Goal: Task Accomplishment & Management: Use online tool/utility

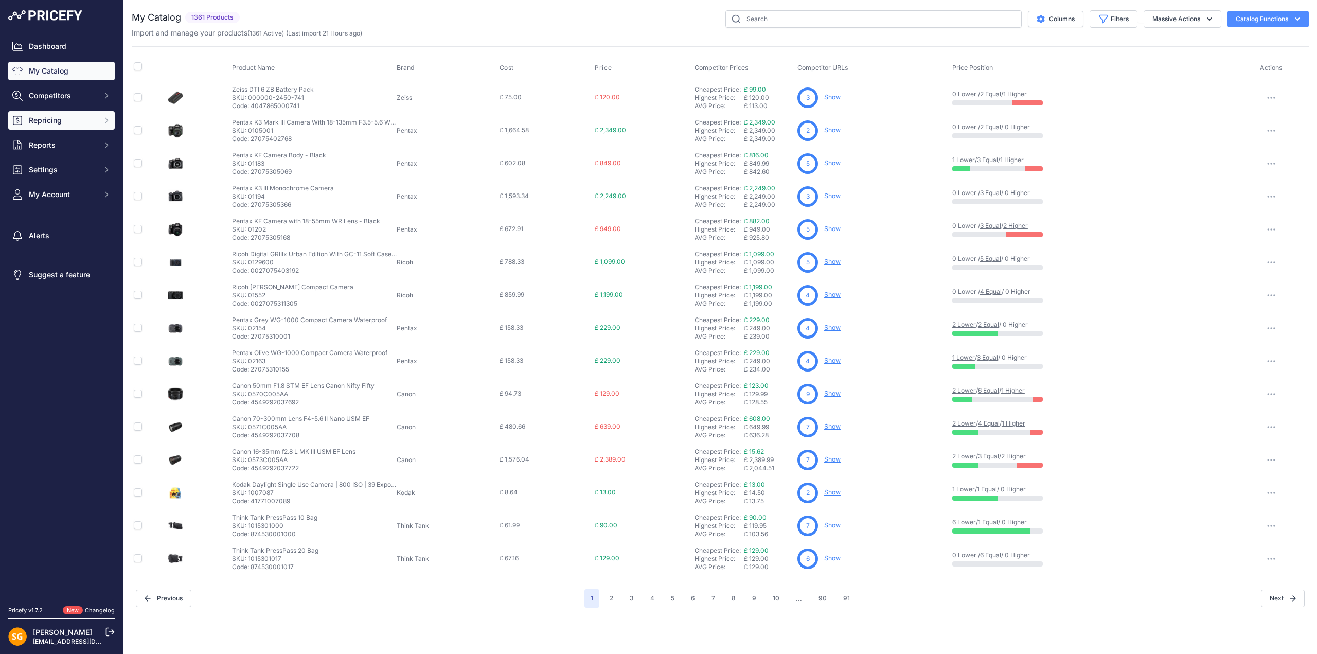
click at [53, 123] on span "Repricing" at bounding box center [62, 120] width 67 height 10
click at [68, 135] on link "My Repricing Rules" at bounding box center [61, 139] width 106 height 18
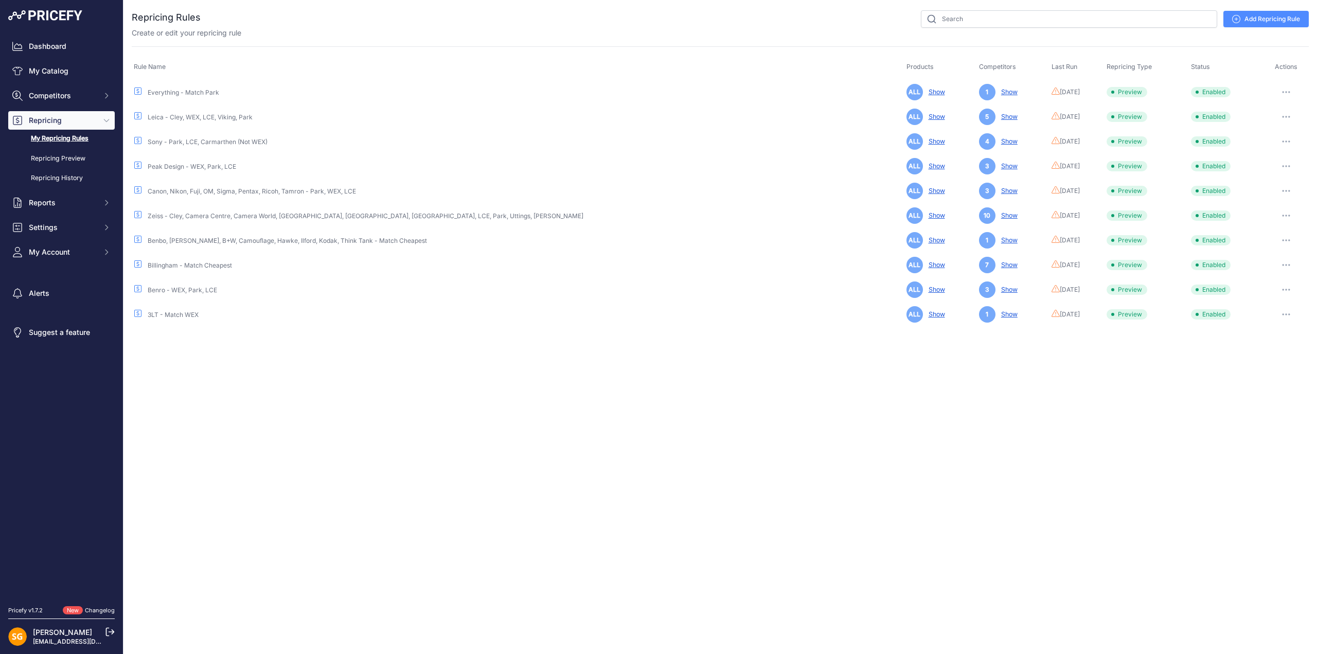
click at [1282, 88] on button "button" at bounding box center [1286, 92] width 21 height 14
click at [1272, 124] on button "Run Preview" at bounding box center [1274, 130] width 66 height 16
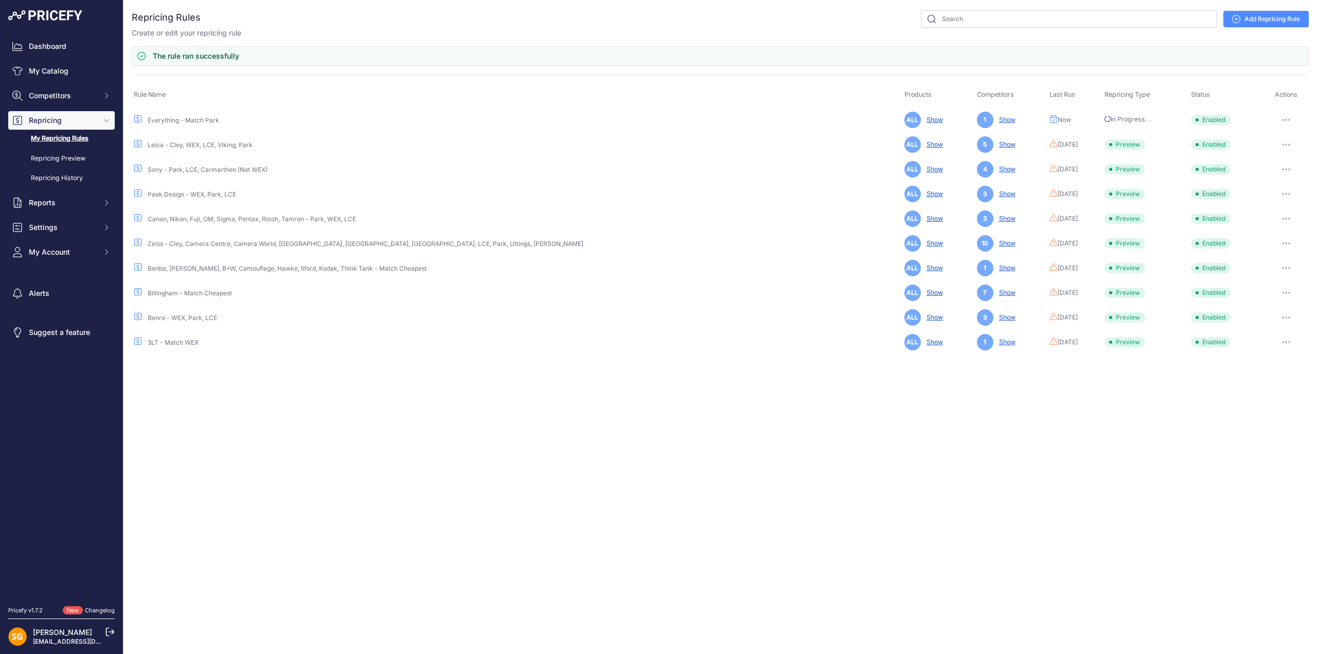
click at [1281, 140] on button "button" at bounding box center [1286, 144] width 21 height 14
click at [1270, 176] on button "Run Preview" at bounding box center [1274, 182] width 66 height 16
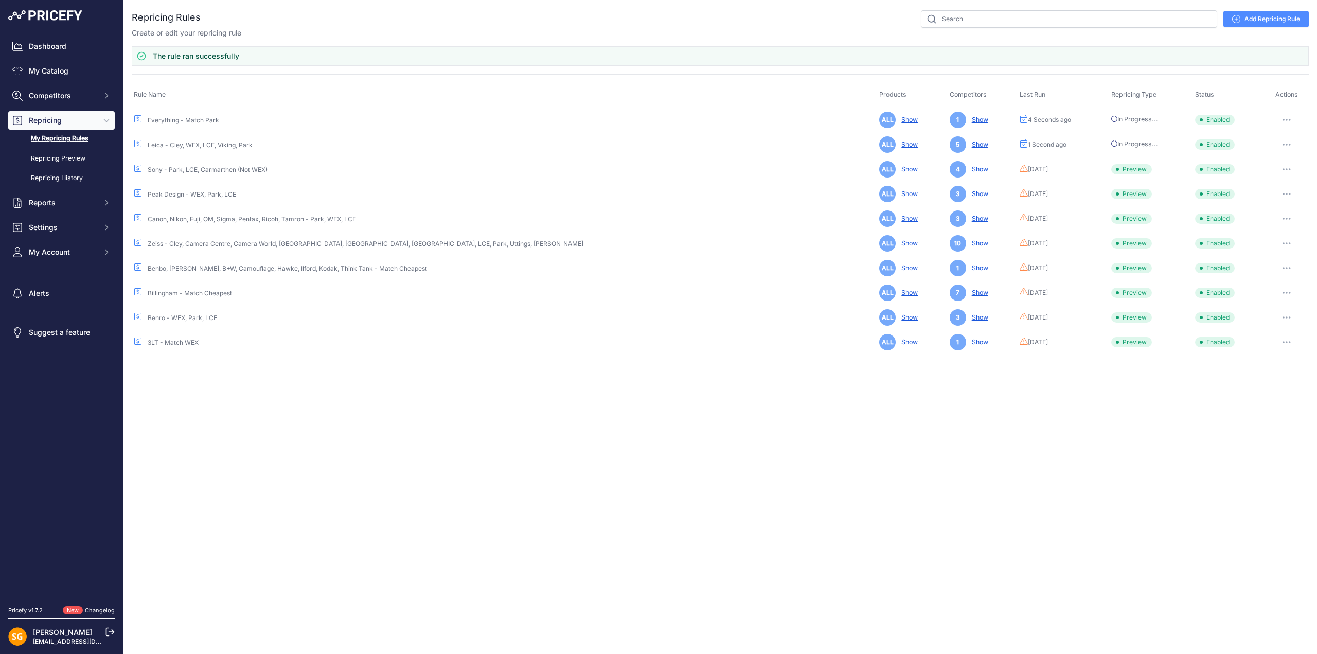
click at [1282, 164] on button "button" at bounding box center [1286, 169] width 21 height 14
click at [1268, 202] on button "Run Preview" at bounding box center [1274, 207] width 66 height 16
click at [1280, 190] on button "button" at bounding box center [1286, 194] width 21 height 14
click at [1271, 224] on button "Run Preview" at bounding box center [1274, 232] width 66 height 16
click at [1279, 216] on button "button" at bounding box center [1286, 218] width 21 height 14
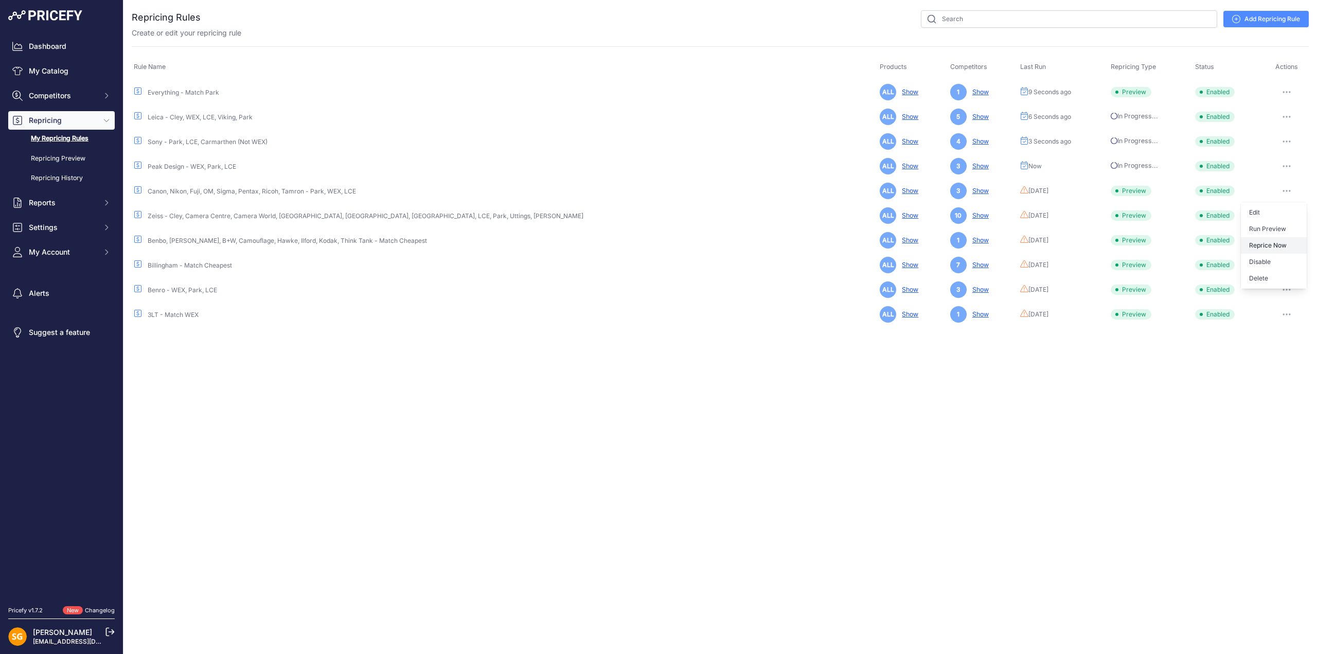
click at [1267, 250] on button "Reprice Now" at bounding box center [1274, 245] width 66 height 16
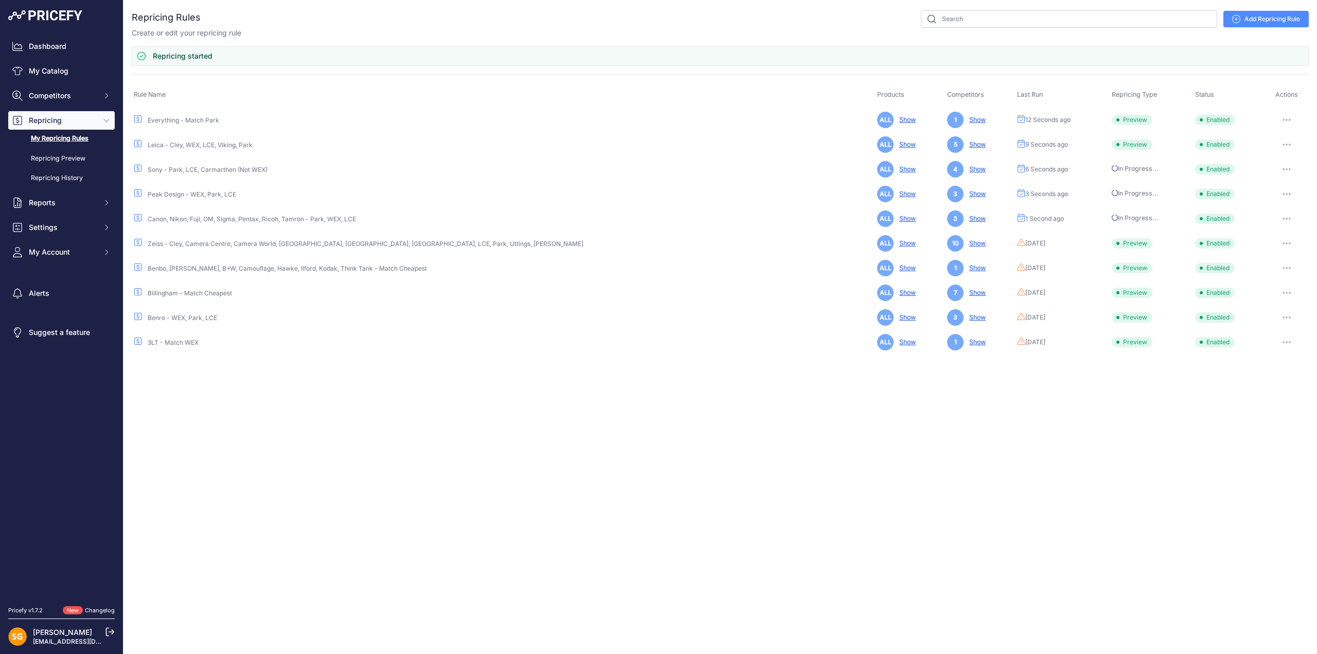
click at [1281, 239] on button "button" at bounding box center [1286, 243] width 21 height 14
click at [1265, 280] on button "Run Preview" at bounding box center [1274, 281] width 66 height 16
click at [1281, 264] on button "button" at bounding box center [1286, 268] width 21 height 14
click at [1262, 298] on button "Run Preview" at bounding box center [1274, 306] width 66 height 16
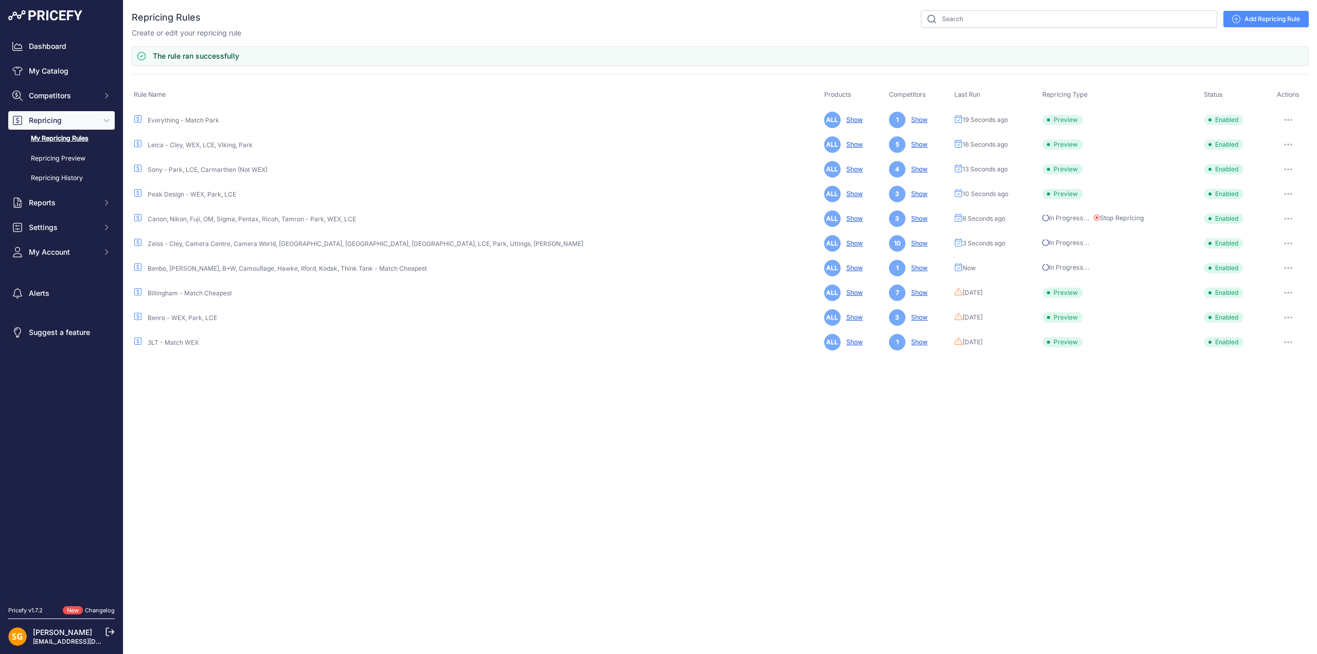
click at [1284, 290] on button "button" at bounding box center [1288, 292] width 21 height 14
click at [1268, 328] on button "Run Preview" at bounding box center [1274, 330] width 66 height 16
click at [1282, 313] on button "button" at bounding box center [1288, 317] width 21 height 14
click at [1267, 353] on button "Run Preview" at bounding box center [1274, 355] width 66 height 16
click at [1284, 339] on button "button" at bounding box center [1288, 342] width 21 height 14
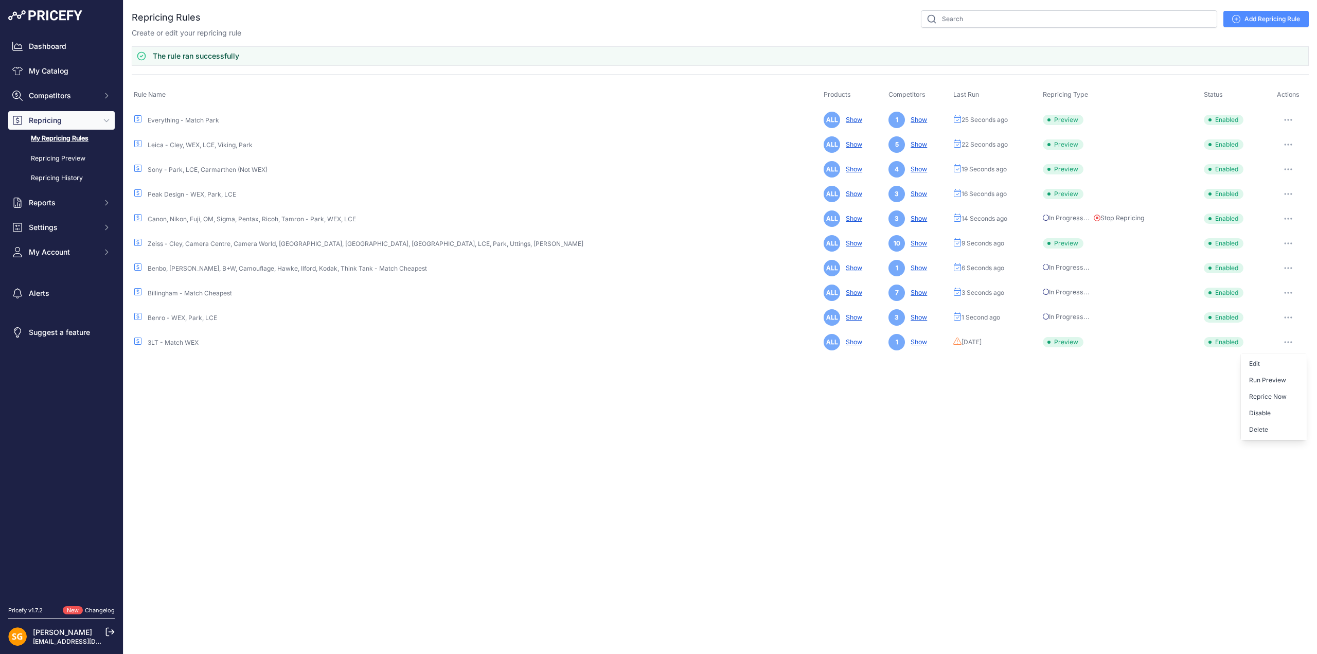
click at [1271, 375] on button "Run Preview" at bounding box center [1274, 380] width 66 height 16
click at [1093, 217] on button "Stop Repricing" at bounding box center [1118, 218] width 50 height 10
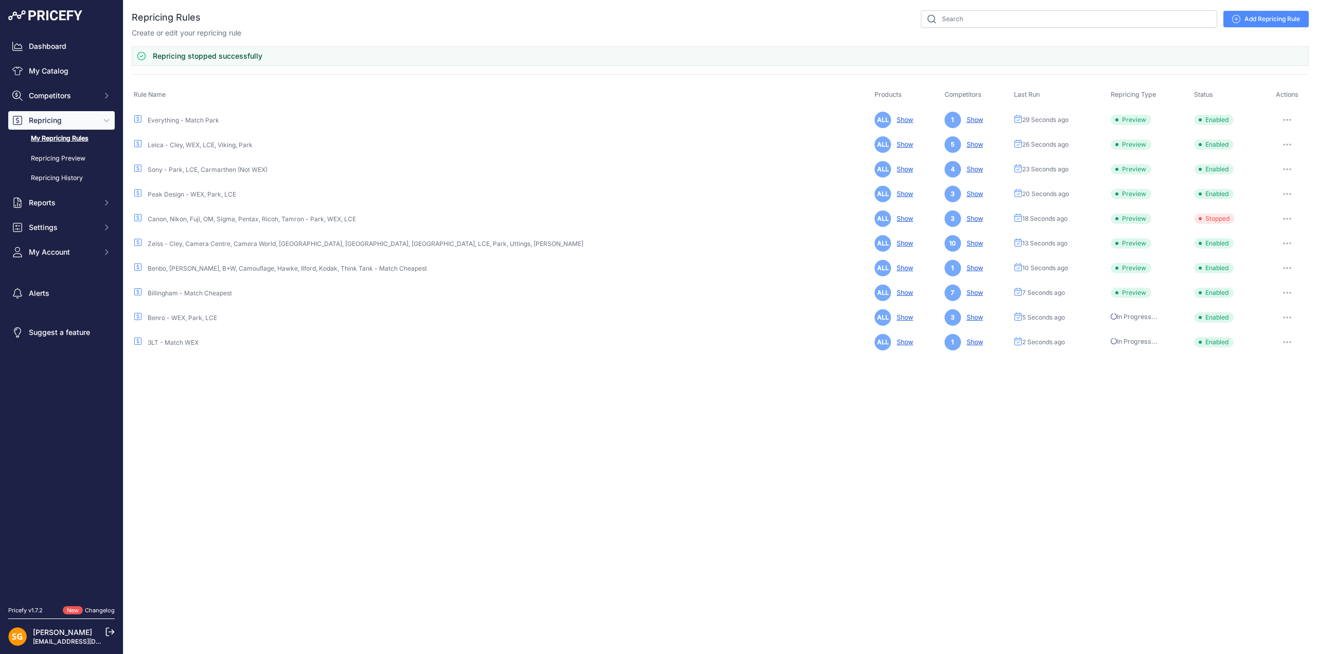
click at [1281, 216] on button "button" at bounding box center [1287, 218] width 21 height 14
click at [1267, 248] on button "Run Preview" at bounding box center [1274, 256] width 66 height 16
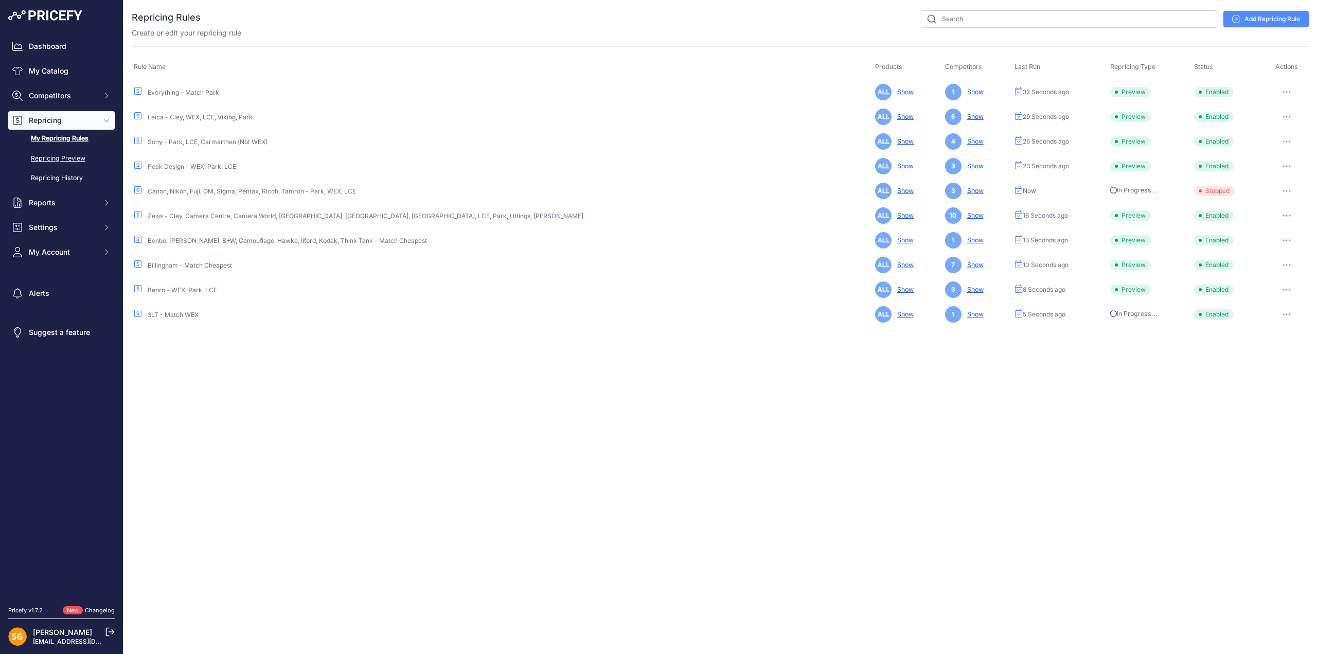
click at [74, 152] on link "Repricing Preview" at bounding box center [61, 159] width 106 height 18
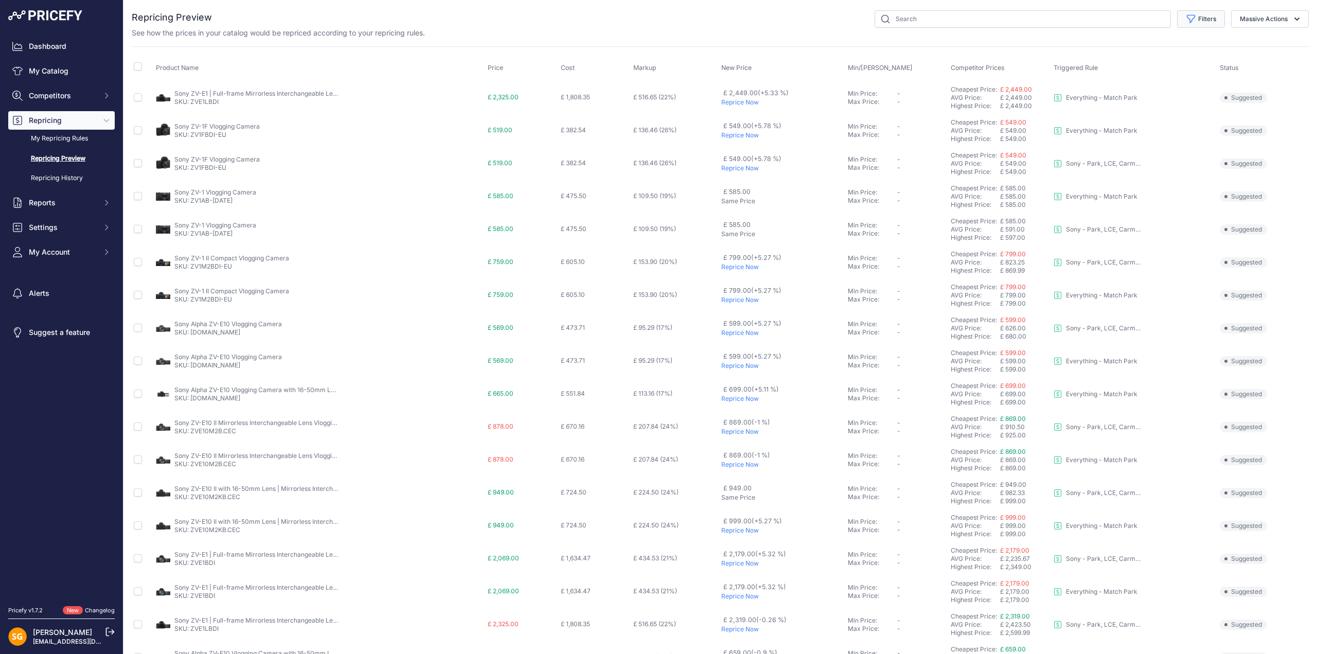
click at [1205, 22] on button "Filters" at bounding box center [1201, 18] width 48 height 17
click at [1148, 99] on select "Select an option Skipped Repriced Suggested In Error" at bounding box center [1167, 101] width 99 height 17
select select "suggested"
click at [1118, 93] on select "Select an option Skipped Repriced Suggested In Error" at bounding box center [1167, 101] width 99 height 17
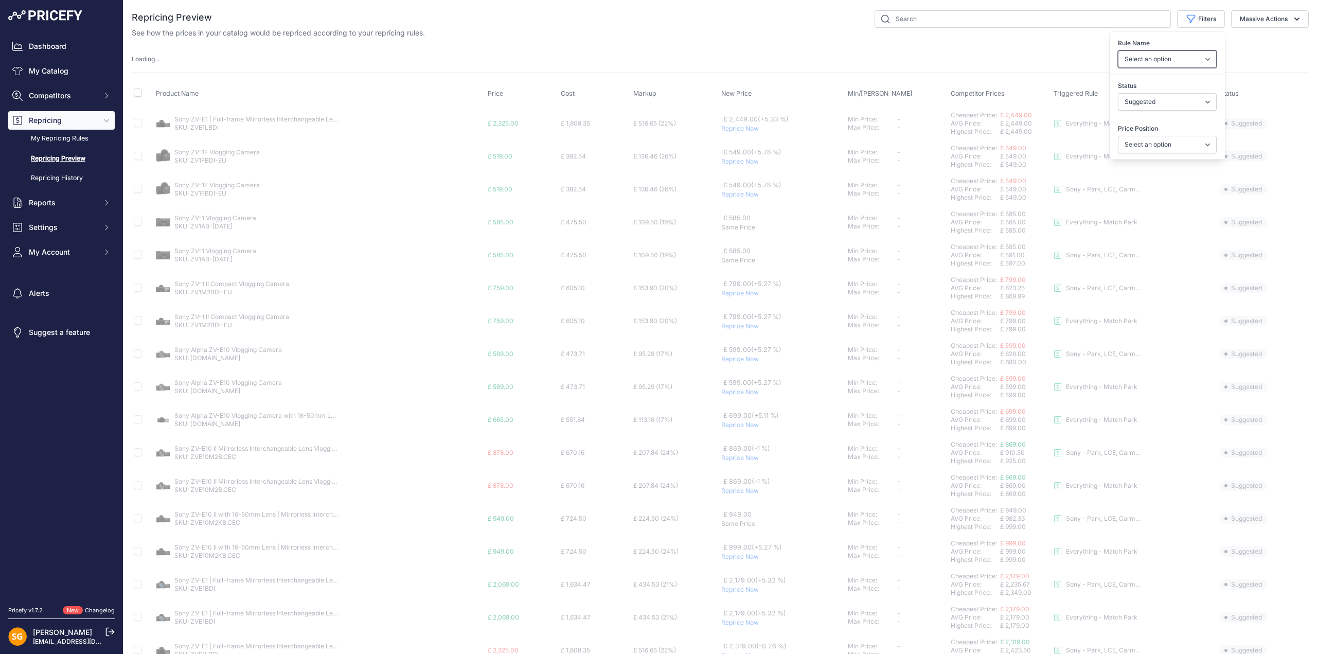
click at [1143, 59] on select "Select an option 3LT - Match WEX Benro - WEX, Park, LCE Billingham - Match Chea…" at bounding box center [1167, 58] width 99 height 17
select select "7436"
click at [1118, 50] on select "Select an option 3LT - Match WEX Benro - WEX, Park, LCE Billingham - Match Chea…" at bounding box center [1167, 58] width 99 height 17
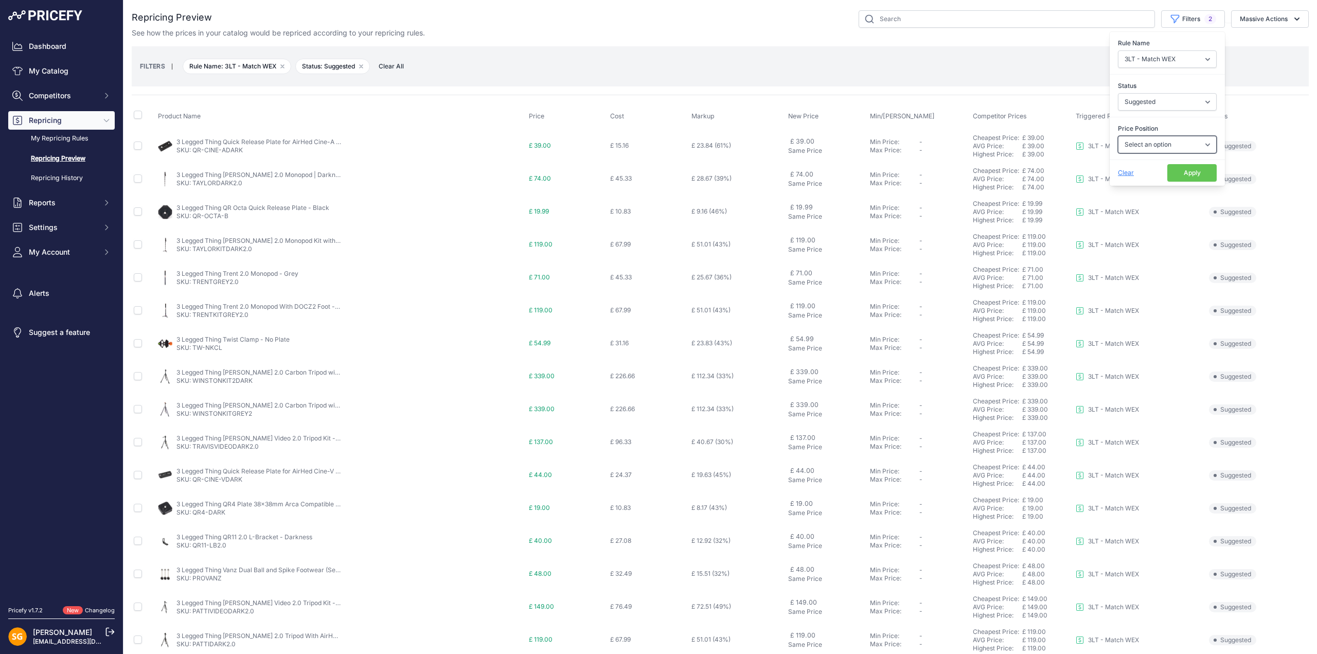
click at [1159, 145] on select "Select an option I am higher Same price I am lower" at bounding box center [1167, 144] width 99 height 17
select select "1"
click at [1118, 136] on select "Select an option I am higher Same price I am lower" at bounding box center [1167, 144] width 99 height 17
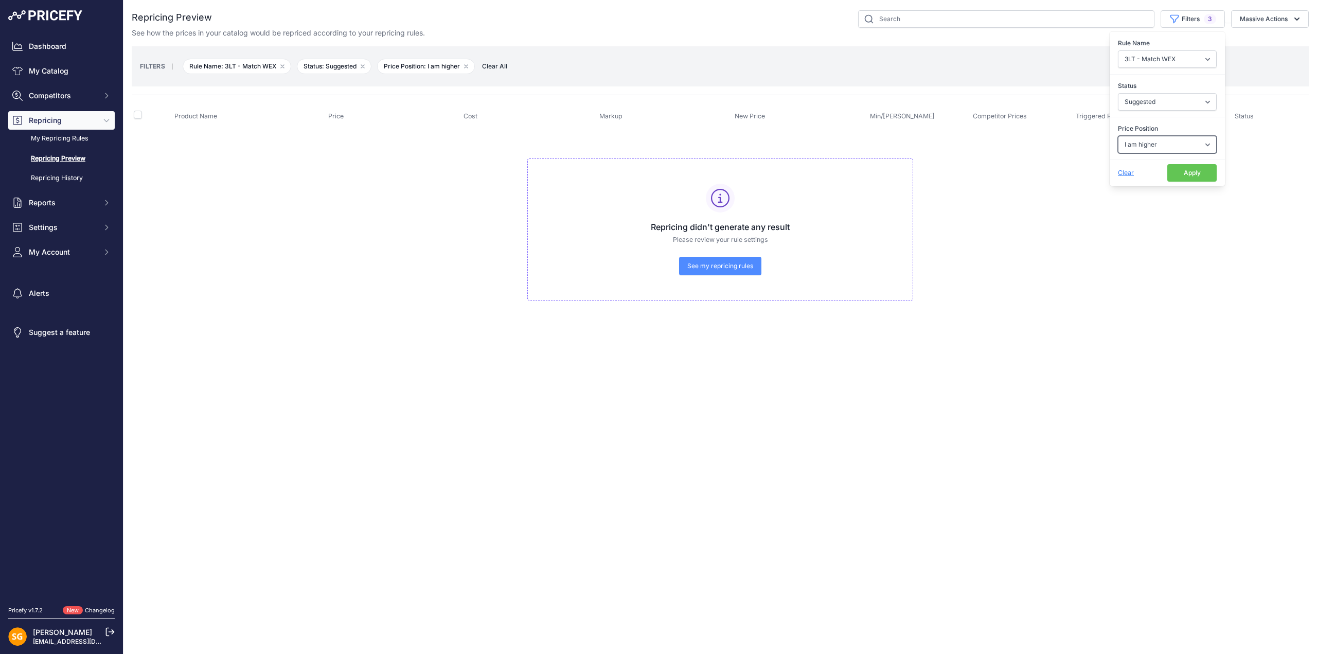
click at [1164, 145] on select "Select an option I am higher Same price I am lower" at bounding box center [1167, 144] width 99 height 17
select select "0"
click at [1118, 136] on select "Select an option I am higher Same price I am lower" at bounding box center [1167, 144] width 99 height 17
click at [1168, 57] on select "Select an option 3LT - Match WEX Benro - WEX, Park, LCE Billingham - Match Chea…" at bounding box center [1167, 58] width 99 height 17
select select "7636"
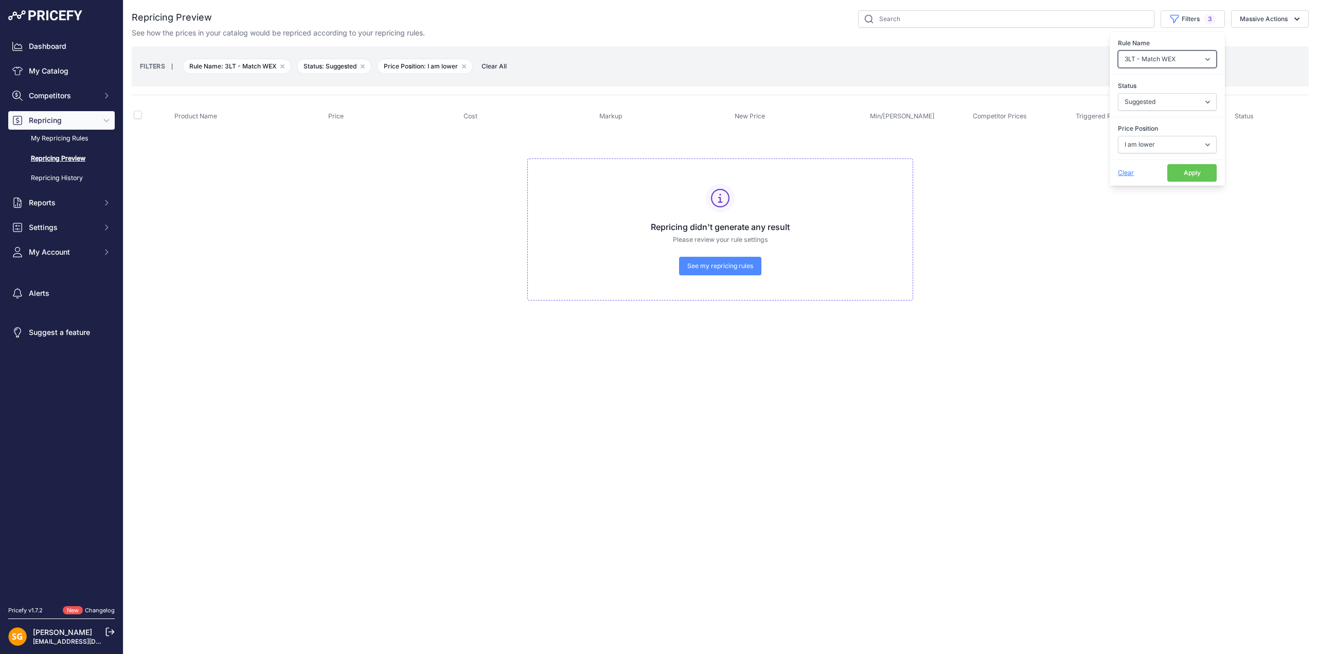
click at [1118, 50] on select "Select an option 3LT - Match WEX Benro - WEX, Park, LCE Billingham - Match Chea…" at bounding box center [1167, 58] width 99 height 17
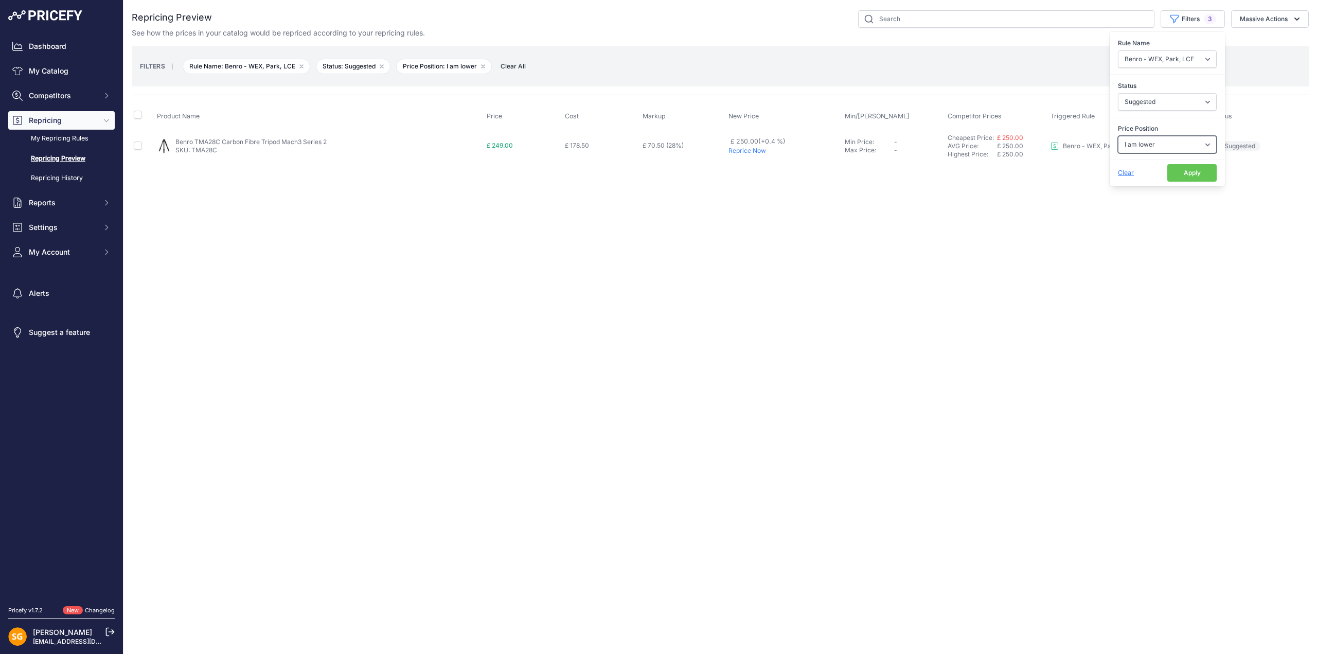
click at [1166, 141] on select "Select an option I am higher Same price I am lower" at bounding box center [1167, 144] width 99 height 17
select select "1"
click at [1118, 136] on select "Select an option I am higher Same price I am lower" at bounding box center [1167, 144] width 99 height 17
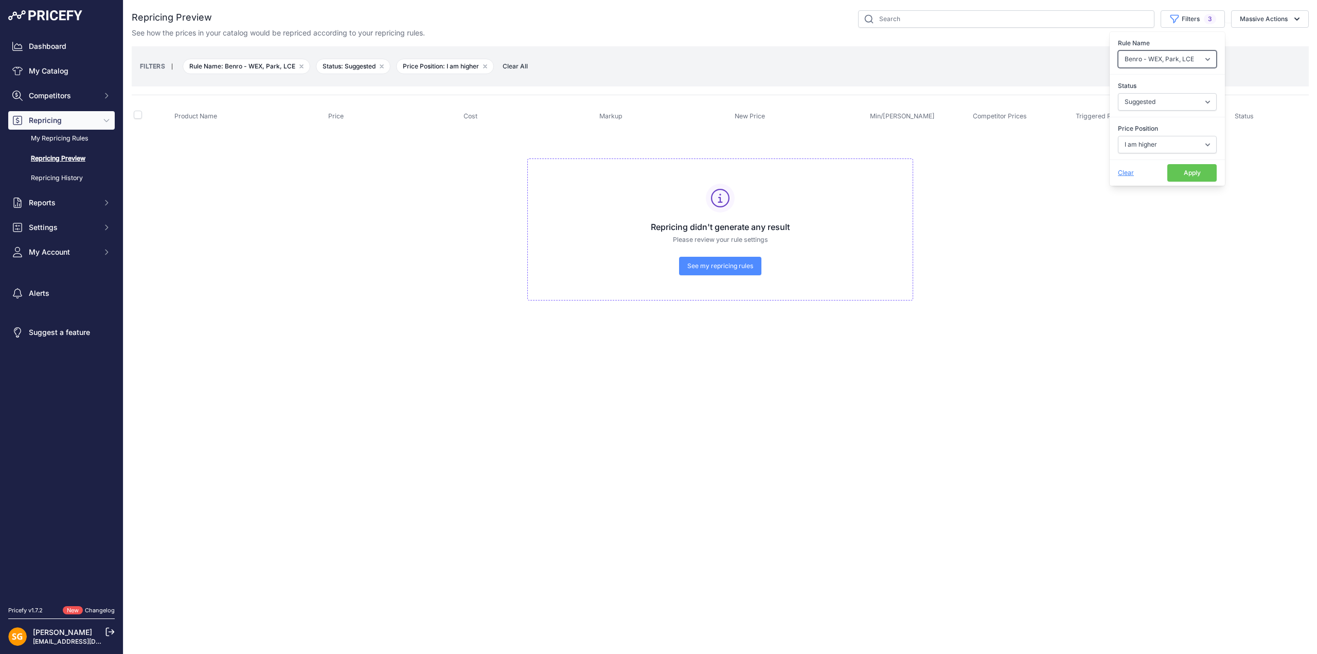
click at [1174, 62] on select "Select an option 3LT - Match WEX Benro - WEX, Park, LCE Billingham - Match Chea…" at bounding box center [1167, 58] width 99 height 17
select select "7650"
click at [1118, 50] on select "Select an option 3LT - Match WEX Benro - WEX, Park, LCE Billingham - Match Chea…" at bounding box center [1167, 58] width 99 height 17
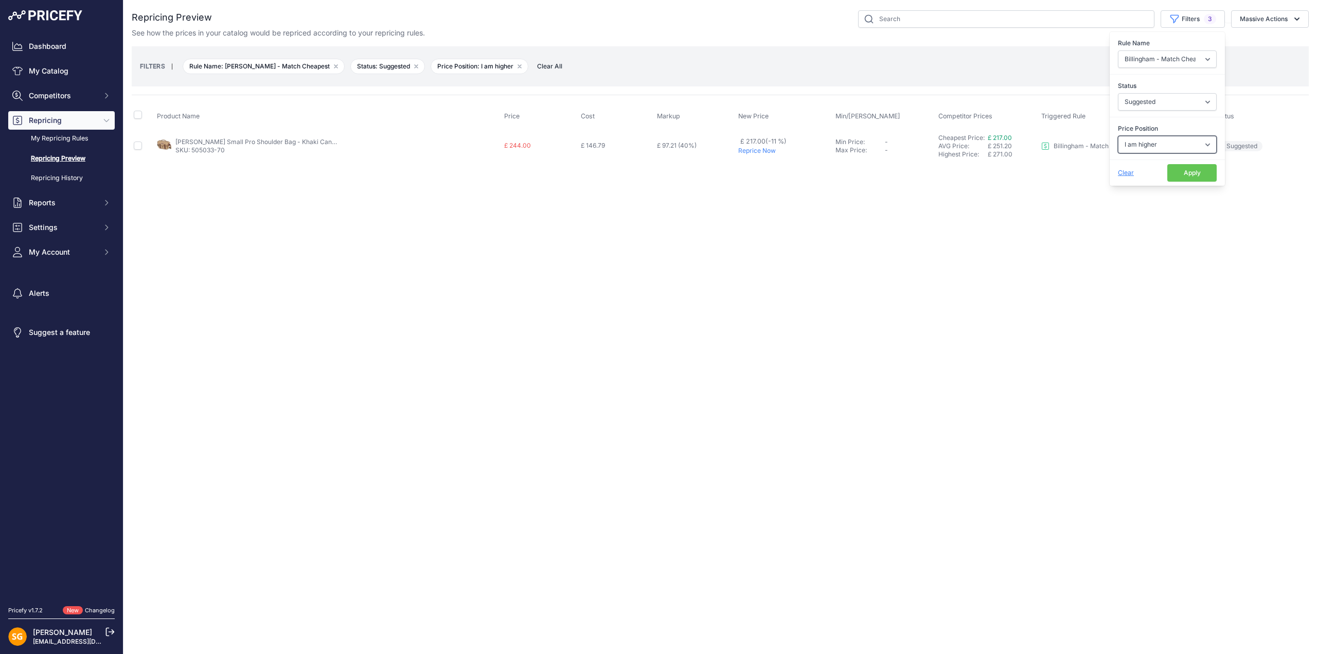
click at [1157, 144] on select "Select an option I am higher Same price I am lower" at bounding box center [1167, 144] width 99 height 17
select select "0"
click at [1118, 136] on select "Select an option I am higher Same price I am lower" at bounding box center [1167, 144] width 99 height 17
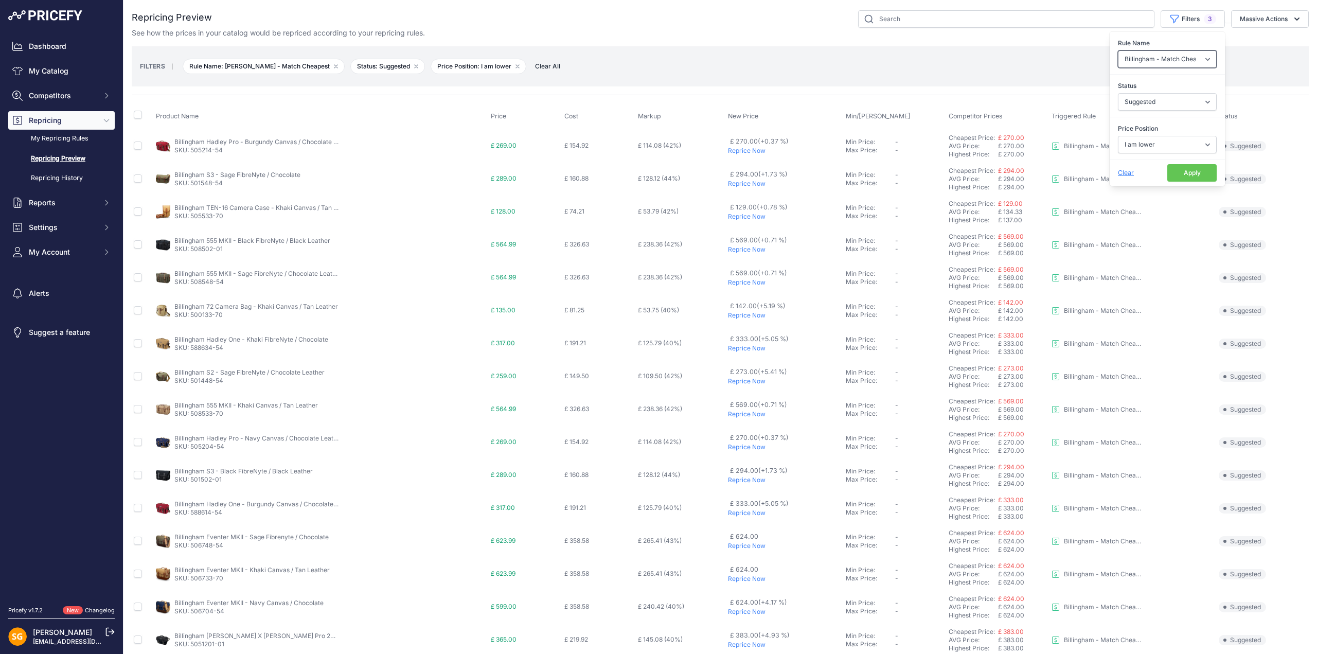
click at [1171, 64] on select "Select an option 3LT - Match WEX Benro - WEX, Park, LCE Billingham - Match Chea…" at bounding box center [1167, 58] width 99 height 17
select select "7765"
click at [1118, 50] on select "Select an option 3LT - Match WEX Benro - WEX, Park, LCE Billingham - Match Chea…" at bounding box center [1167, 58] width 99 height 17
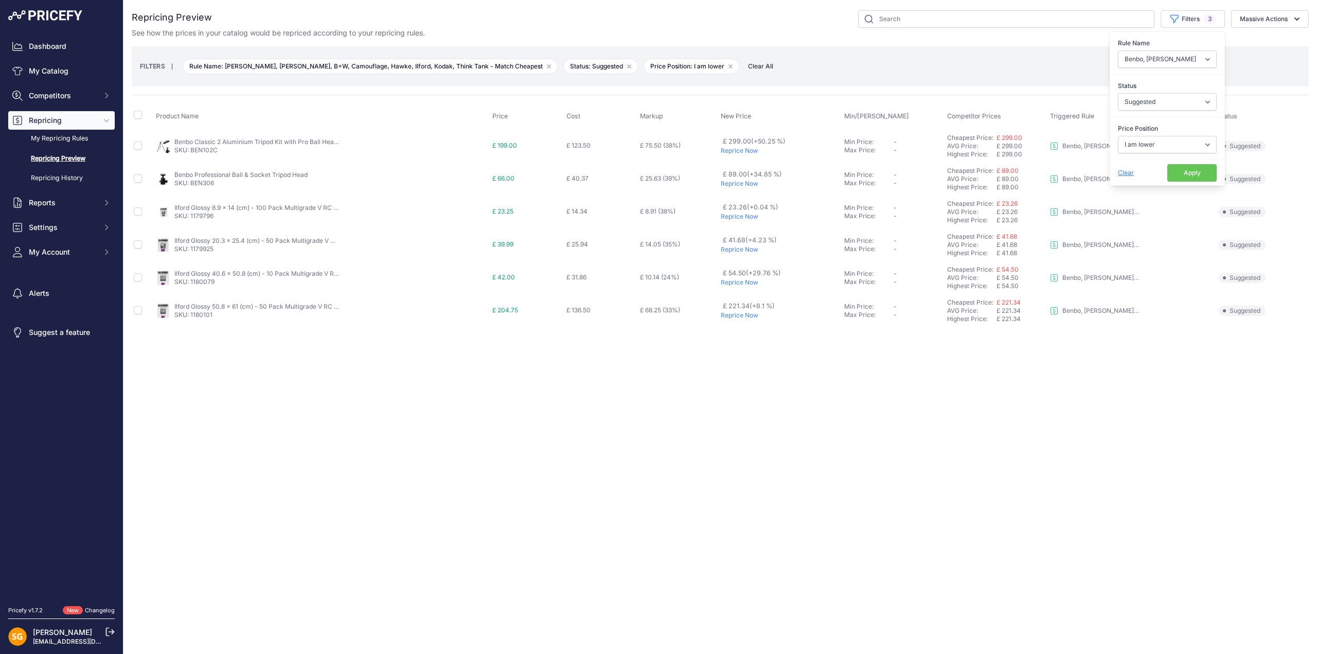
click at [745, 184] on p "Reprice Now" at bounding box center [781, 184] width 120 height 8
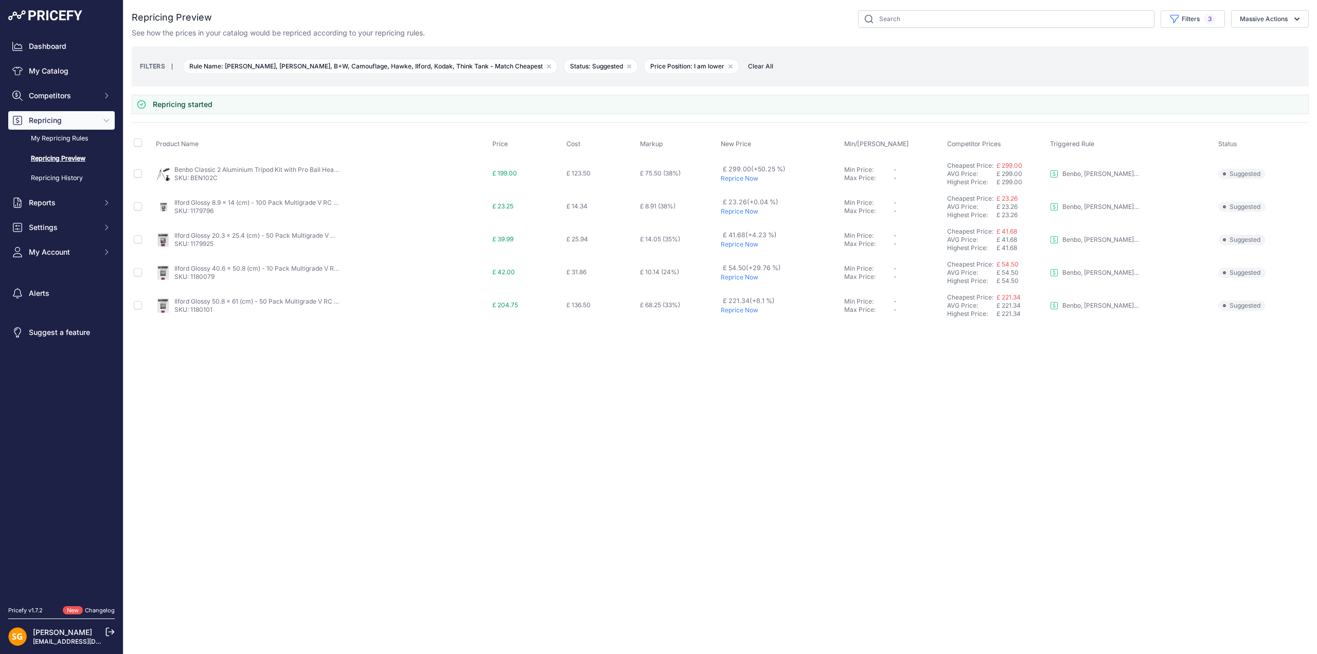
click at [737, 177] on p "Reprice Now" at bounding box center [781, 178] width 120 height 8
click at [1178, 17] on icon "button" at bounding box center [1174, 19] width 10 height 10
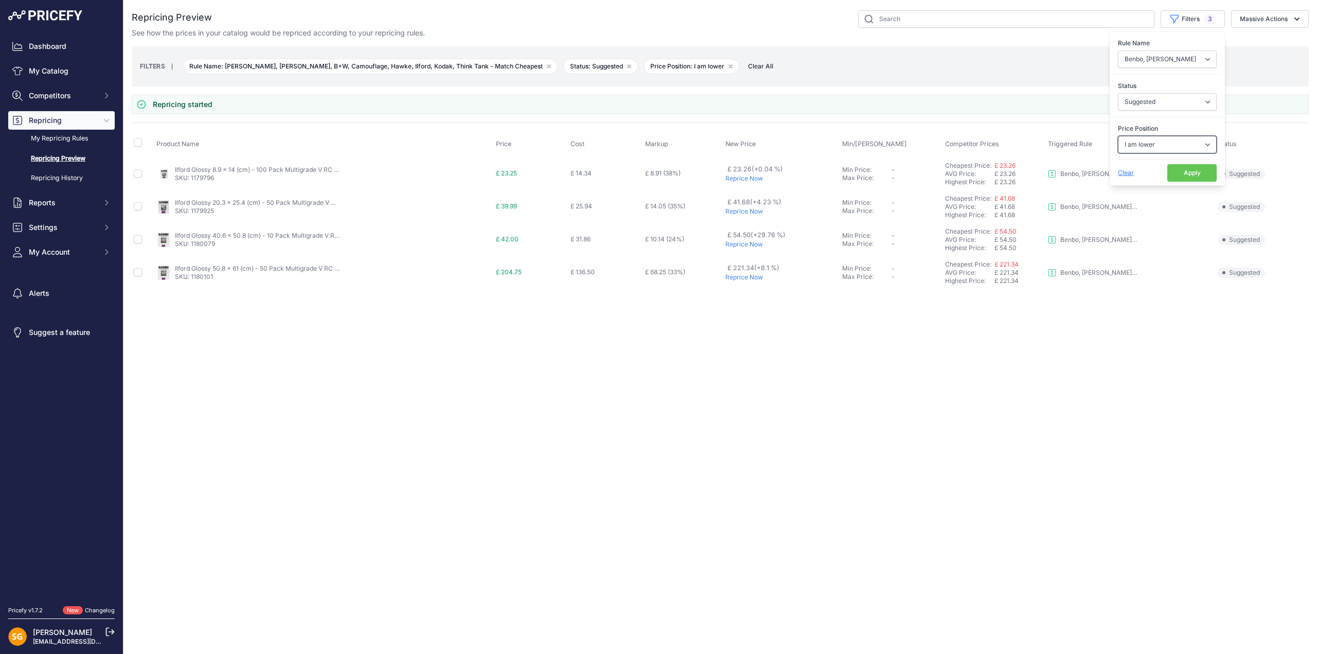
click at [1143, 142] on select "Select an option I am higher Same price I am lower" at bounding box center [1167, 144] width 99 height 17
select select "1"
click at [1118, 136] on select "Select an option I am higher Same price I am lower" at bounding box center [1167, 144] width 99 height 17
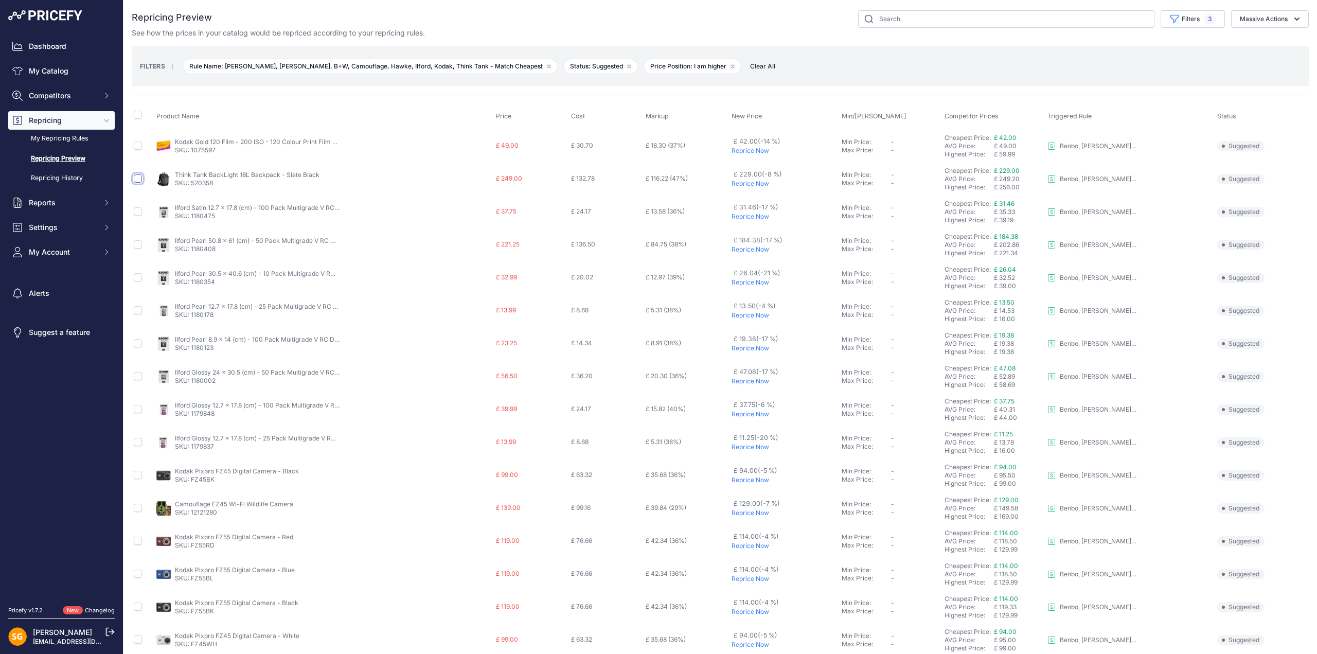
click at [139, 178] on input "checkbox" at bounding box center [138, 178] width 8 height 8
checkbox input "true"
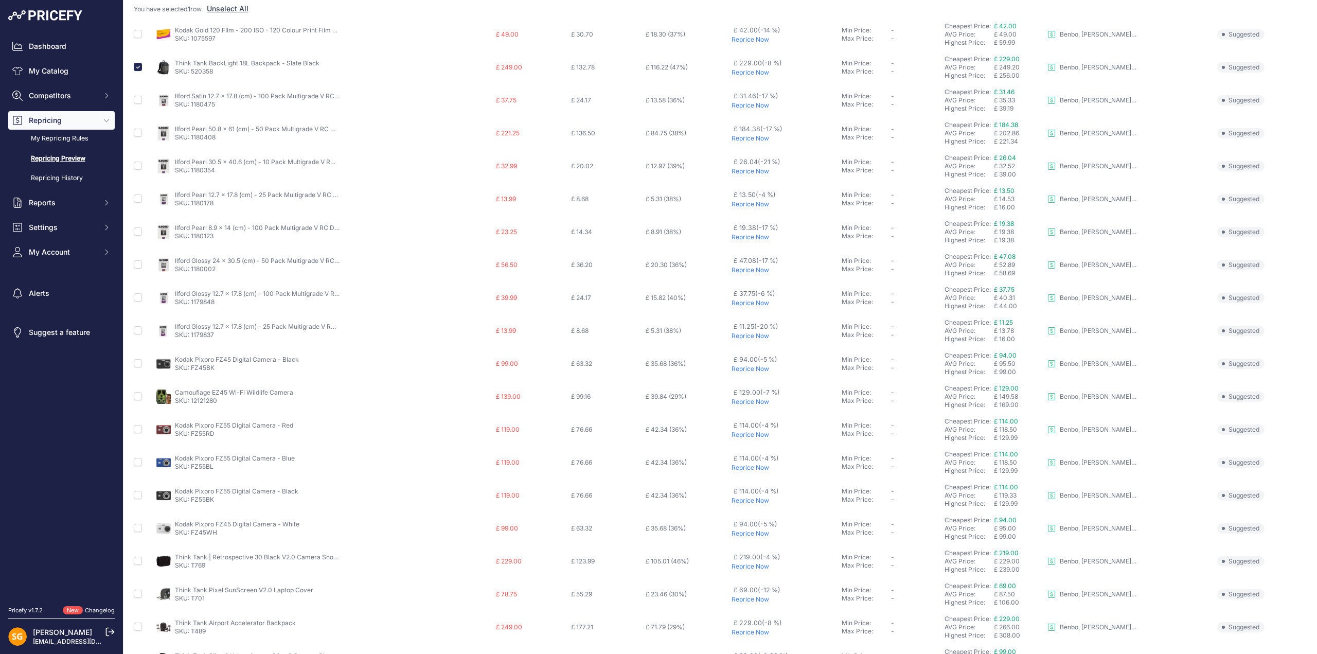
scroll to position [195, 0]
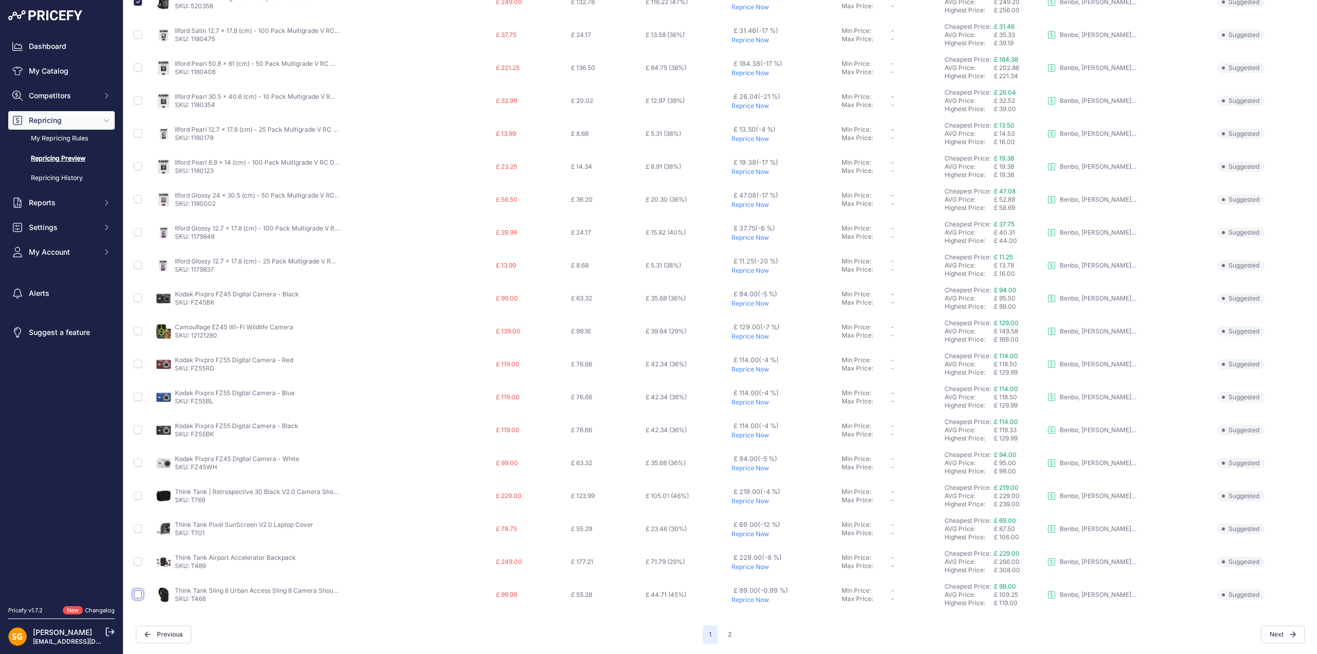
drag, startPoint x: 141, startPoint y: 597, endPoint x: 148, endPoint y: 598, distance: 7.2
click at [141, 597] on input "checkbox" at bounding box center [138, 594] width 8 height 8
checkbox input "true"
click at [135, 497] on input "checkbox" at bounding box center [138, 495] width 8 height 8
checkbox input "true"
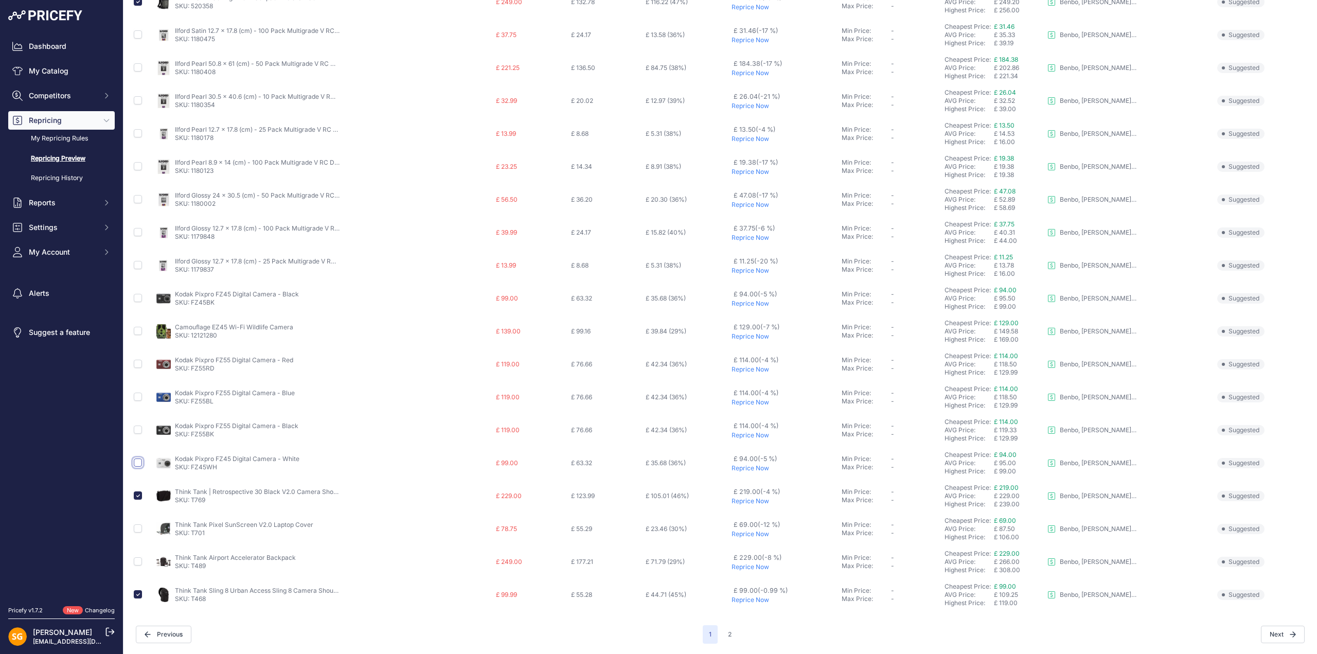
click at [138, 462] on input "checkbox" at bounding box center [138, 462] width 8 height 8
checkbox input "true"
click at [137, 427] on input "checkbox" at bounding box center [138, 429] width 8 height 8
checkbox input "true"
click at [136, 397] on input "checkbox" at bounding box center [138, 396] width 8 height 8
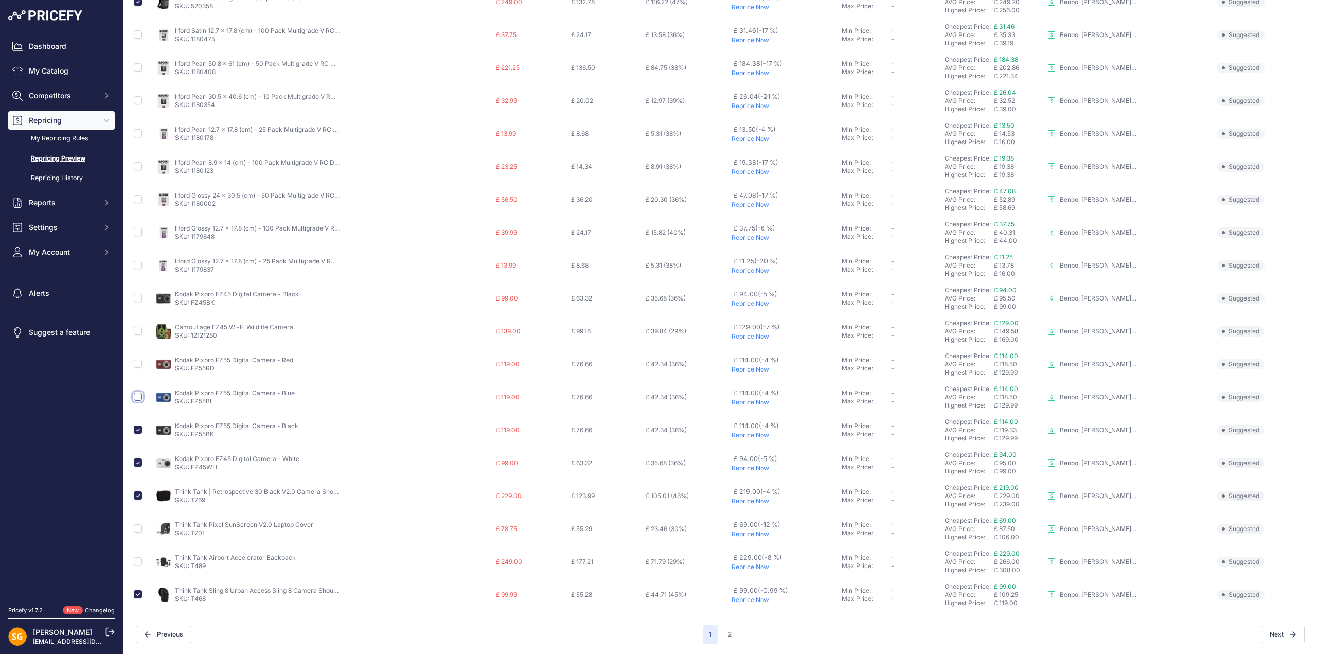
checkbox input "true"
click at [137, 362] on input "checkbox" at bounding box center [138, 364] width 8 height 8
checkbox input "true"
click at [137, 332] on input "checkbox" at bounding box center [138, 331] width 8 height 8
checkbox input "true"
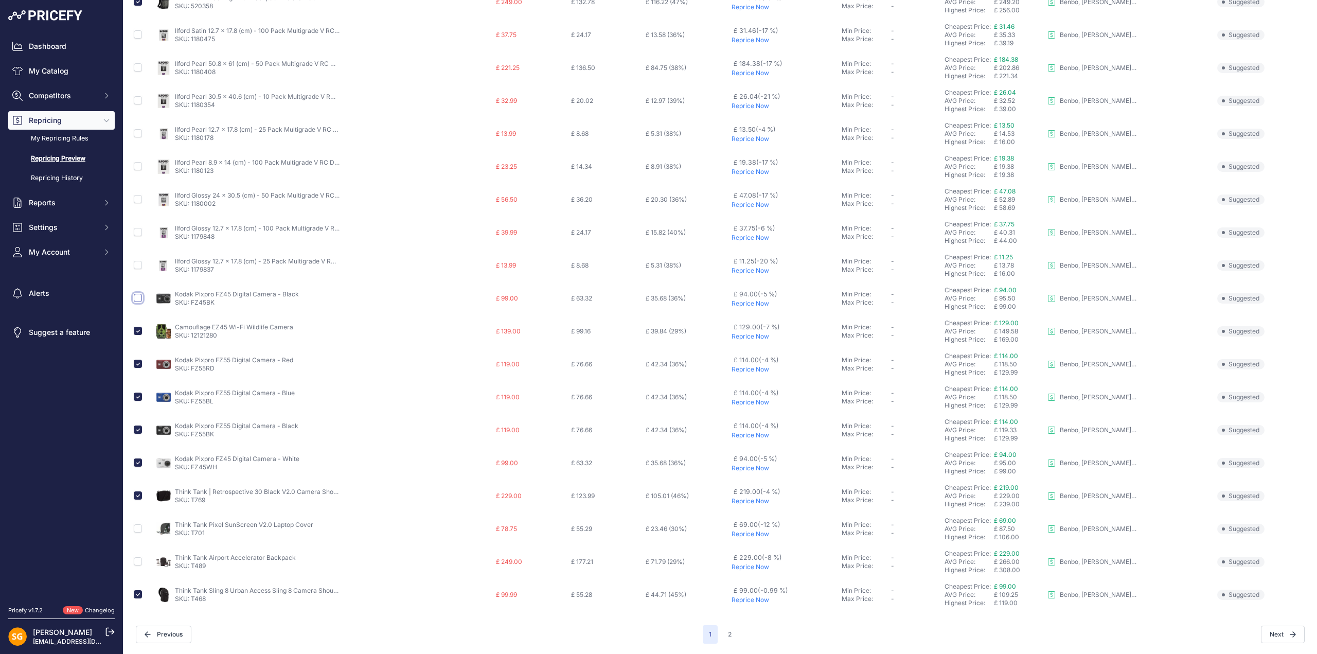
click at [137, 296] on input "checkbox" at bounding box center [138, 298] width 8 height 8
checkbox input "true"
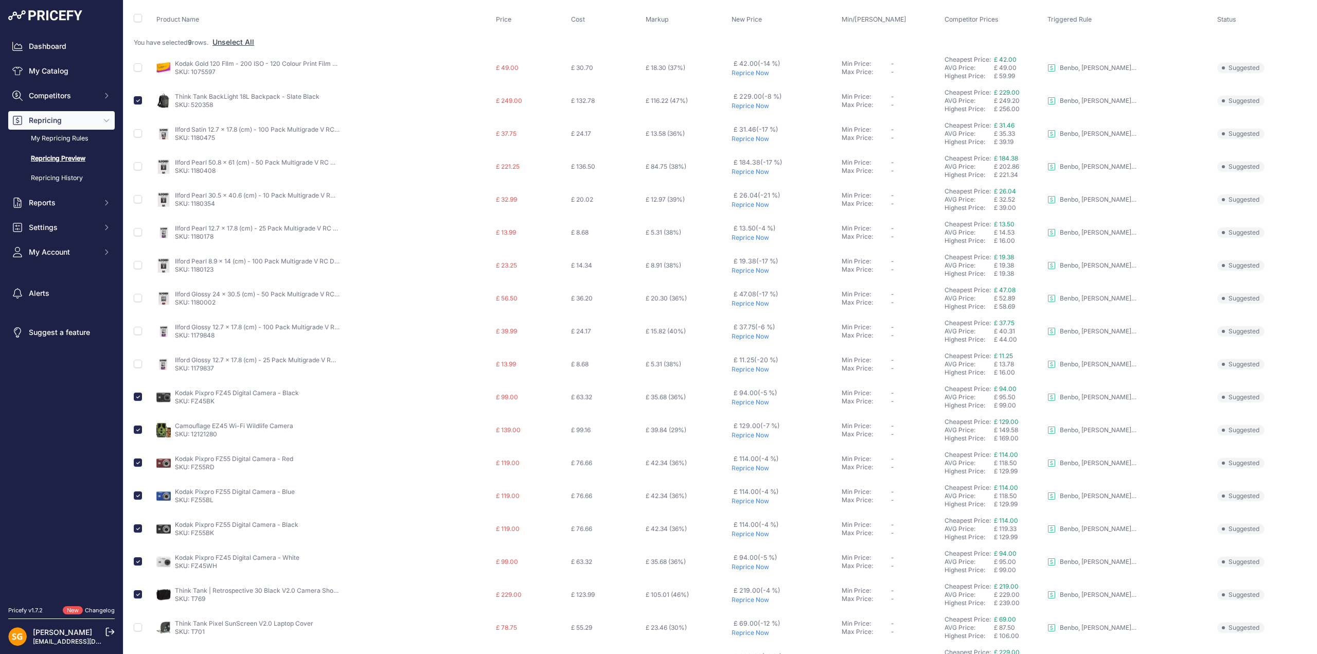
scroll to position [93, 0]
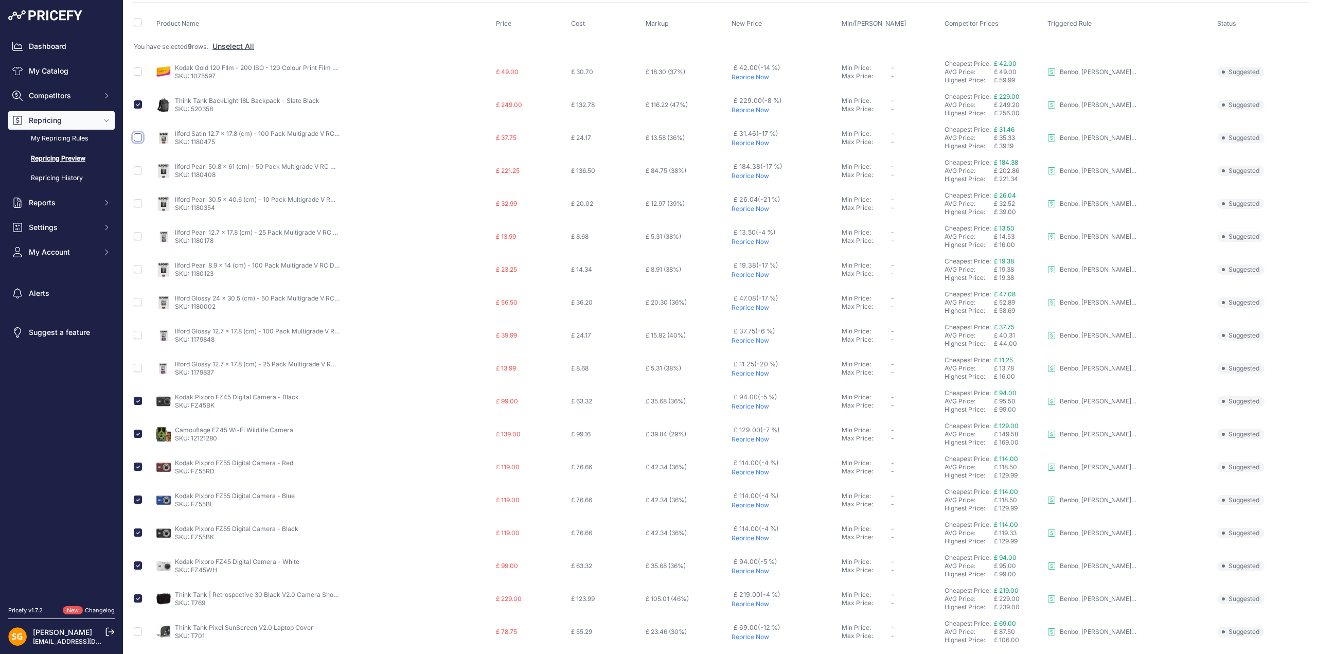
click at [137, 136] on input "checkbox" at bounding box center [138, 137] width 8 height 8
checkbox input "true"
click at [138, 170] on input "checkbox" at bounding box center [138, 170] width 8 height 8
checkbox input "true"
click at [137, 236] on input "checkbox" at bounding box center [138, 236] width 8 height 8
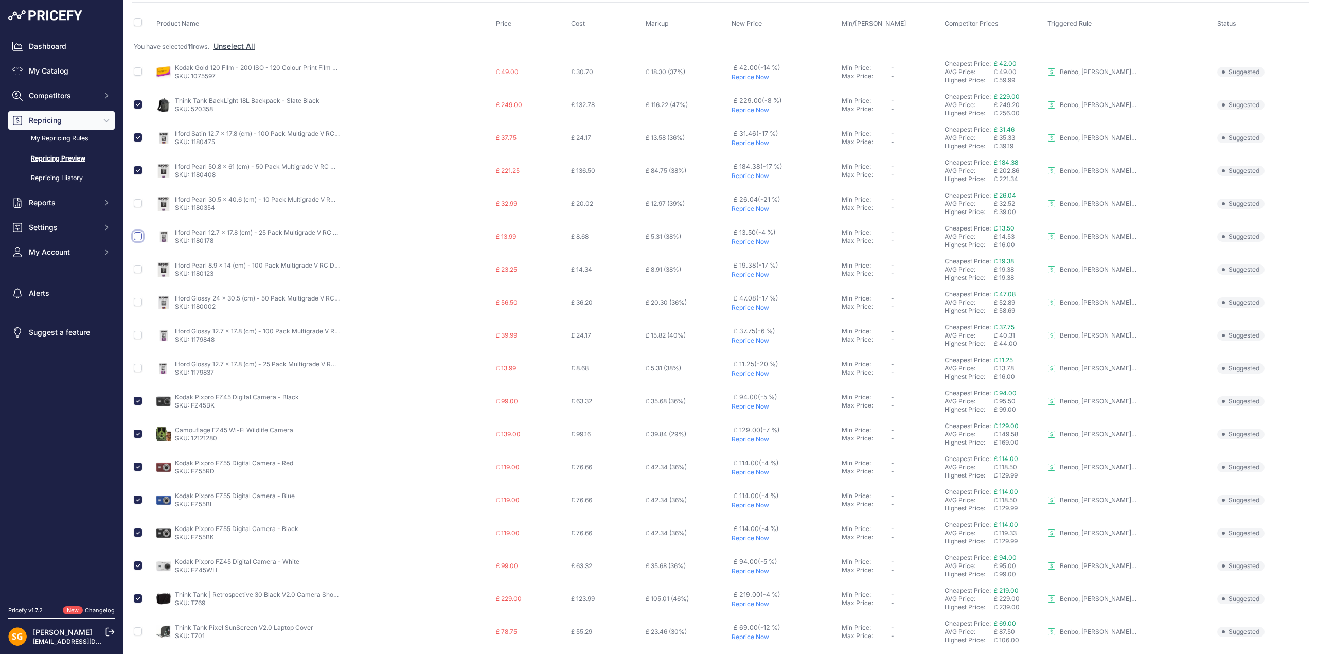
checkbox input "true"
click at [136, 171] on input "checkbox" at bounding box center [138, 170] width 8 height 8
checkbox input "false"
click at [137, 137] on input "checkbox" at bounding box center [138, 137] width 8 height 8
checkbox input "false"
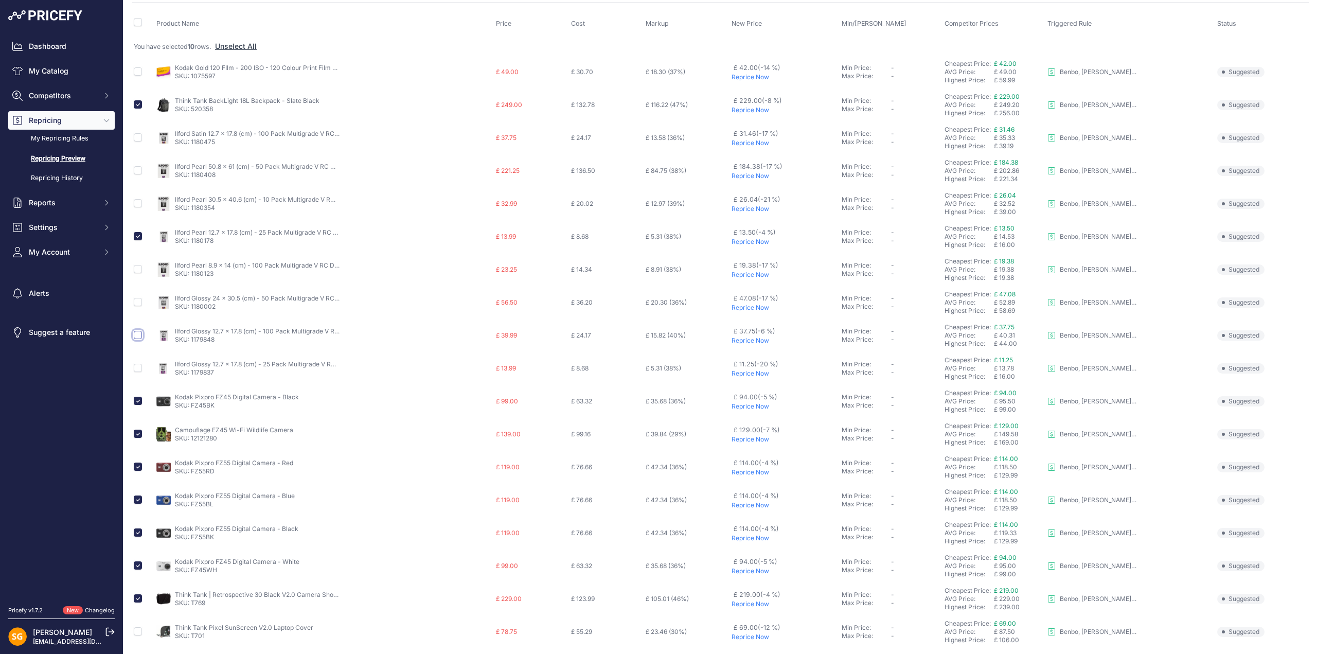
click at [137, 334] on input "checkbox" at bounding box center [138, 335] width 8 height 8
checkbox input "true"
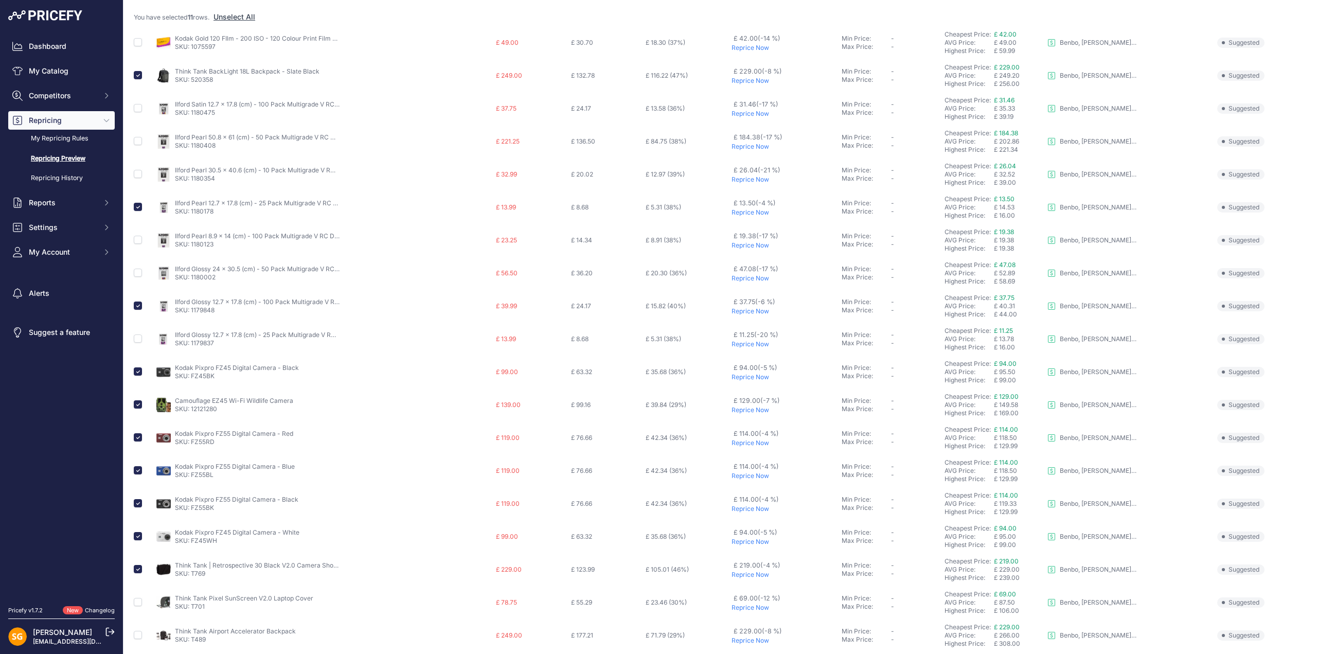
scroll to position [0, 0]
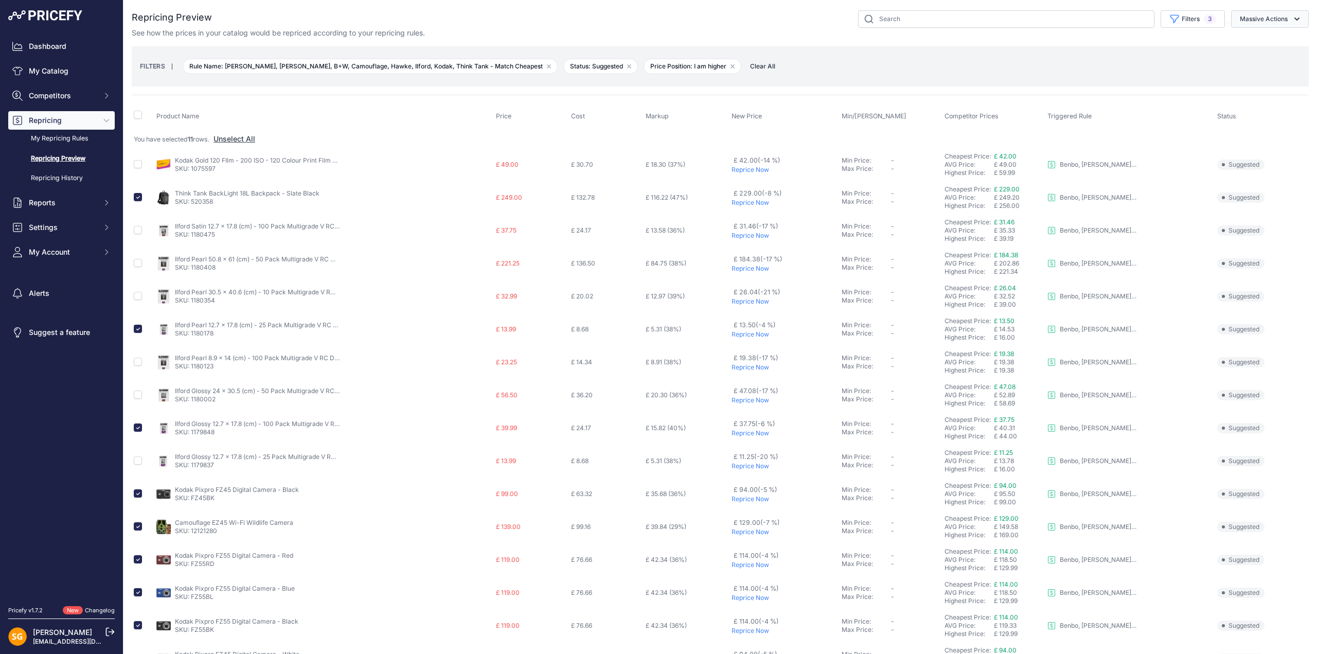
click at [1256, 20] on button "Massive Actions" at bounding box center [1270, 18] width 78 height 17
click at [1246, 40] on span "Reprice Now" at bounding box center [1255, 43] width 43 height 9
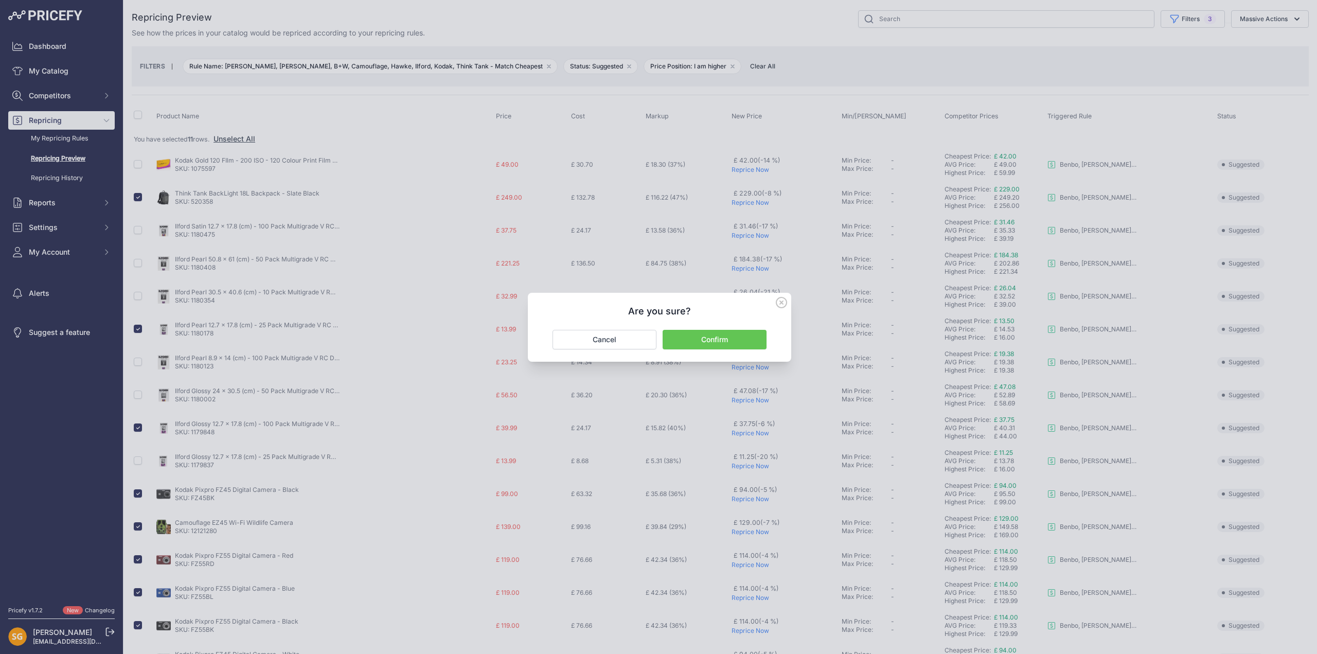
click at [721, 334] on button "Confirm" at bounding box center [714, 340] width 104 height 20
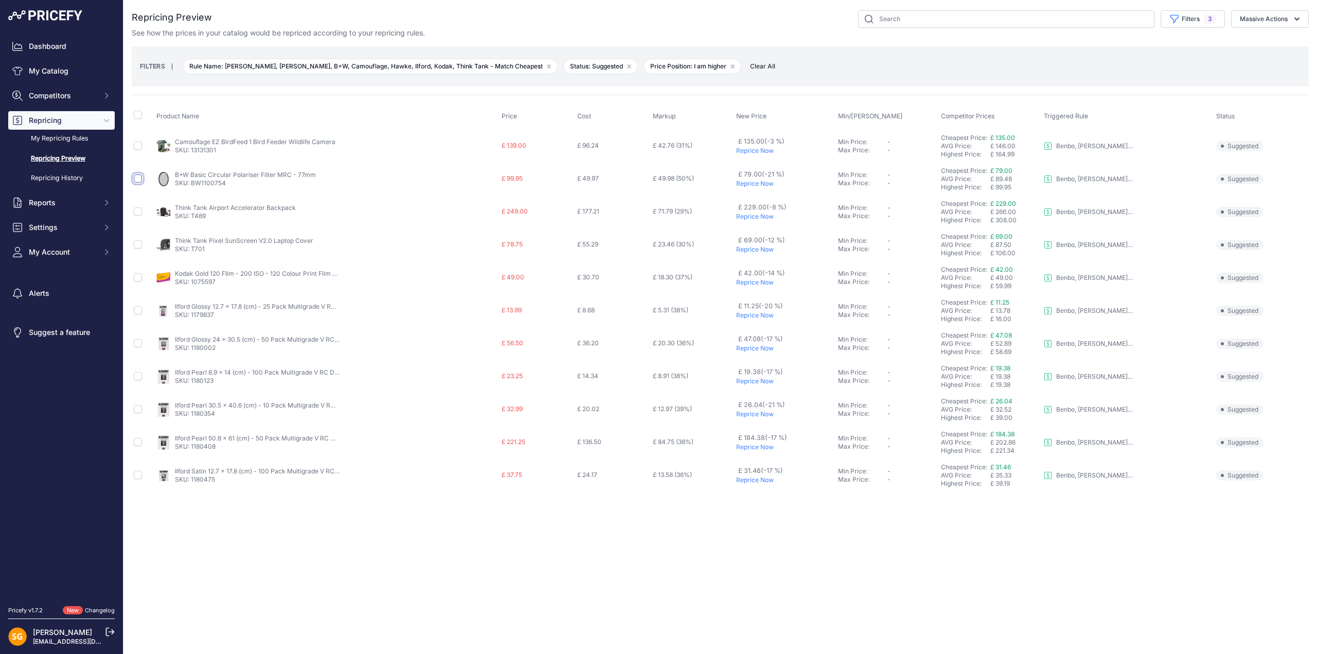
click at [138, 177] on input "checkbox" at bounding box center [138, 178] width 8 height 8
checkbox input "true"
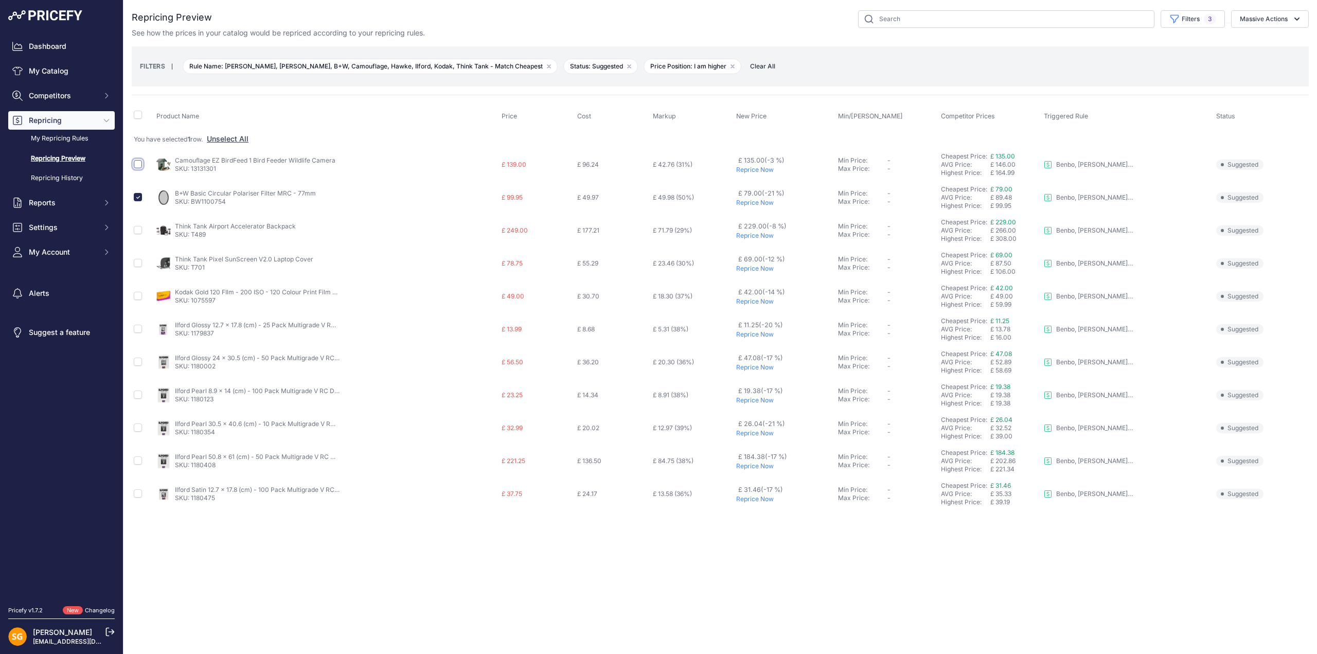
click at [137, 162] on input "checkbox" at bounding box center [138, 164] width 8 height 8
checkbox input "true"
click at [1257, 20] on button "Massive Actions" at bounding box center [1270, 18] width 78 height 17
click at [1253, 39] on span "Reprice Now" at bounding box center [1255, 43] width 43 height 9
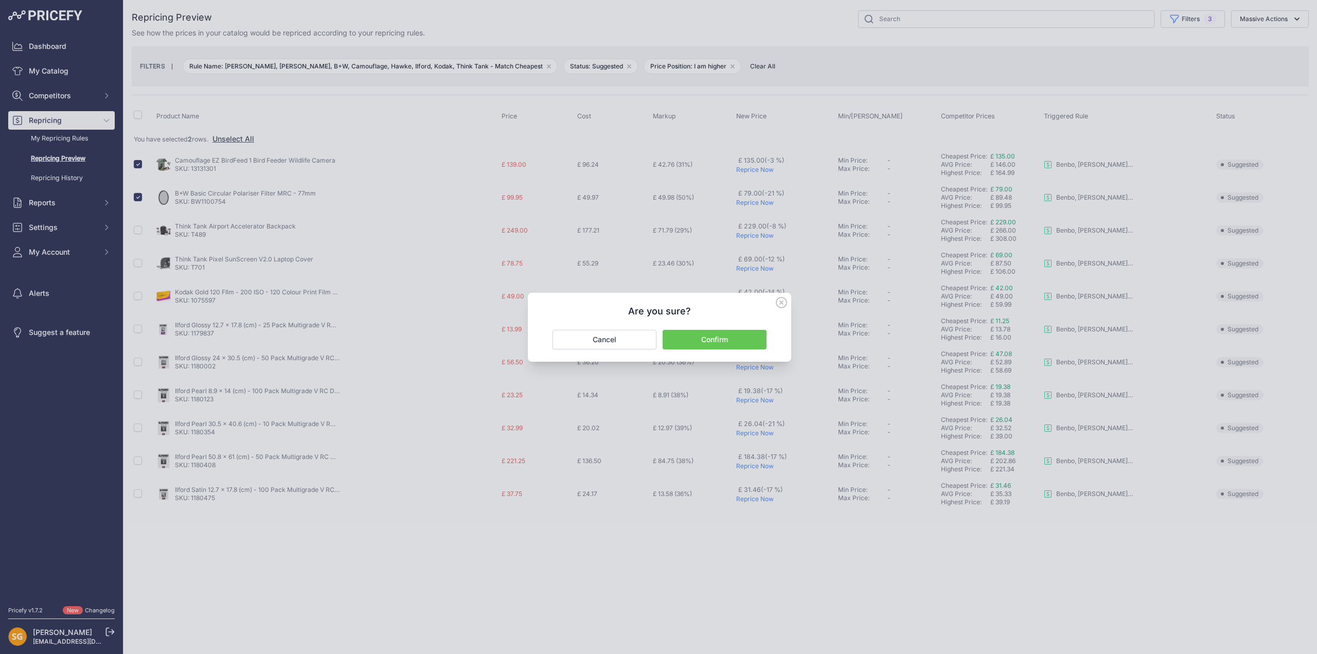
click at [727, 342] on button "Confirm" at bounding box center [714, 340] width 104 height 20
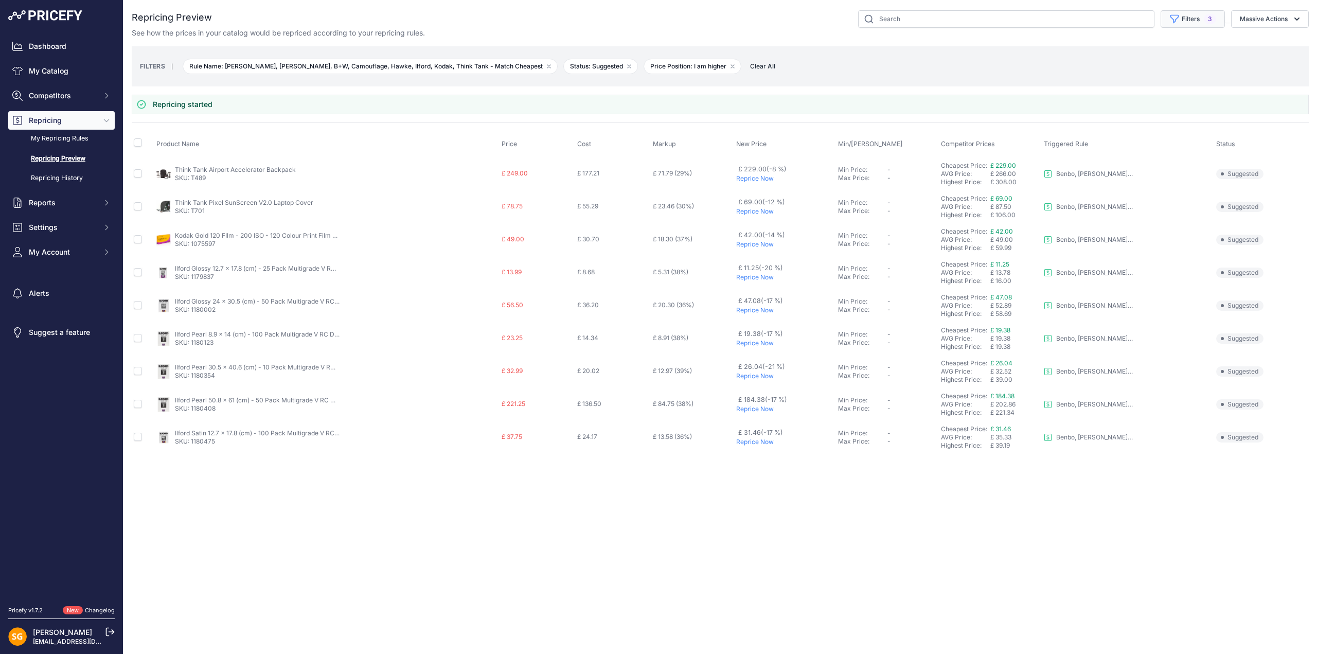
click at [1192, 21] on button "Filters 3" at bounding box center [1192, 18] width 64 height 17
click at [1146, 147] on select "Select an option I am higher Same price I am lower" at bounding box center [1167, 144] width 99 height 17
select select "0"
click at [1118, 136] on select "Select an option I am higher Same price I am lower" at bounding box center [1167, 144] width 99 height 17
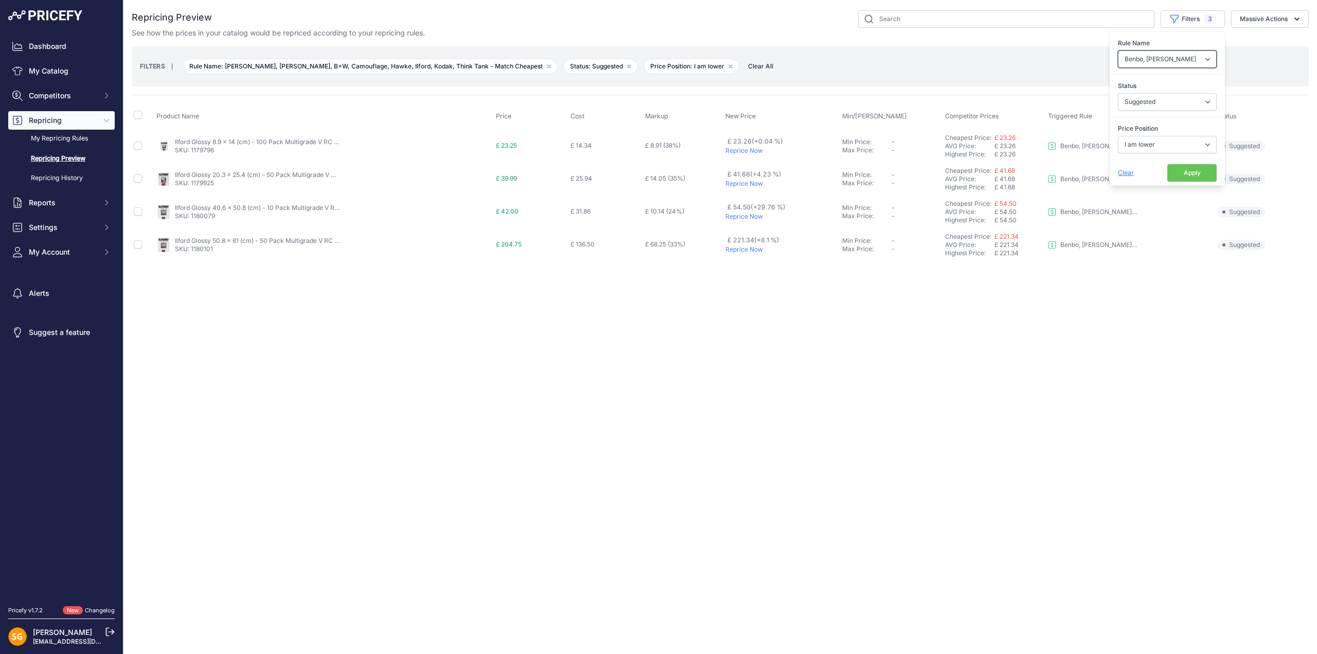
click at [1163, 52] on select "Select an option 3LT - Match WEX Benro - WEX, Park, LCE Billingham - Match Chea…" at bounding box center [1167, 58] width 99 height 17
select select "7899"
click at [1118, 50] on select "Select an option 3LT - Match WEX Benro - WEX, Park, LCE Billingham - Match Chea…" at bounding box center [1167, 58] width 99 height 17
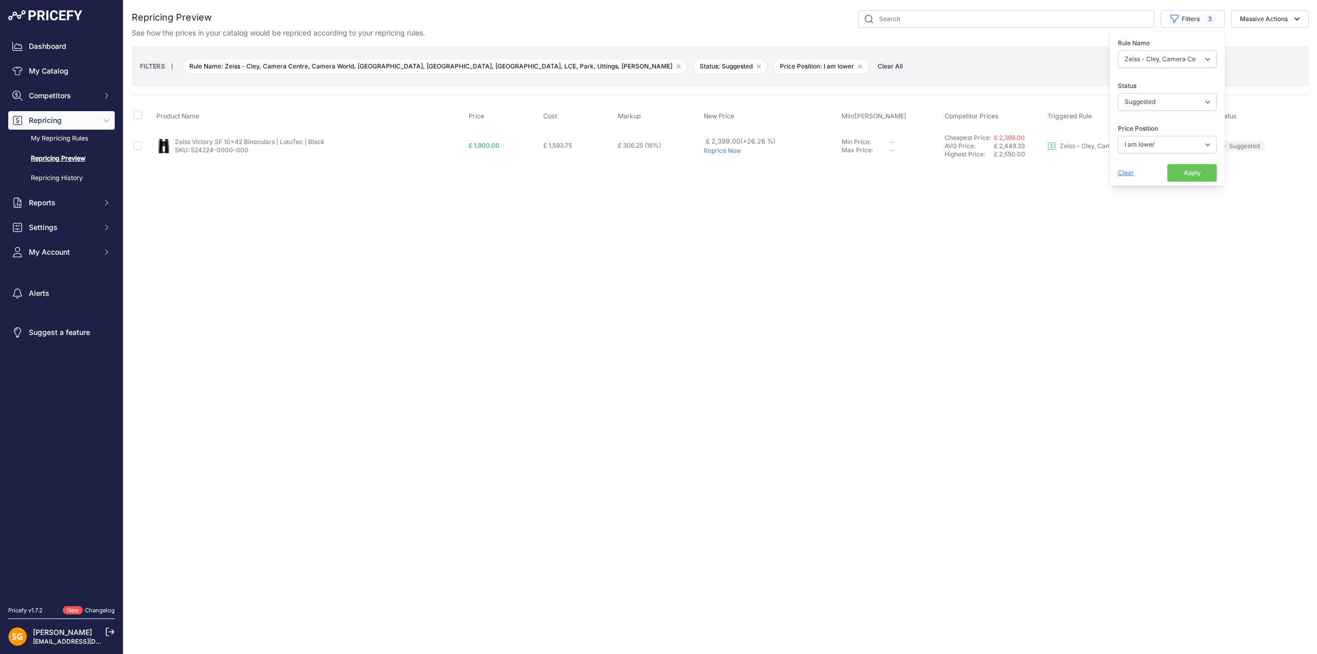
click at [324, 218] on div "Close You are not connected to the internet." at bounding box center [719, 327] width 1193 height 654
drag, startPoint x: 270, startPoint y: 158, endPoint x: 190, endPoint y: 155, distance: 79.3
click at [190, 155] on td "Zeiss Victory SF 10x42 Binoculars | LotuTec | Black SKU: 524224-0000-000" at bounding box center [310, 145] width 313 height 33
copy link "524224-0000-000"
click at [1192, 15] on button "Filters 3" at bounding box center [1192, 18] width 64 height 17
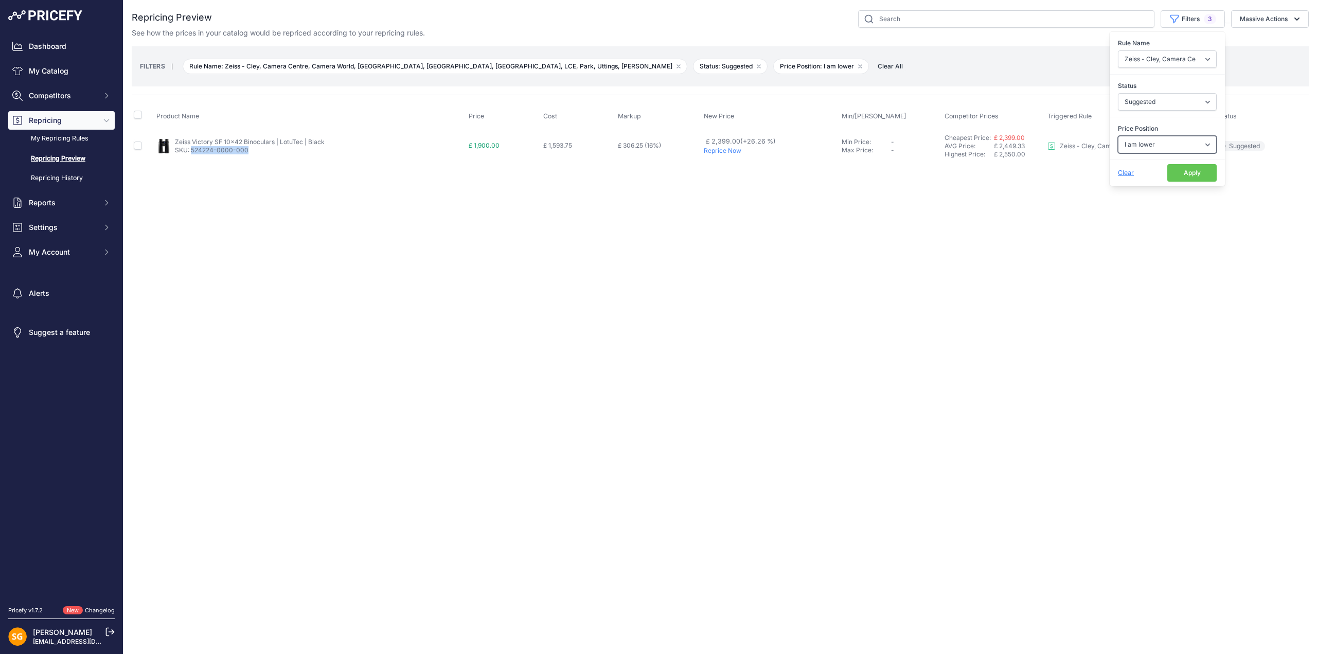
click at [1157, 149] on select "Select an option I am higher Same price I am lower" at bounding box center [1167, 144] width 99 height 17
select select "1"
click at [1118, 136] on select "Select an option I am higher Same price I am lower" at bounding box center [1167, 144] width 99 height 17
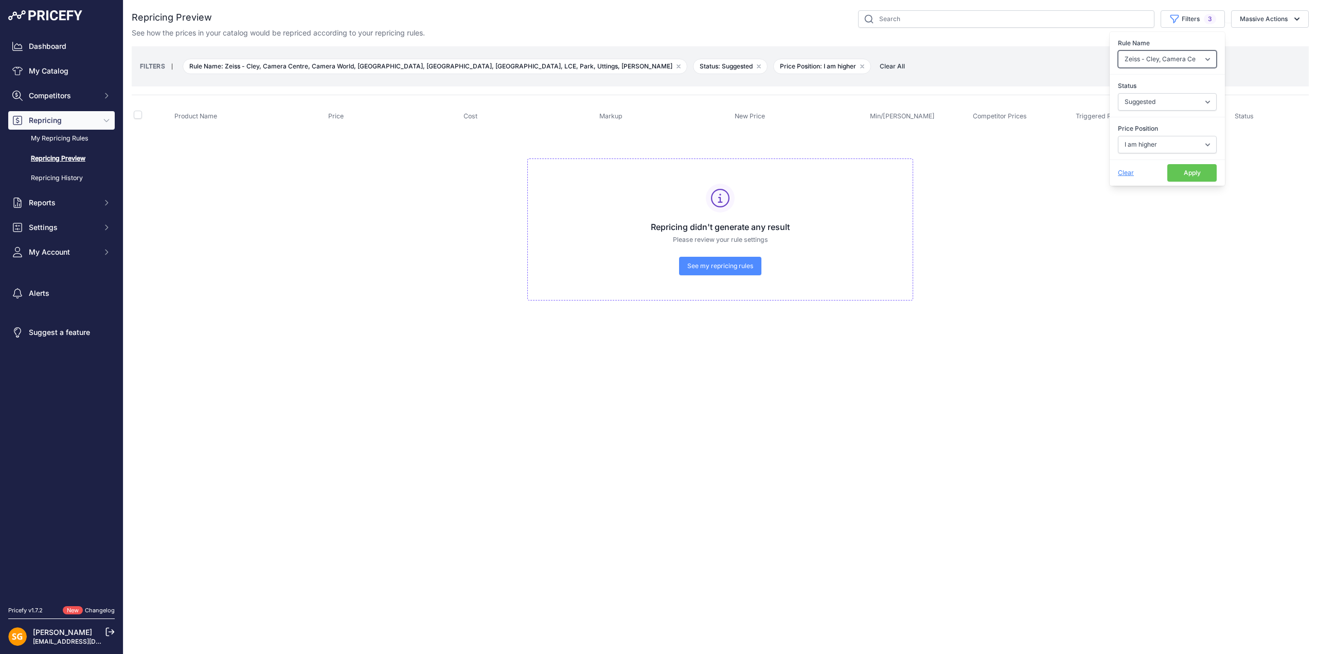
click at [1171, 57] on select "Select an option 3LT - Match WEX Benro - WEX, Park, LCE Billingham - Match Chea…" at bounding box center [1167, 58] width 99 height 17
select select "7902"
click at [1118, 50] on select "Select an option 3LT - Match WEX Benro - WEX, Park, LCE Billingham - Match Chea…" at bounding box center [1167, 58] width 99 height 17
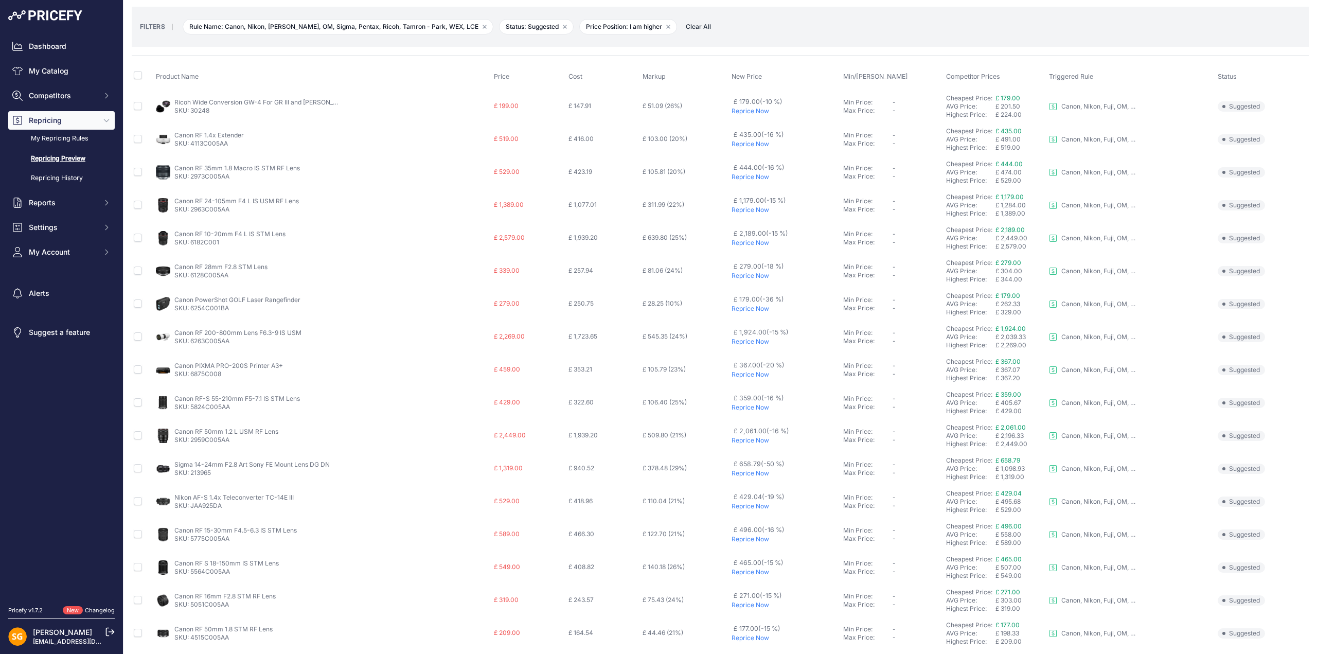
scroll to position [23, 0]
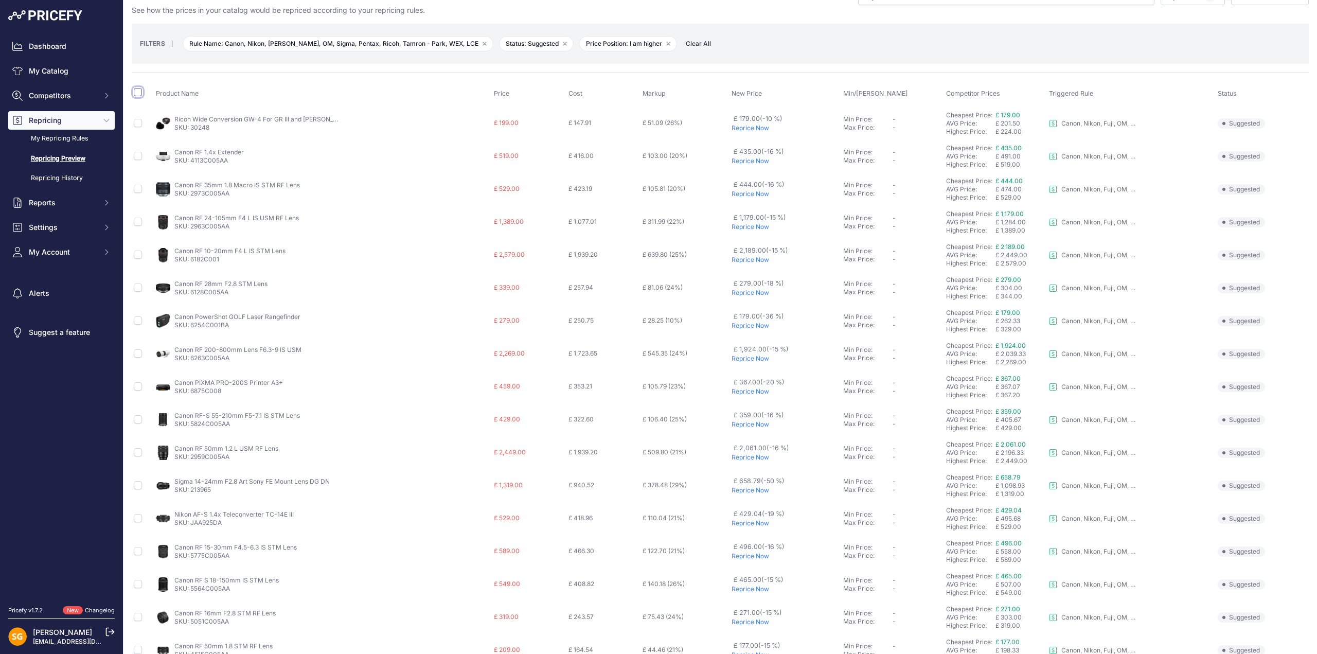
click at [137, 93] on input "checkbox" at bounding box center [138, 92] width 8 height 8
checkbox input "true"
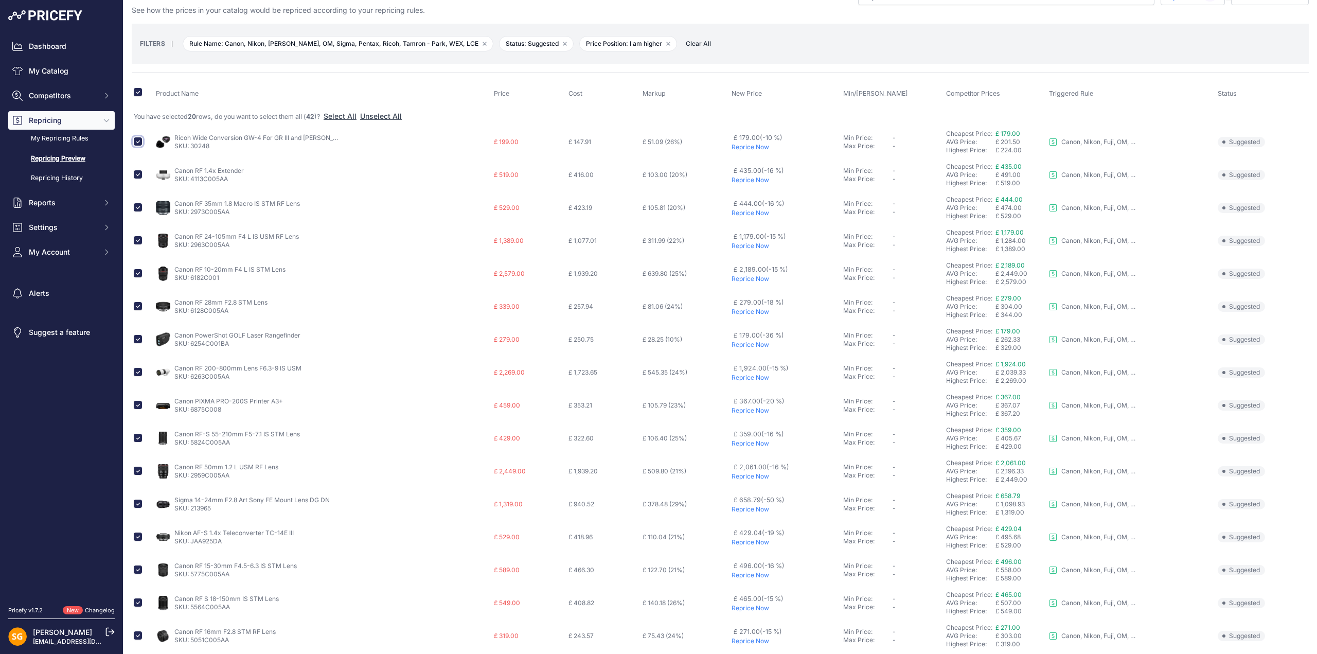
click at [140, 137] on input "checkbox" at bounding box center [138, 141] width 8 height 8
checkbox input "false"
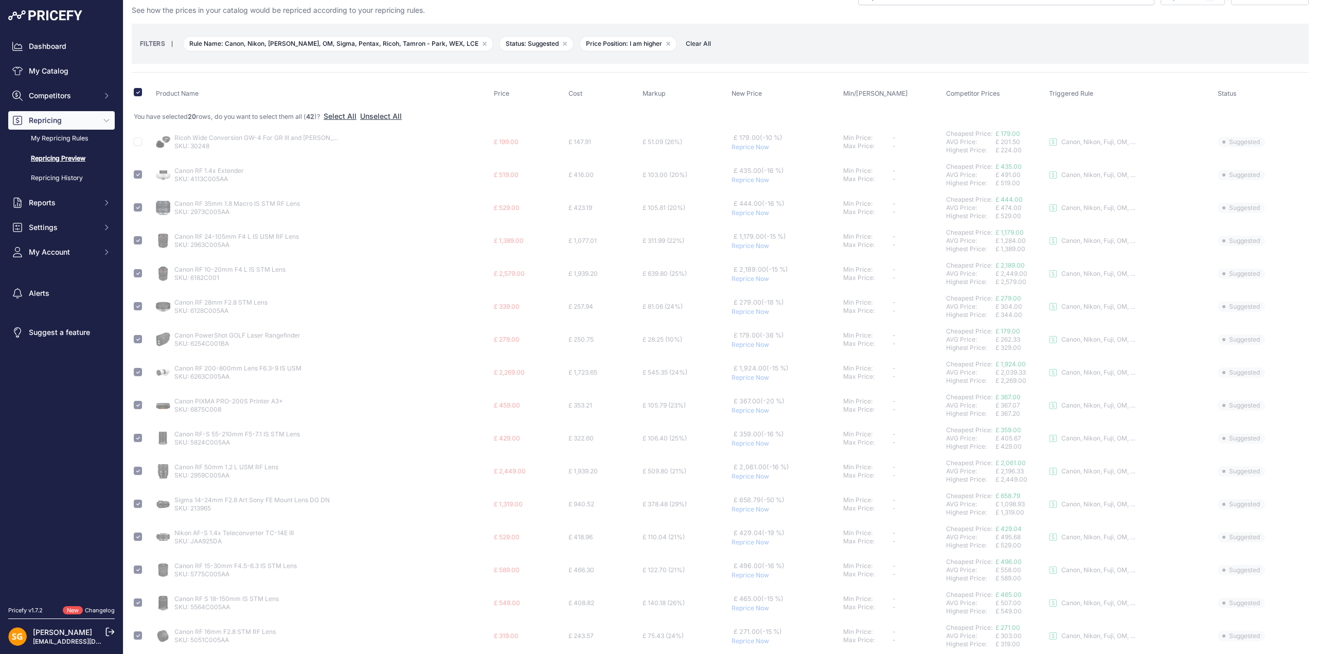
checkbox input "false"
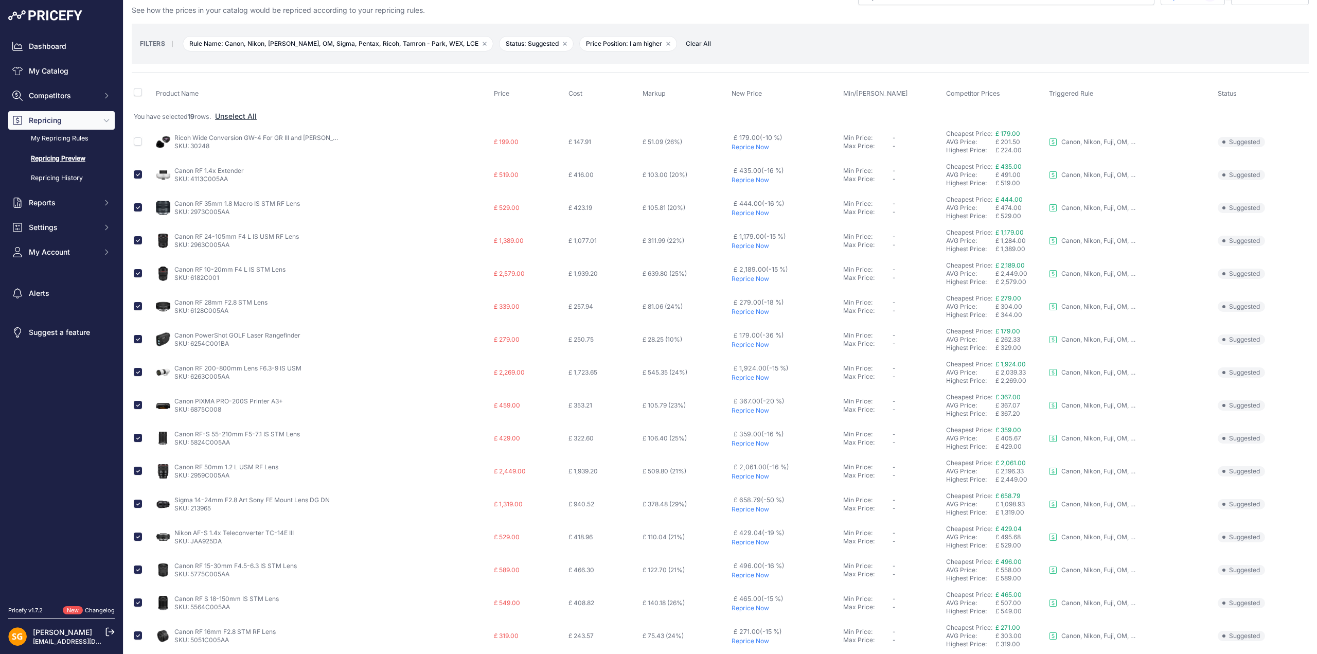
click at [132, 337] on td at bounding box center [143, 339] width 22 height 33
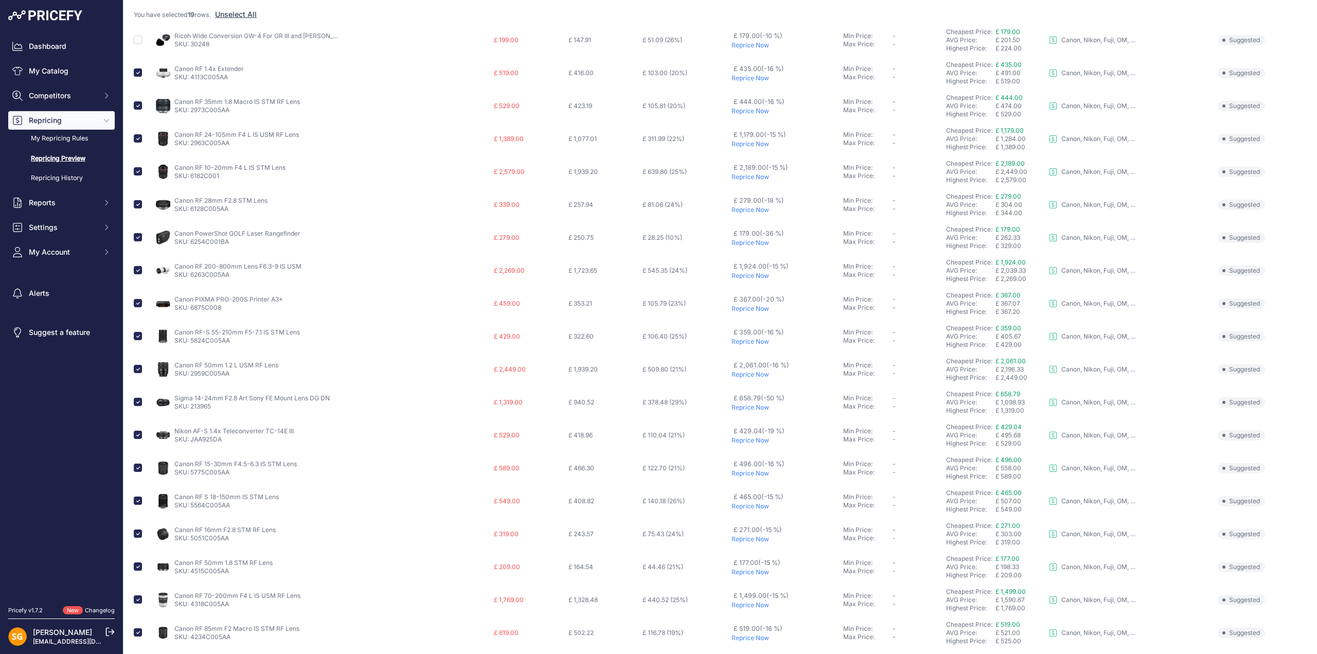
scroll to position [126, 0]
click at [138, 235] on input "checkbox" at bounding box center [138, 236] width 8 height 8
checkbox input "false"
click at [137, 301] on input "checkbox" at bounding box center [138, 302] width 8 height 8
checkbox input "false"
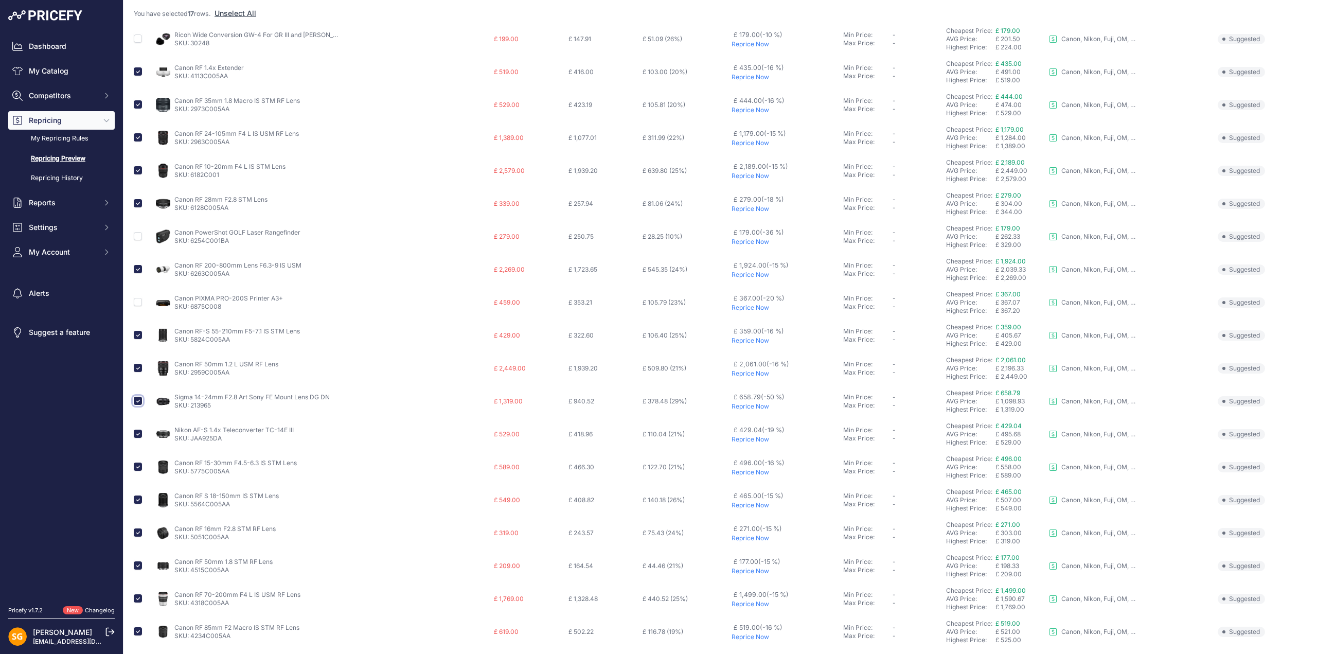
click at [138, 399] on input "checkbox" at bounding box center [138, 401] width 8 height 8
checkbox input "false"
click at [137, 434] on input "checkbox" at bounding box center [138, 433] width 8 height 8
checkbox input "false"
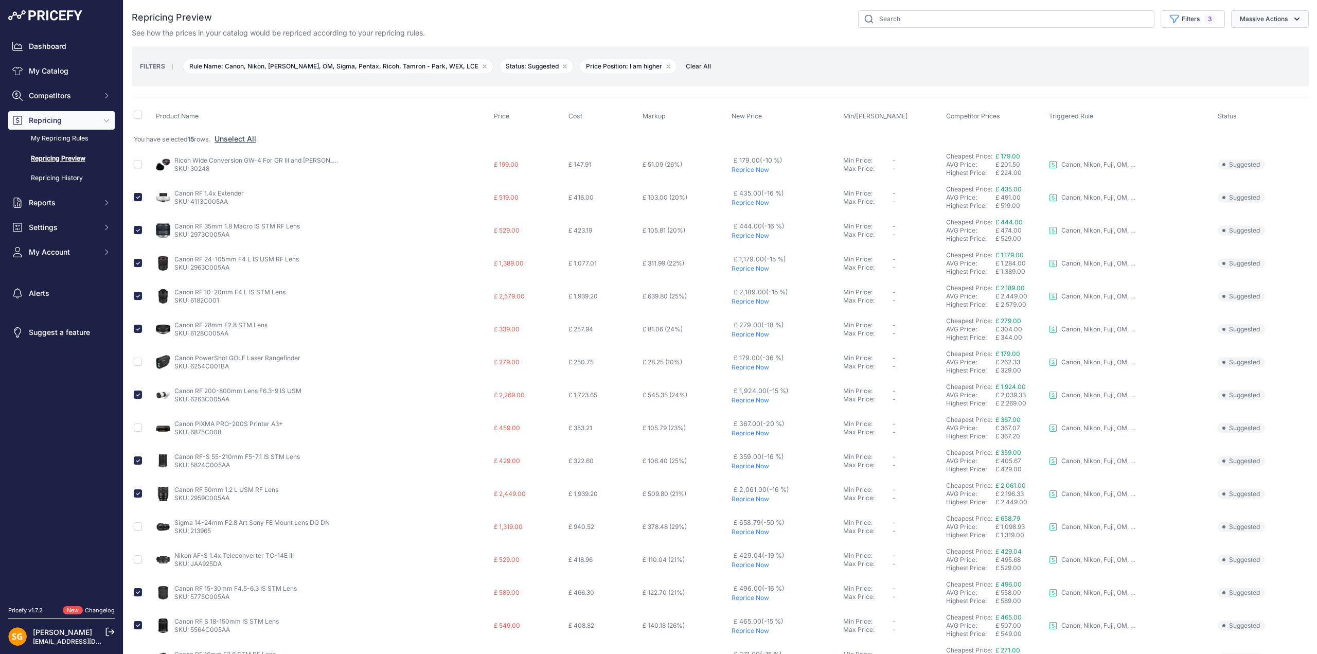
click at [1268, 18] on button "Massive Actions" at bounding box center [1270, 18] width 78 height 17
click at [1252, 34] on button "Reprice Now" at bounding box center [1267, 43] width 82 height 19
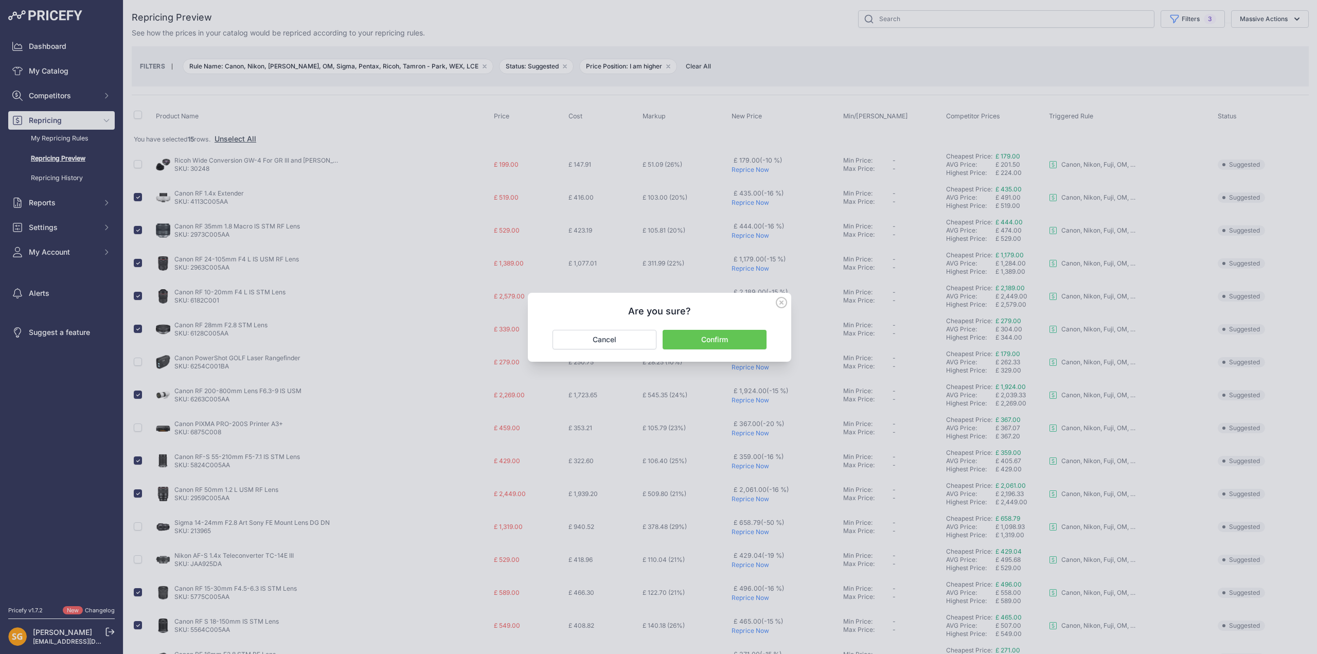
click at [714, 340] on button "Confirm" at bounding box center [714, 340] width 104 height 20
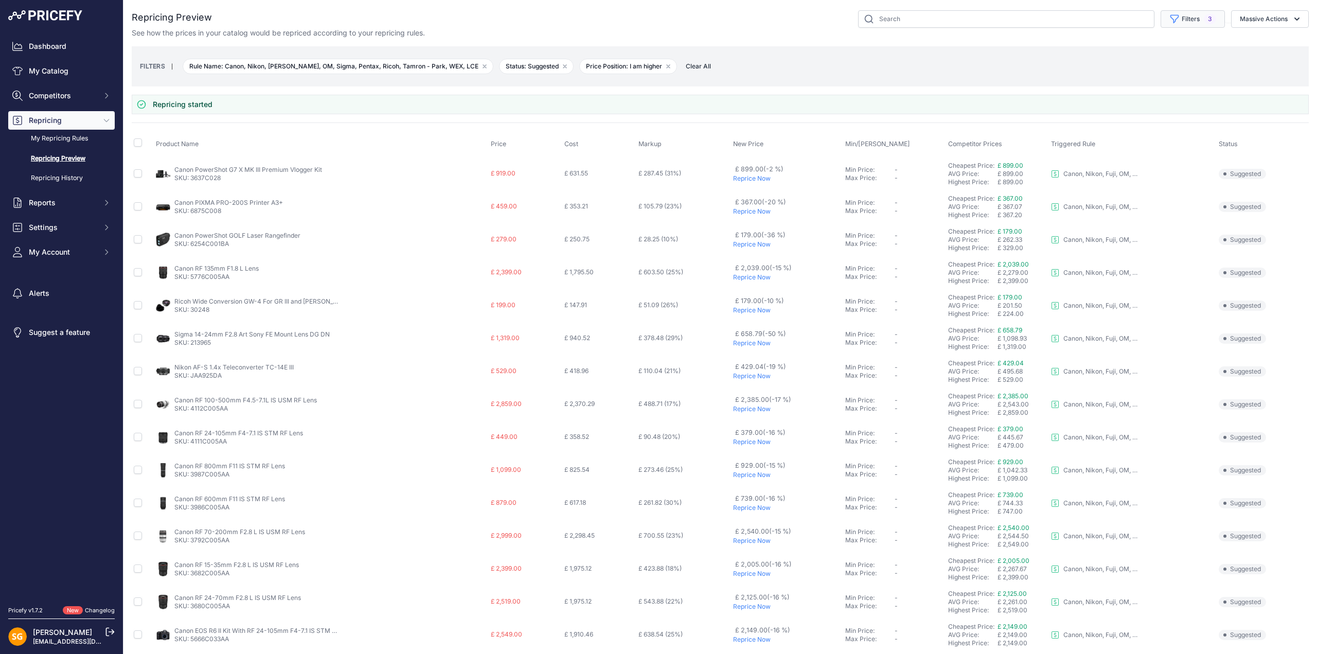
click at [1178, 17] on button "Filters 3" at bounding box center [1192, 18] width 64 height 17
click at [136, 140] on input "checkbox" at bounding box center [138, 142] width 8 height 8
checkbox input "true"
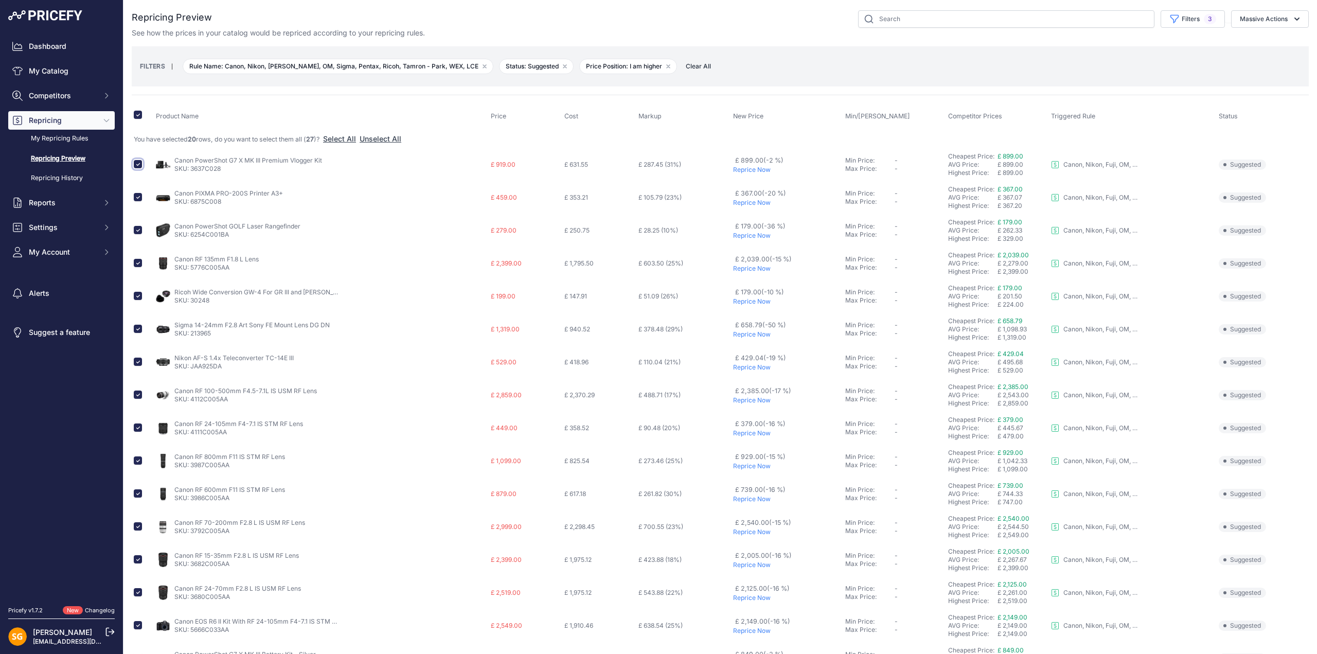
click at [137, 163] on input "checkbox" at bounding box center [138, 164] width 8 height 8
checkbox input "false"
click at [135, 194] on input "checkbox" at bounding box center [138, 197] width 8 height 8
checkbox input "false"
click at [138, 232] on input "checkbox" at bounding box center [138, 230] width 8 height 8
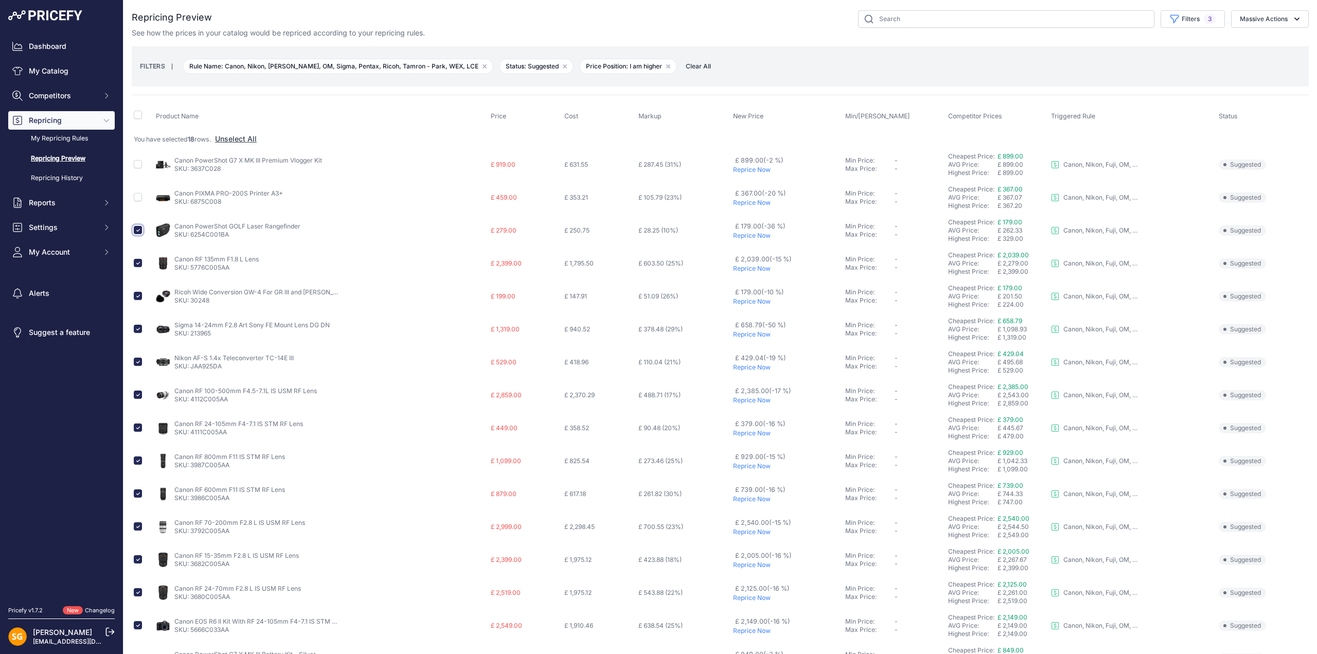
checkbox input "false"
click at [136, 295] on input "checkbox" at bounding box center [138, 296] width 8 height 8
checkbox input "false"
click at [137, 327] on input "checkbox" at bounding box center [138, 329] width 8 height 8
checkbox input "false"
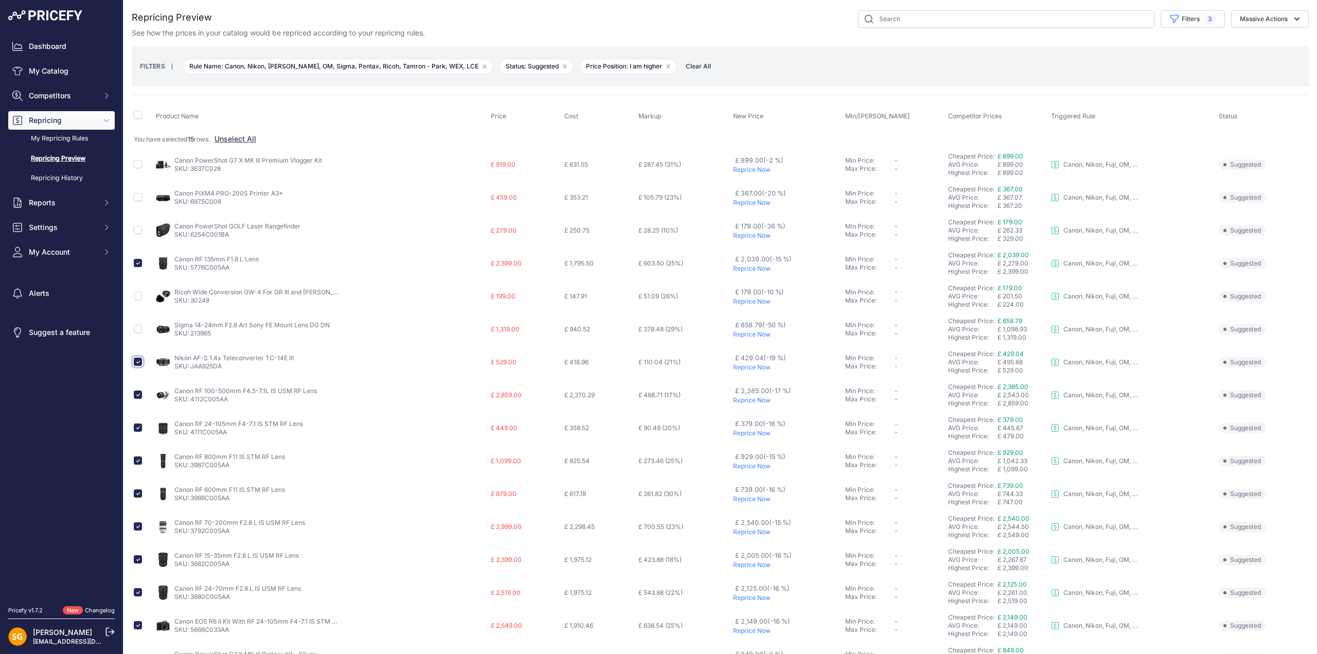
click at [139, 362] on input "checkbox" at bounding box center [138, 361] width 8 height 8
checkbox input "false"
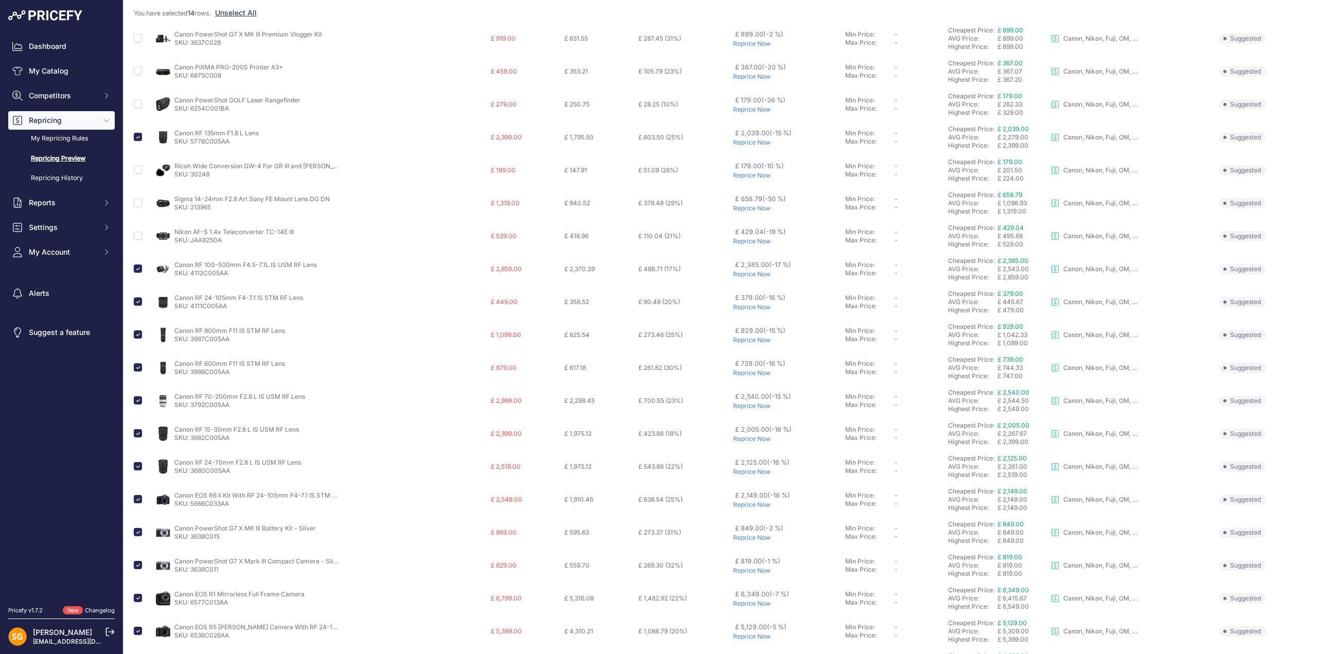
scroll to position [154, 0]
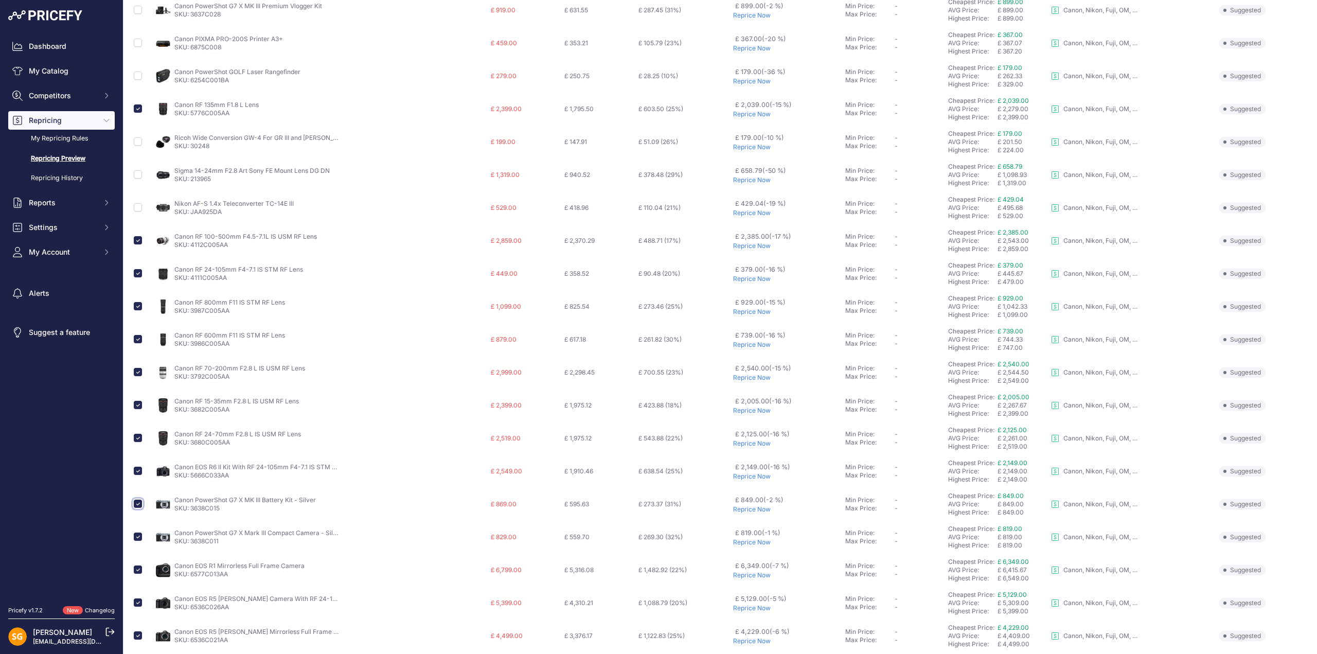
click at [140, 503] on input "checkbox" at bounding box center [138, 503] width 8 height 8
checkbox input "false"
click at [136, 536] on input "checkbox" at bounding box center [138, 536] width 8 height 8
checkbox input "false"
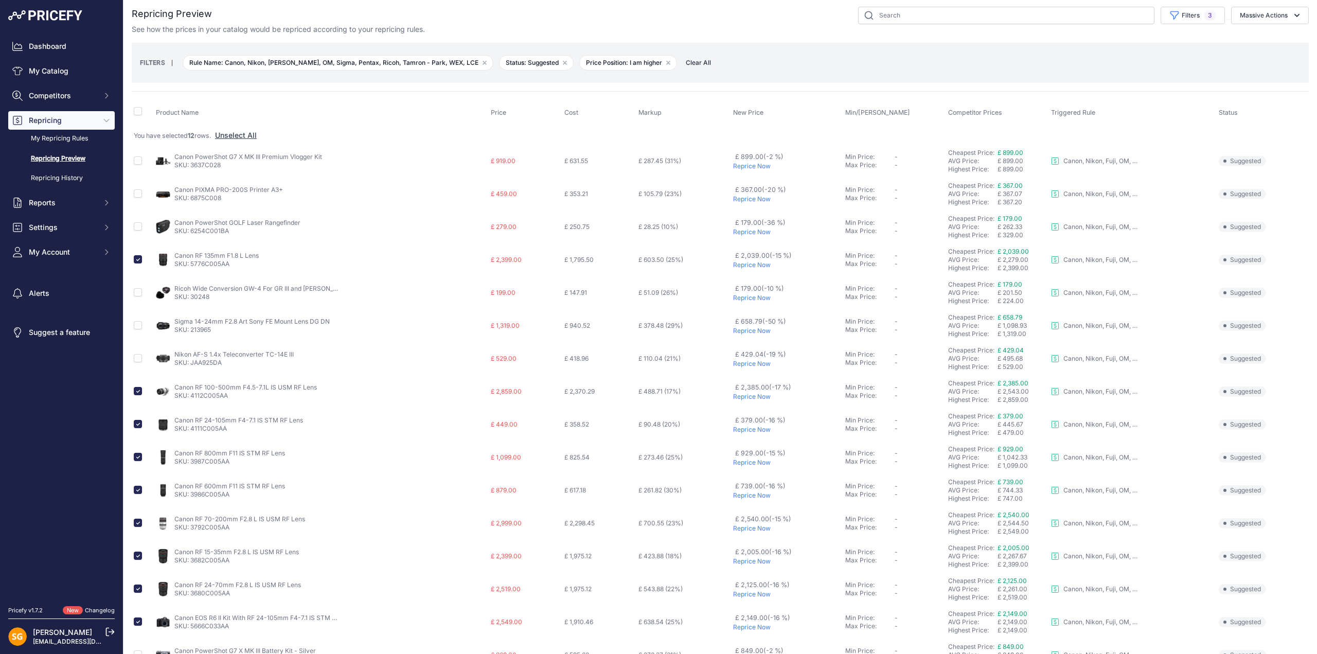
scroll to position [0, 0]
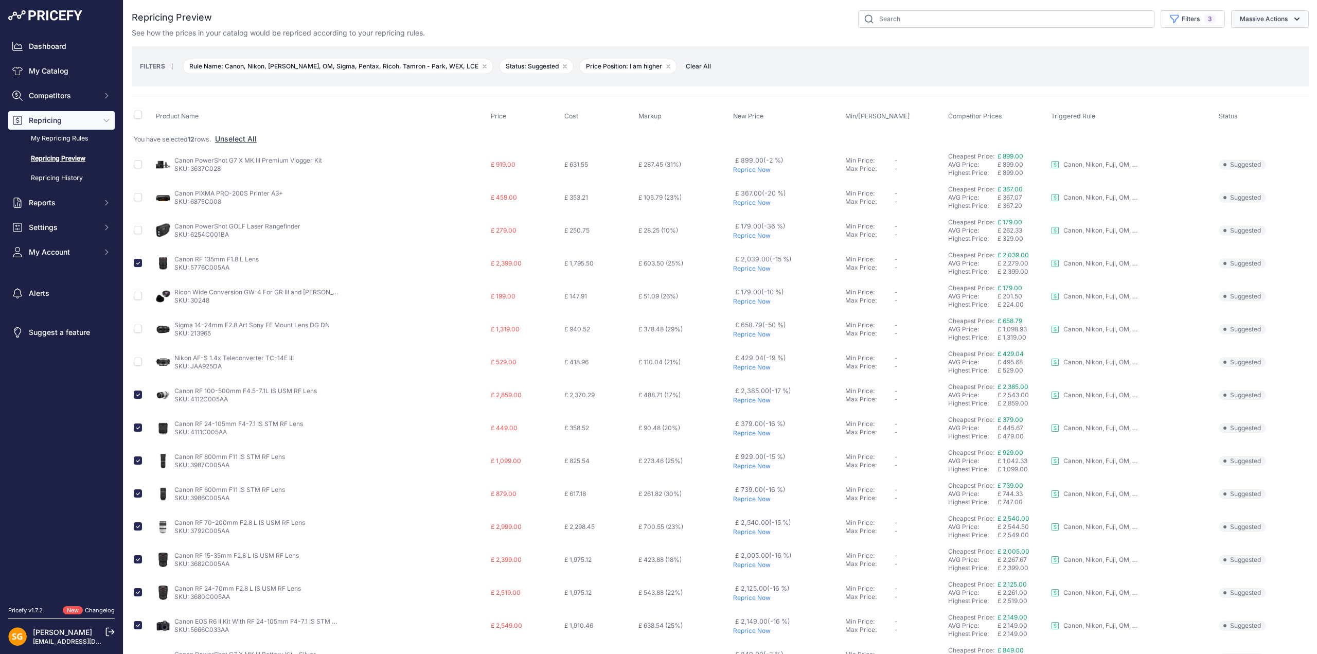
click at [1274, 20] on button "Massive Actions" at bounding box center [1270, 18] width 78 height 17
click at [1235, 36] on button "Reprice Now" at bounding box center [1267, 43] width 82 height 19
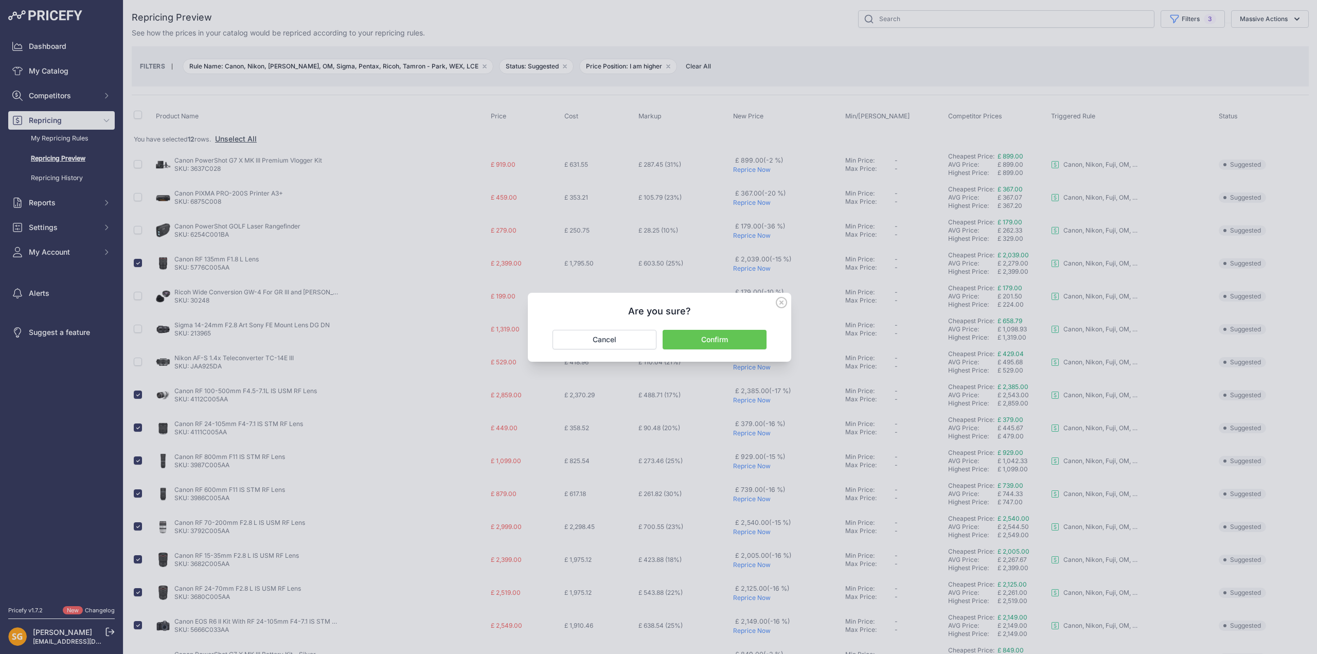
click at [722, 341] on button "Confirm" at bounding box center [714, 340] width 104 height 20
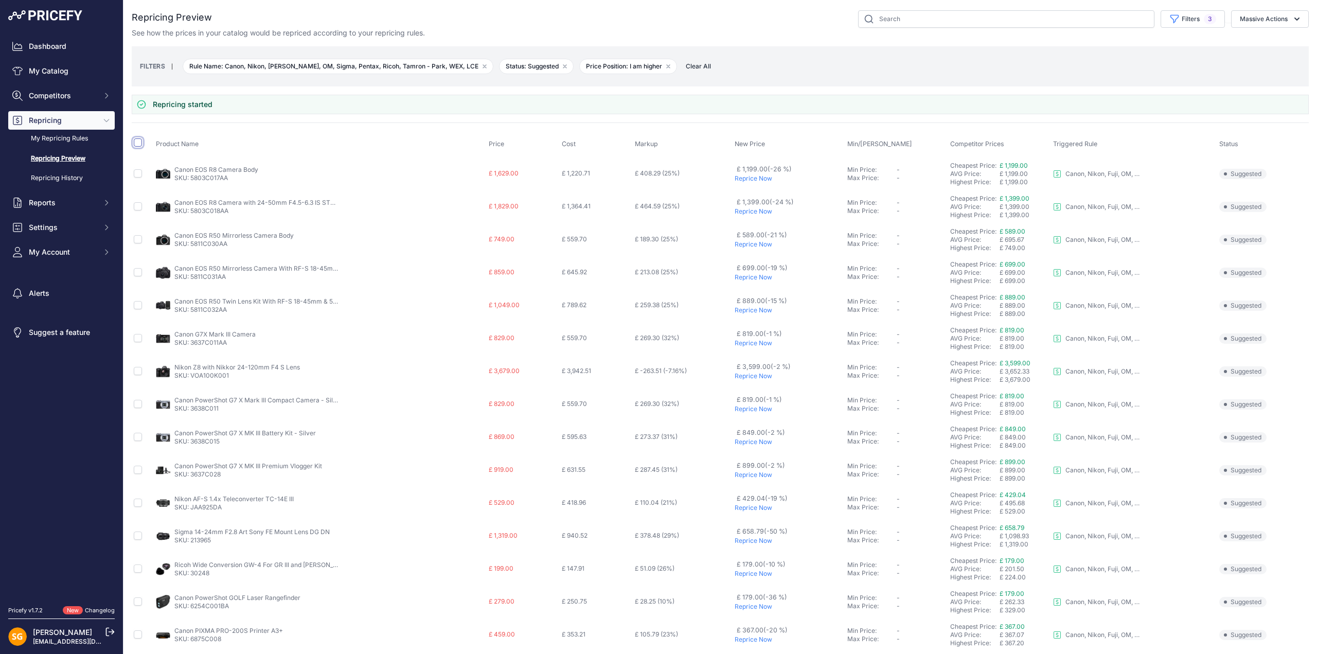
click at [137, 141] on input "checkbox" at bounding box center [138, 142] width 8 height 8
checkbox input "true"
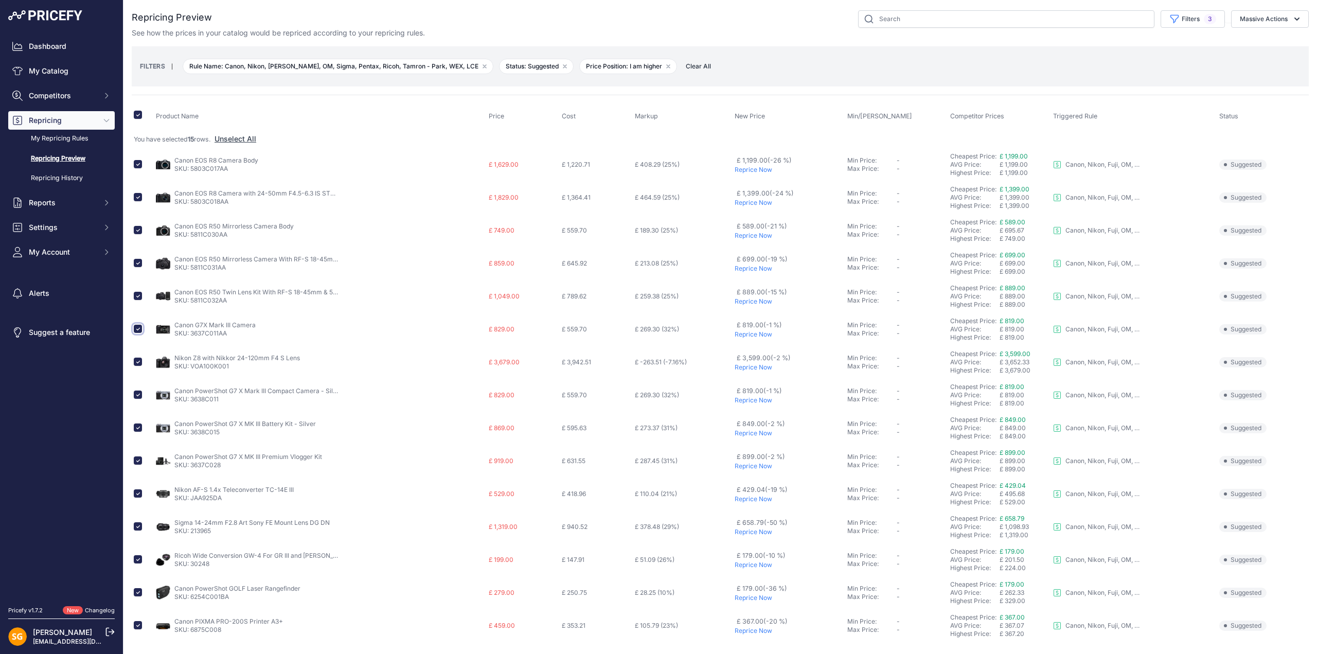
click at [139, 328] on input "checkbox" at bounding box center [138, 329] width 8 height 8
checkbox input "false"
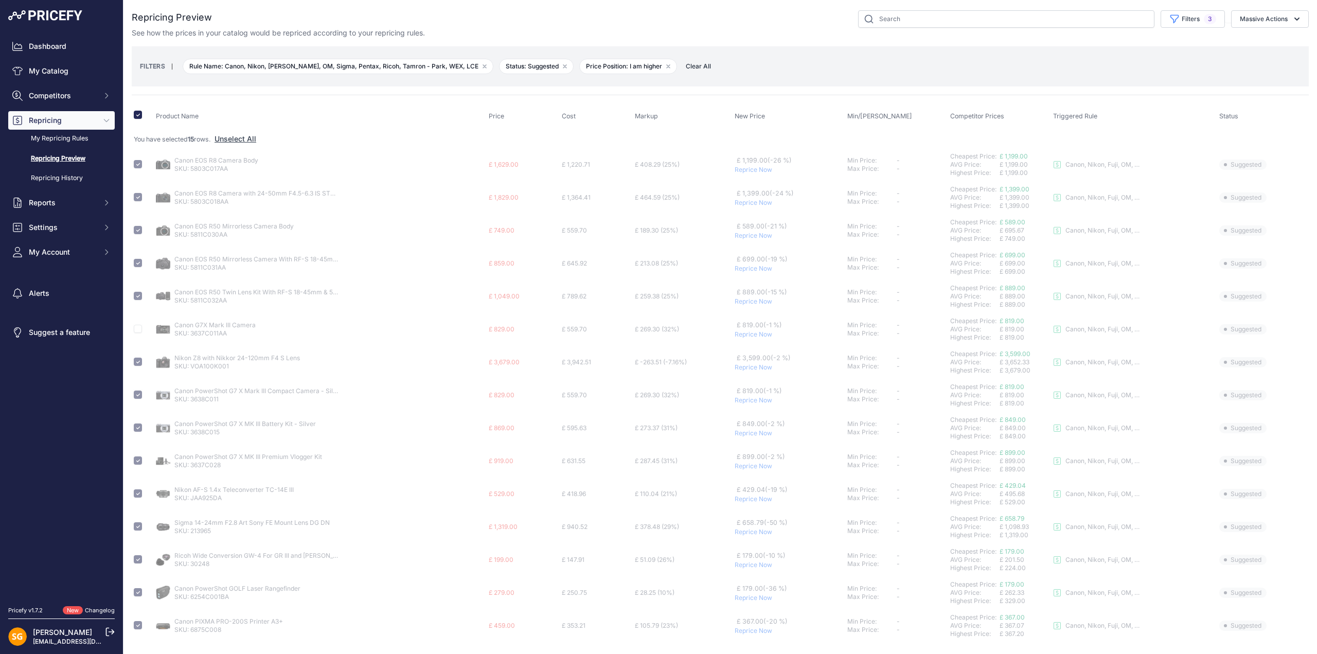
checkbox input "false"
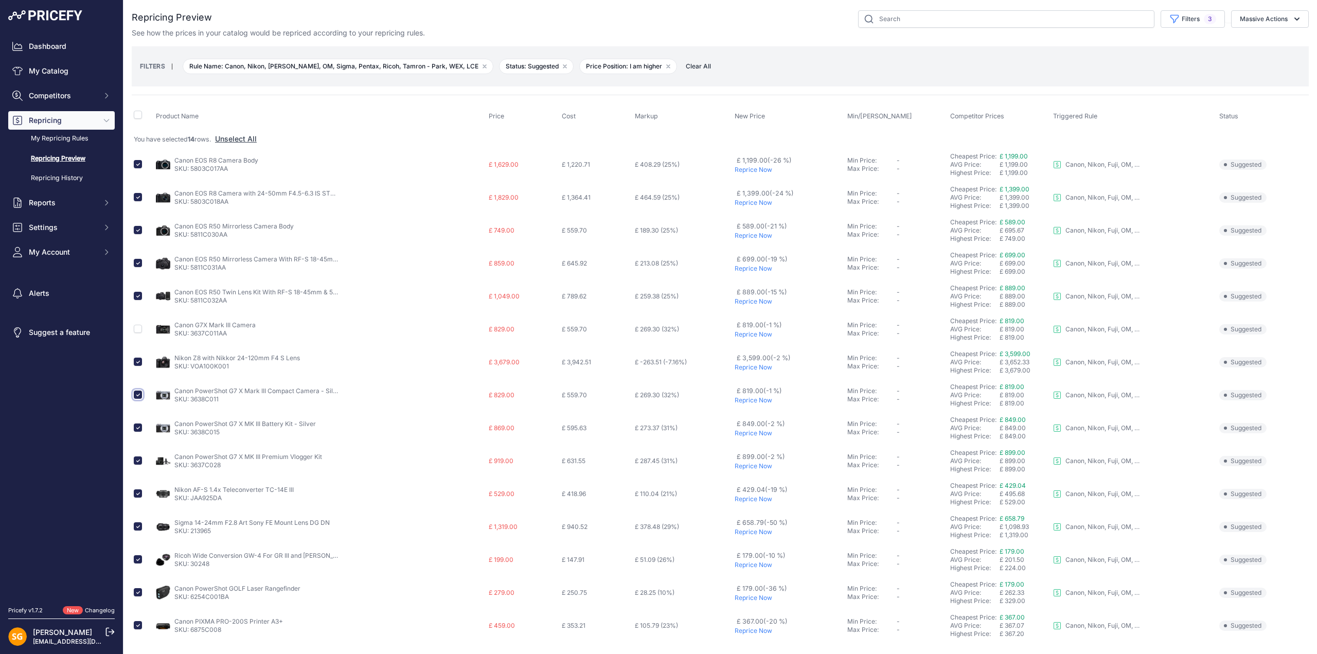
click at [138, 393] on input "checkbox" at bounding box center [138, 394] width 8 height 8
checkbox input "false"
click at [137, 424] on input "checkbox" at bounding box center [138, 427] width 8 height 8
checkbox input "false"
click at [136, 458] on input "checkbox" at bounding box center [138, 460] width 8 height 8
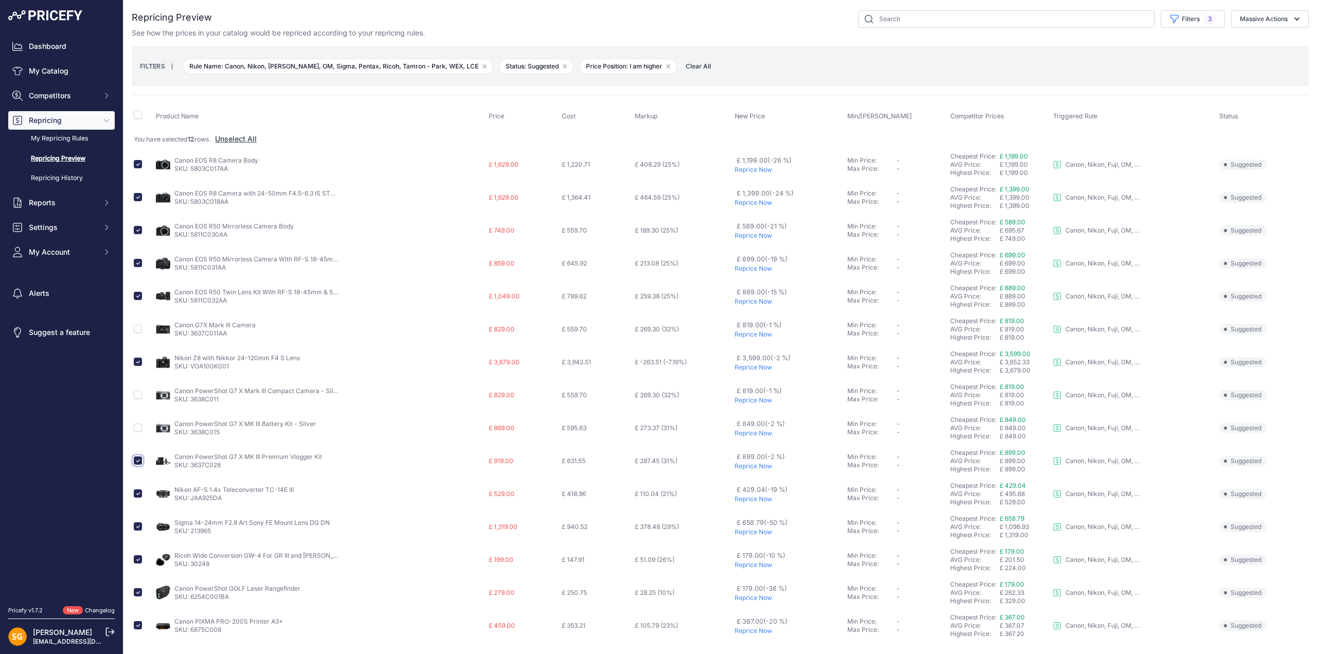
checkbox input "false"
click at [138, 491] on input "checkbox" at bounding box center [138, 493] width 8 height 8
checkbox input "false"
click at [137, 524] on input "checkbox" at bounding box center [138, 526] width 8 height 8
checkbox input "false"
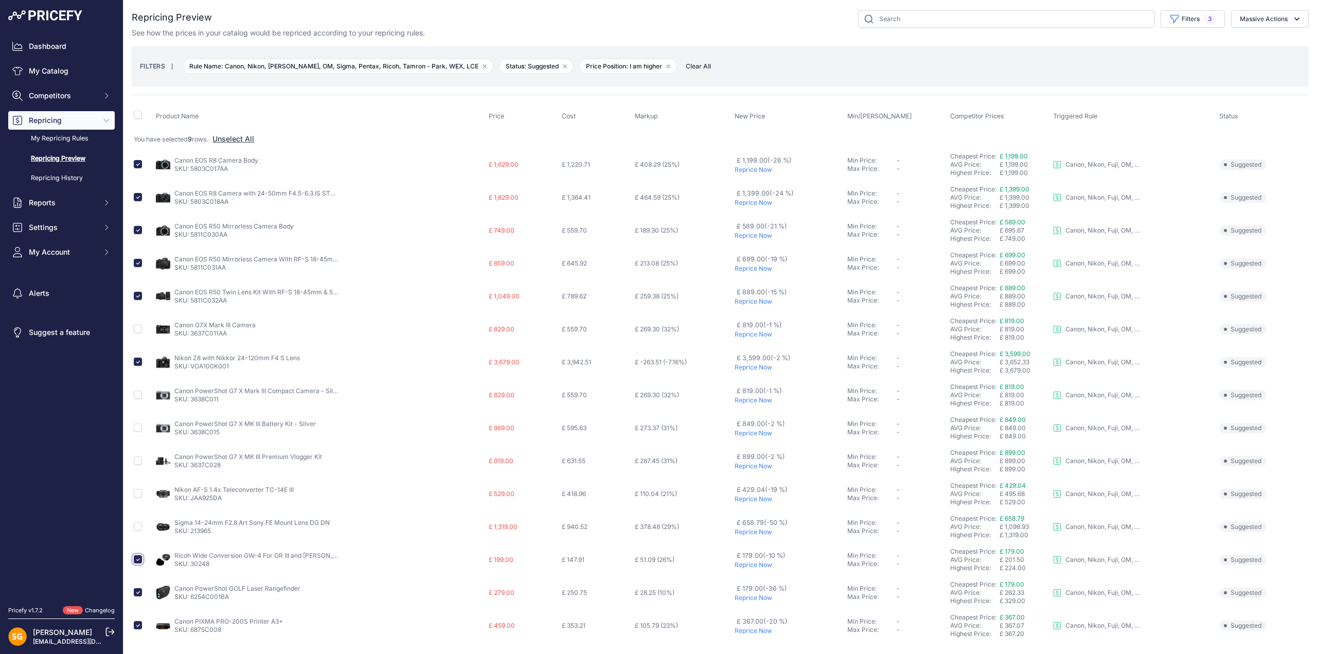
click at [137, 560] on input "checkbox" at bounding box center [138, 559] width 8 height 8
checkbox input "false"
click at [137, 591] on input "checkbox" at bounding box center [138, 592] width 8 height 8
checkbox input "false"
click at [139, 626] on input "checkbox" at bounding box center [138, 625] width 8 height 8
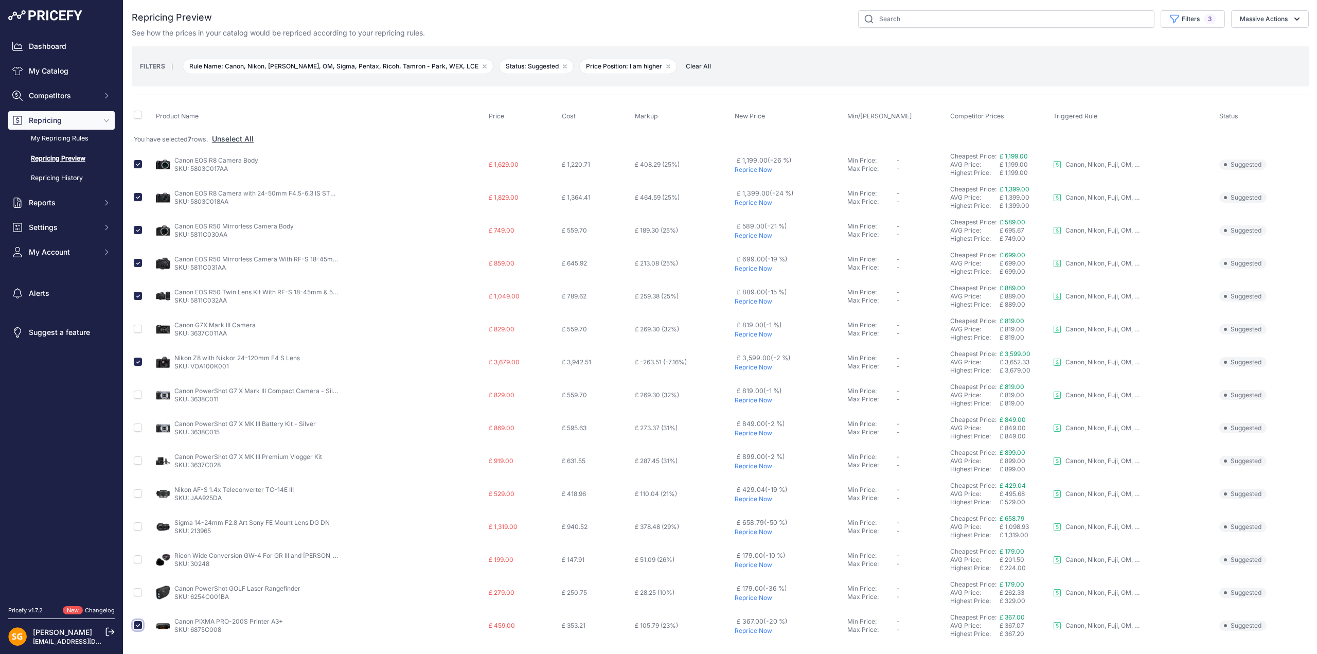
checkbox input "false"
click at [1271, 18] on button "Massive Actions" at bounding box center [1270, 18] width 78 height 17
click at [1250, 40] on span "Reprice Now" at bounding box center [1255, 43] width 43 height 9
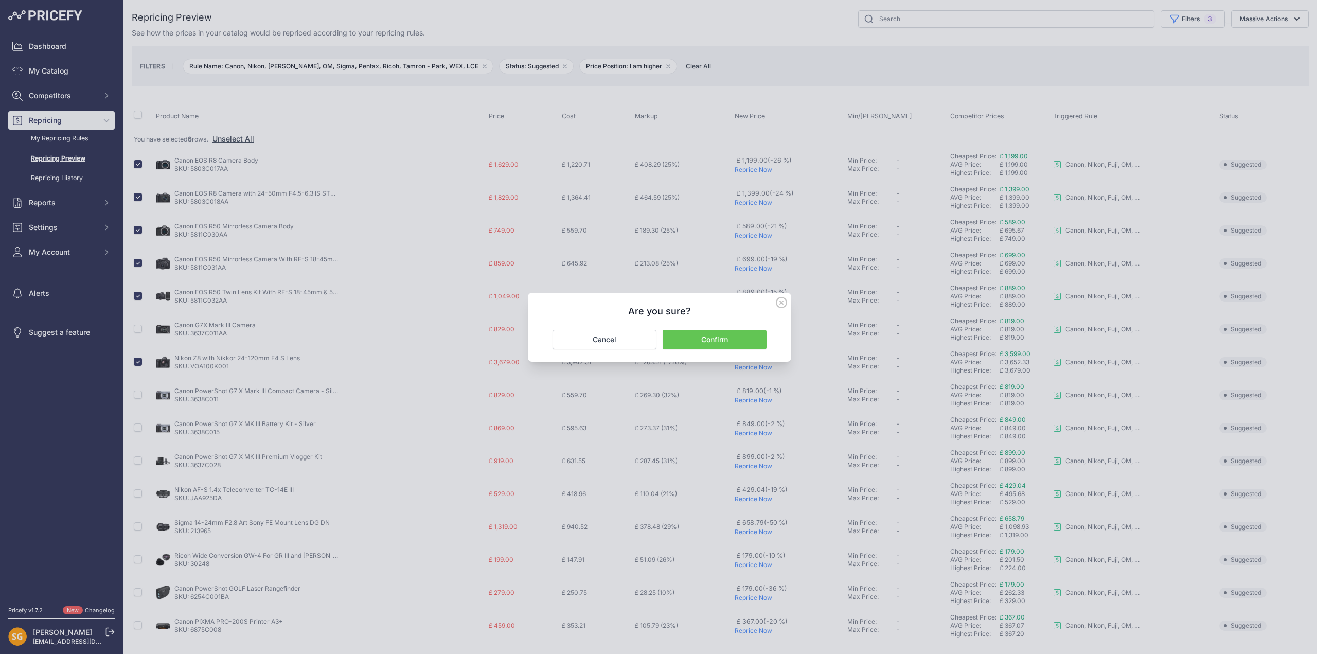
click at [723, 337] on button "Confirm" at bounding box center [714, 340] width 104 height 20
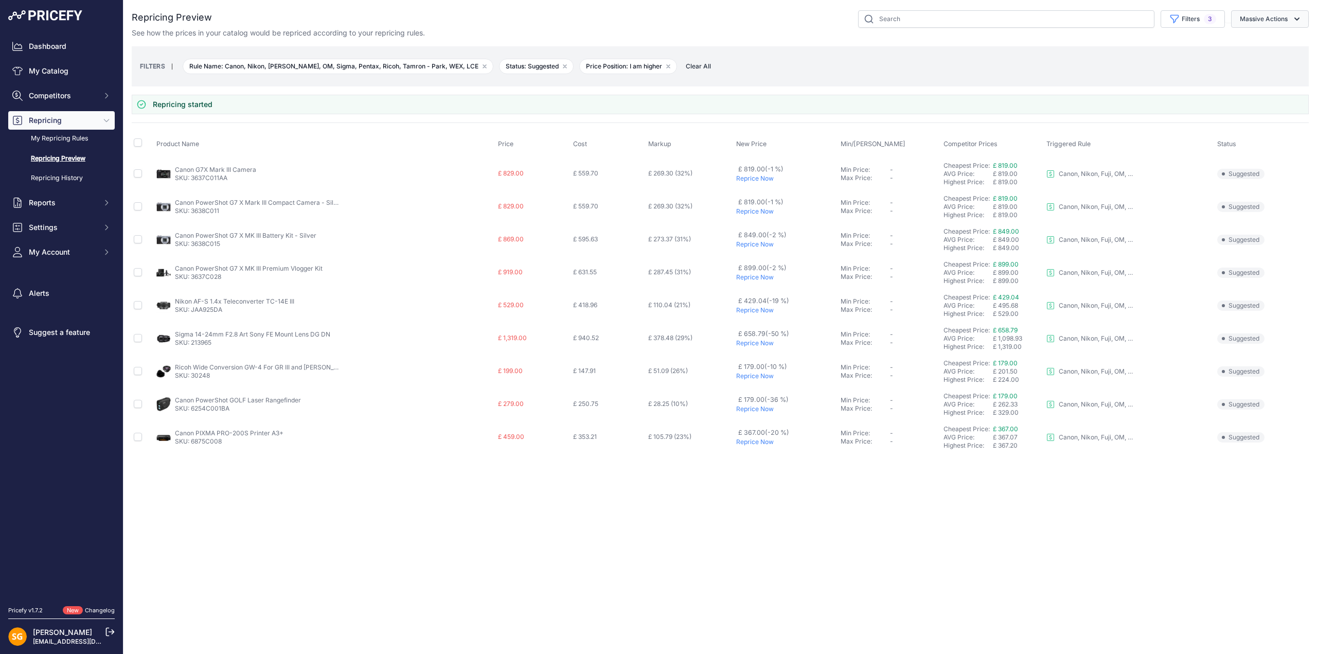
click at [1264, 16] on button "Massive Actions" at bounding box center [1270, 18] width 78 height 17
click at [1197, 16] on button "Filters 3" at bounding box center [1192, 18] width 64 height 17
click at [1144, 138] on select "Select an option I am higher Same price I am lower" at bounding box center [1167, 144] width 99 height 17
select select "0"
click at [1118, 136] on select "Select an option I am higher Same price I am lower" at bounding box center [1167, 144] width 99 height 17
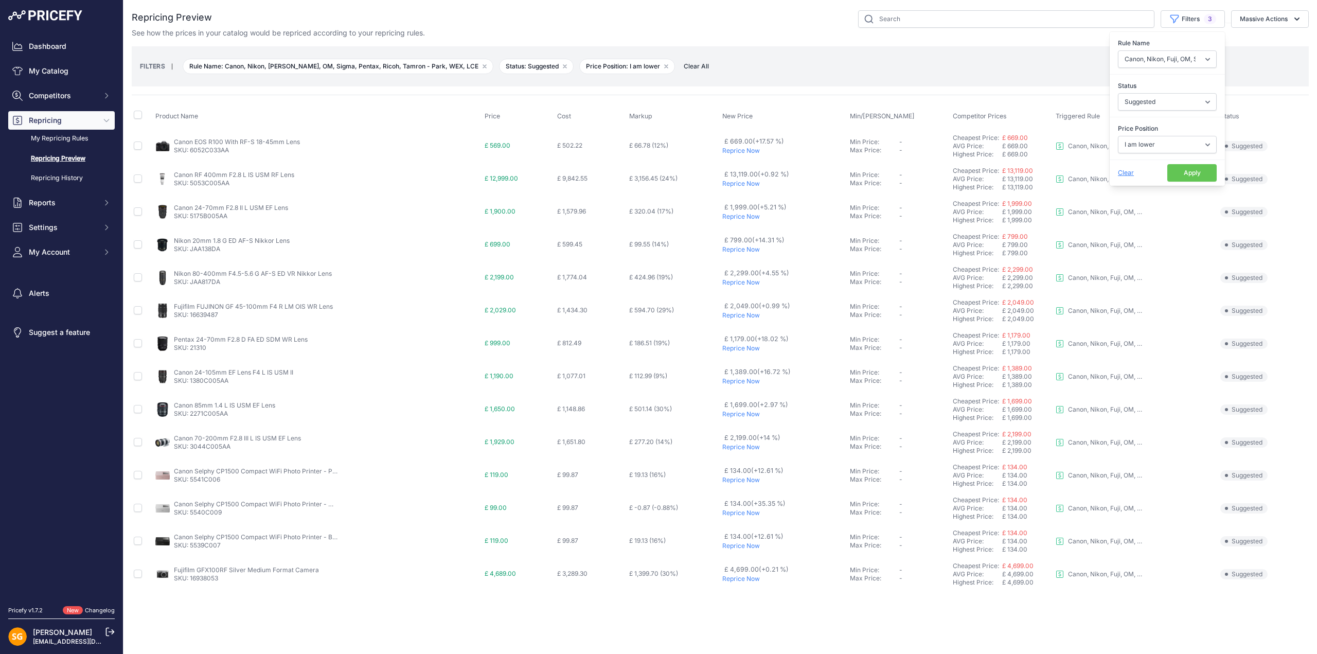
click at [737, 150] on p "Reprice Now" at bounding box center [783, 151] width 123 height 8
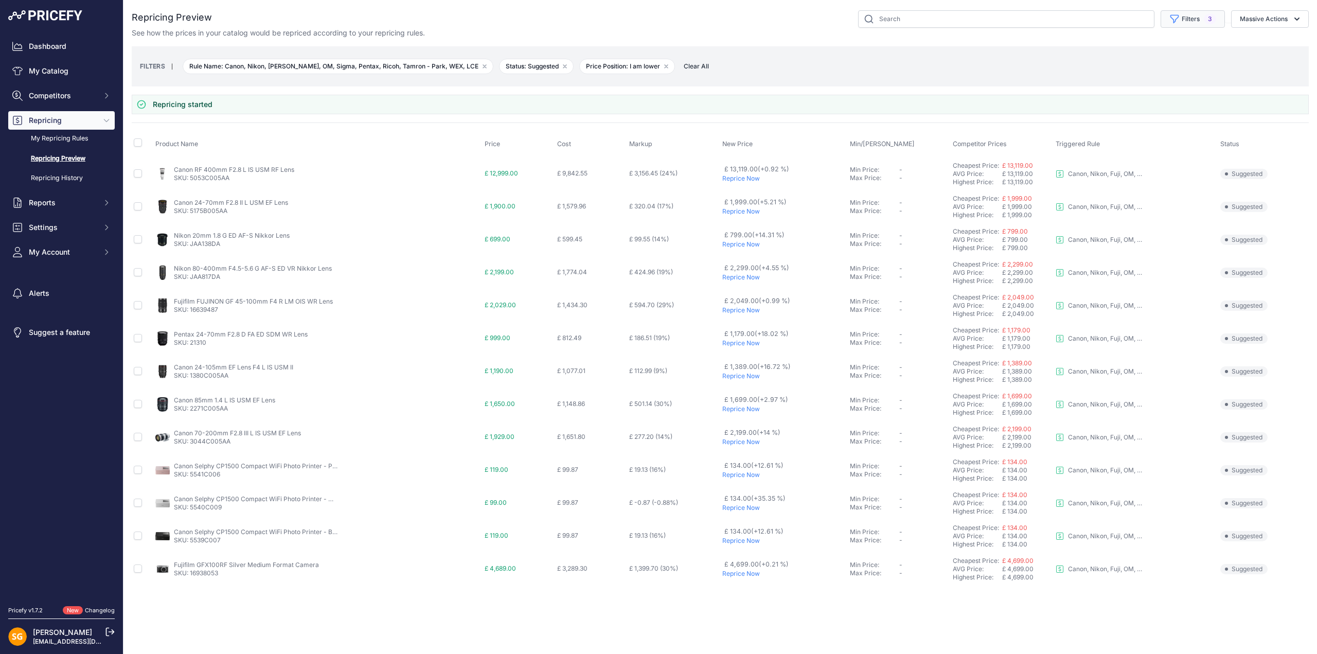
click at [1202, 19] on button "Filters 3" at bounding box center [1192, 18] width 64 height 17
click at [1183, 54] on select "Select an option 3LT - Match WEX Benro - WEX, Park, LCE Billingham - Match Chea…" at bounding box center [1167, 58] width 99 height 17
select select "8172"
click at [1118, 50] on select "Select an option 3LT - Match WEX Benro - WEX, Park, LCE Billingham - Match Chea…" at bounding box center [1167, 58] width 99 height 17
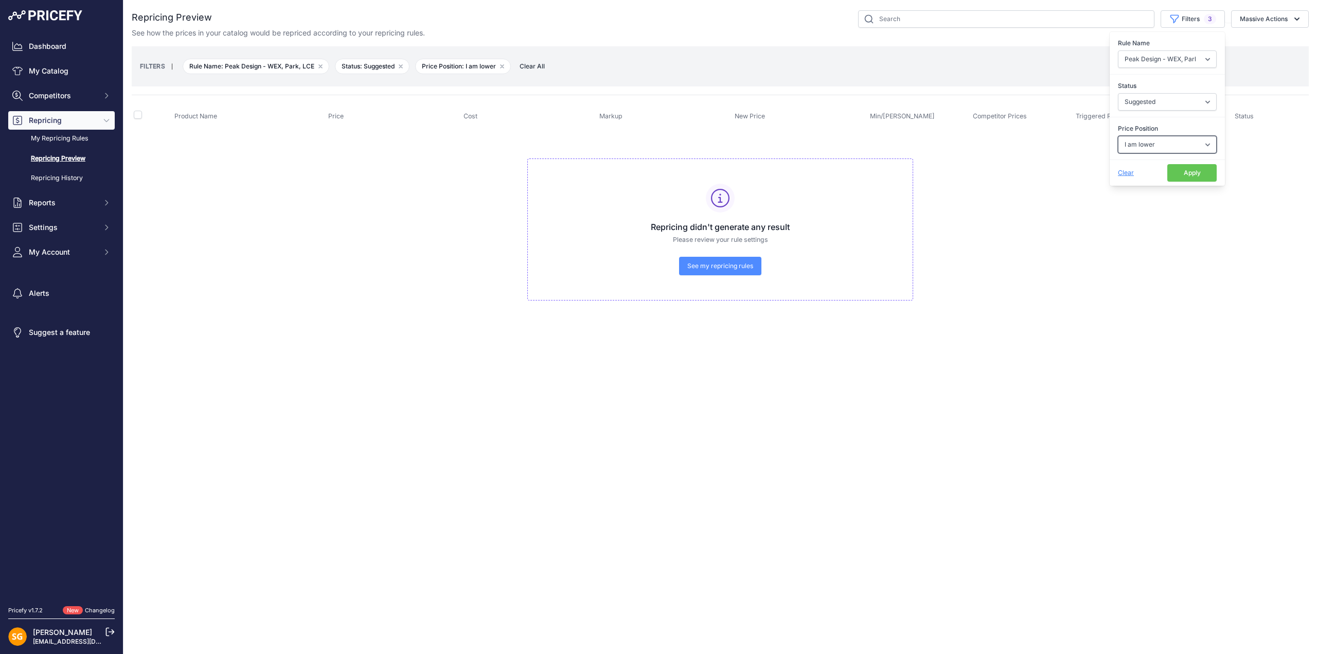
click at [1145, 141] on select "Select an option I am higher Same price I am lower" at bounding box center [1167, 144] width 99 height 17
select select "1"
click at [1118, 136] on select "Select an option I am higher Same price I am lower" at bounding box center [1167, 144] width 99 height 17
click at [1173, 58] on select "Select an option 3LT - Match WEX Benro - WEX, Park, LCE Billingham - Match Chea…" at bounding box center [1167, 58] width 99 height 17
select select "9193"
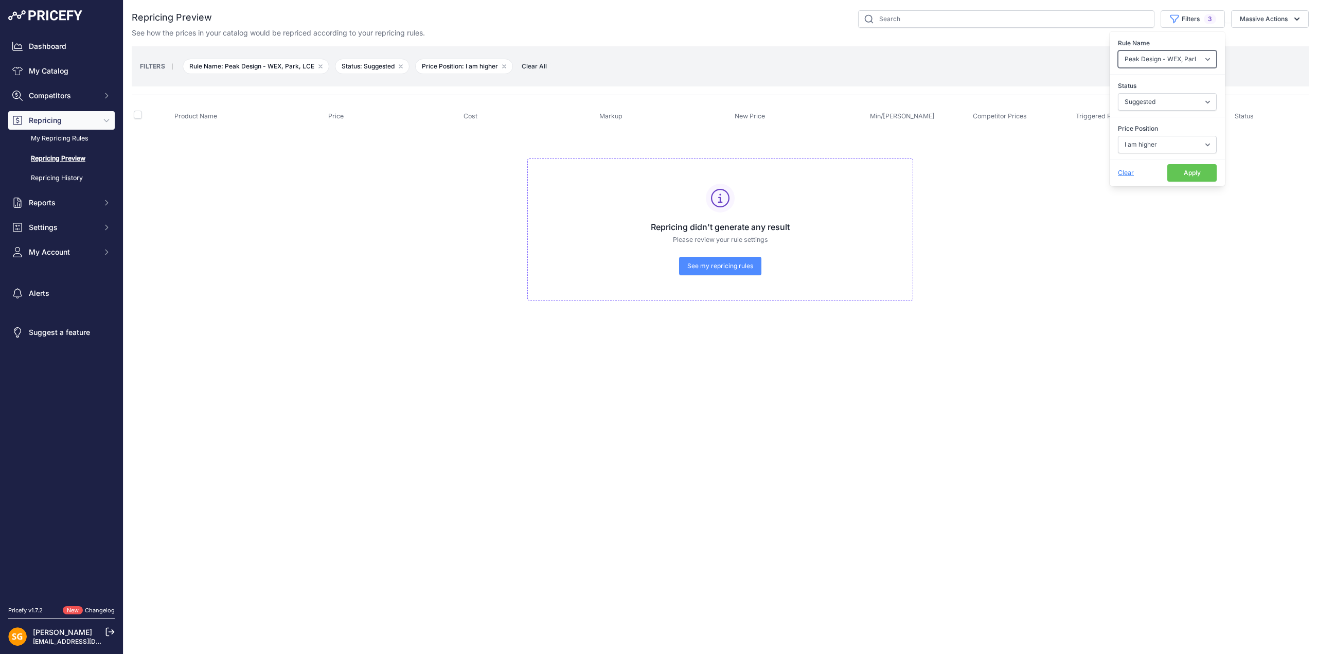
click at [1118, 50] on select "Select an option 3LT - Match WEX Benro - WEX, Park, LCE Billingham - Match Chea…" at bounding box center [1167, 58] width 99 height 17
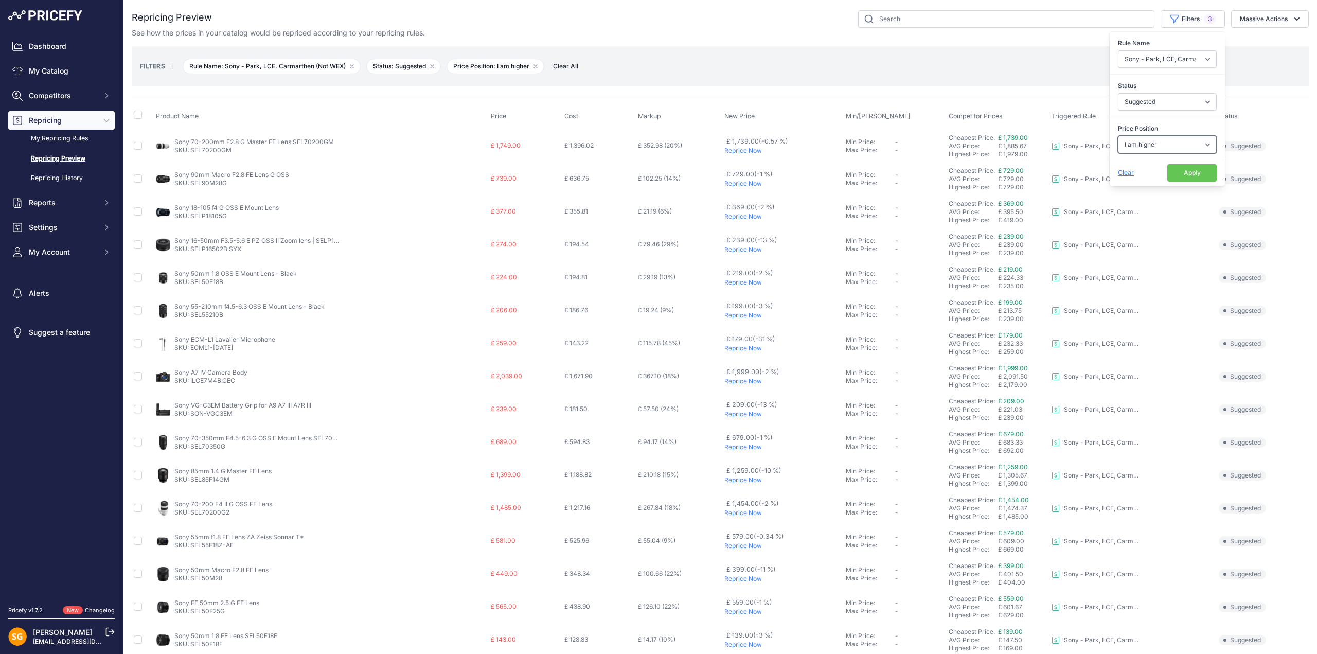
click at [1145, 141] on select "Select an option I am higher Same price I am lower" at bounding box center [1167, 144] width 99 height 17
select select "0"
click at [1118, 136] on select "Select an option I am higher Same price I am lower" at bounding box center [1167, 144] width 99 height 17
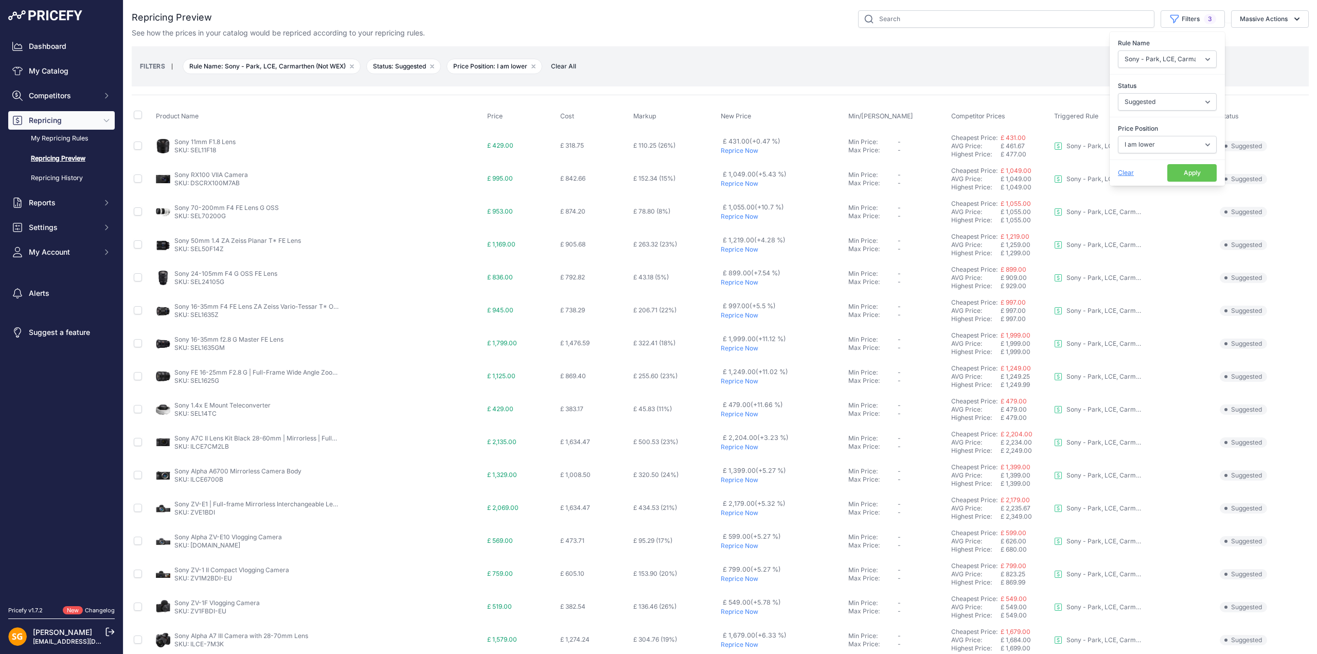
click at [139, 120] on th at bounding box center [143, 116] width 22 height 26
click at [137, 115] on input "checkbox" at bounding box center [138, 115] width 8 height 8
checkbox input "true"
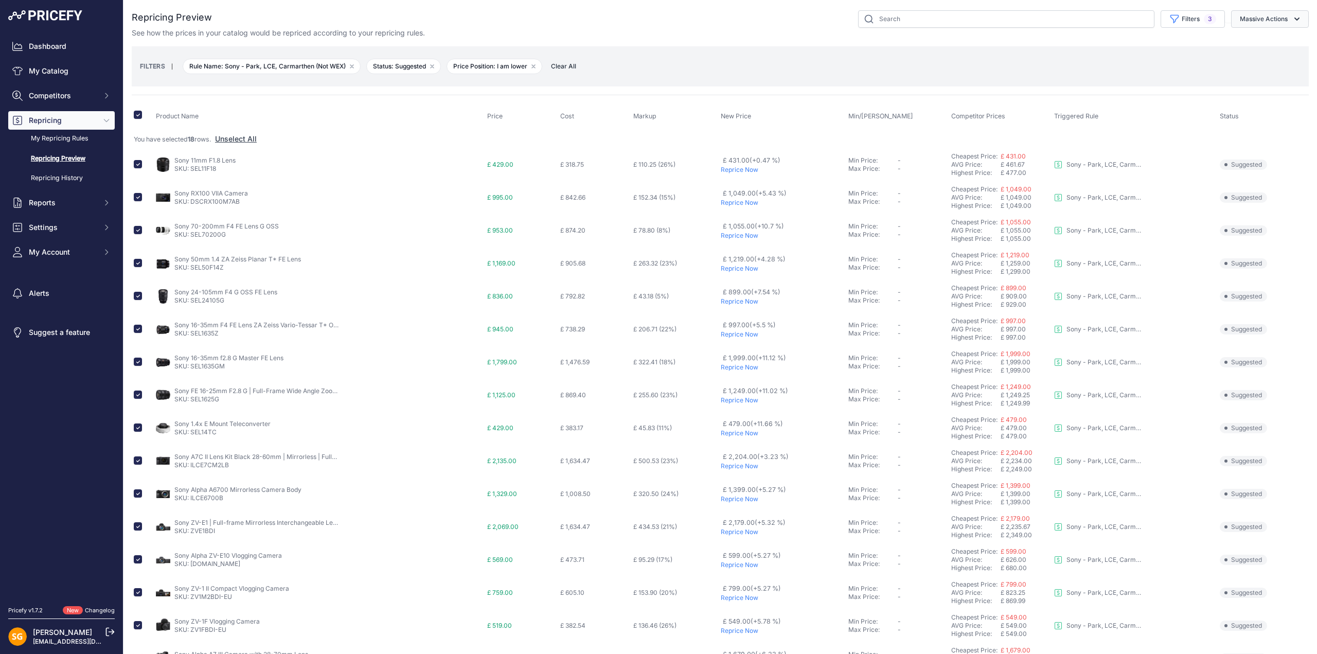
click at [1277, 23] on button "Massive Actions" at bounding box center [1270, 18] width 78 height 17
click at [1247, 41] on span "Reprice Now" at bounding box center [1255, 43] width 43 height 9
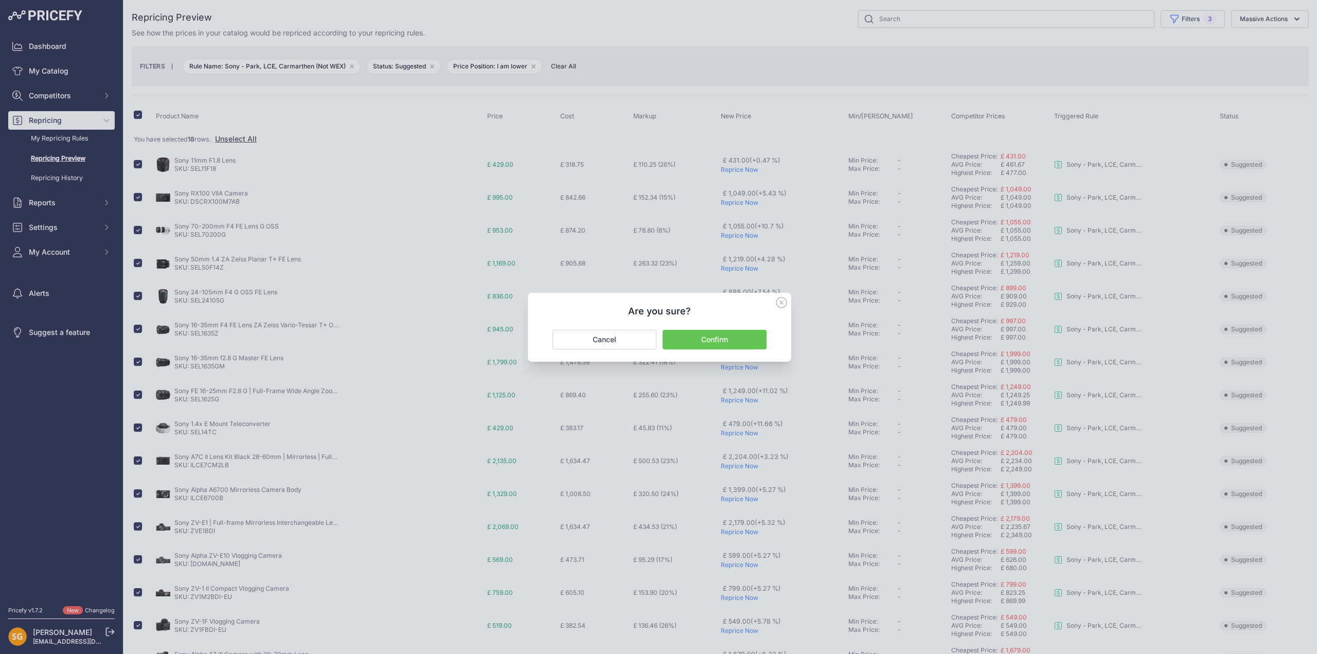
click at [717, 337] on button "Confirm" at bounding box center [714, 340] width 104 height 20
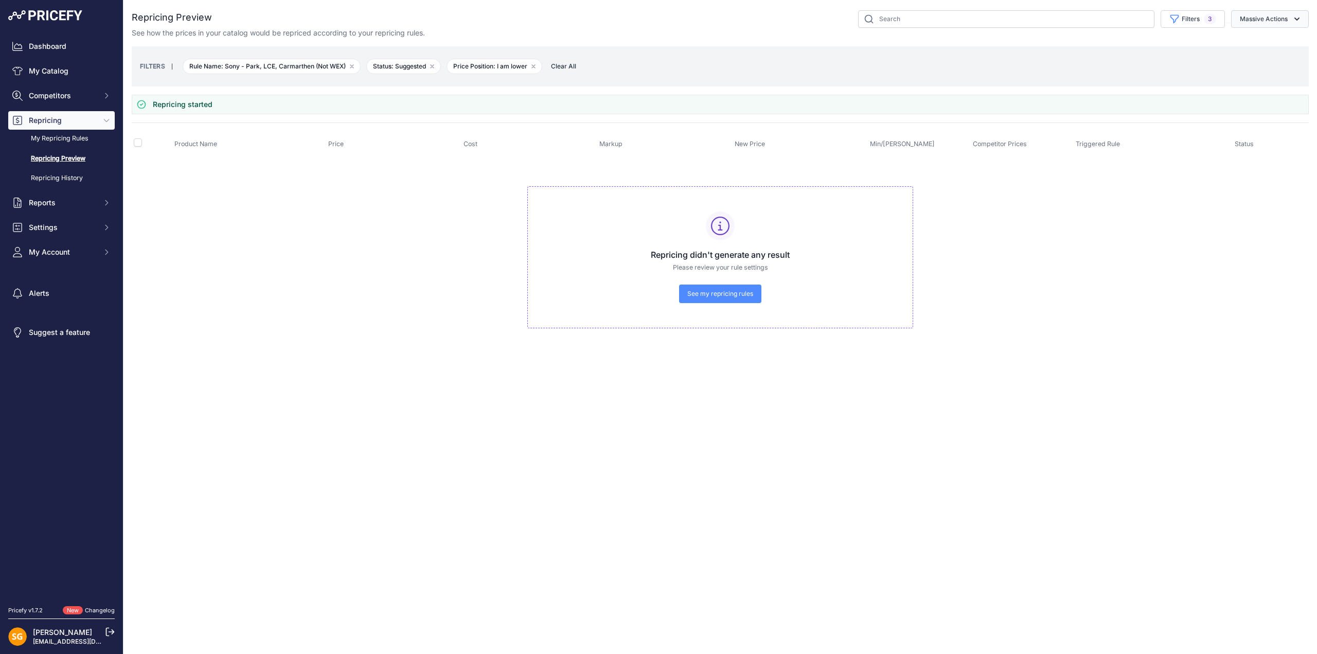
click at [1264, 19] on button "Massive Actions" at bounding box center [1270, 18] width 78 height 17
click at [1206, 17] on span "3" at bounding box center [1210, 19] width 12 height 10
click at [1150, 144] on select "Select an option I am higher Same price I am lower" at bounding box center [1167, 144] width 99 height 17
select select "1"
click at [1118, 136] on select "Select an option I am higher Same price I am lower" at bounding box center [1167, 144] width 99 height 17
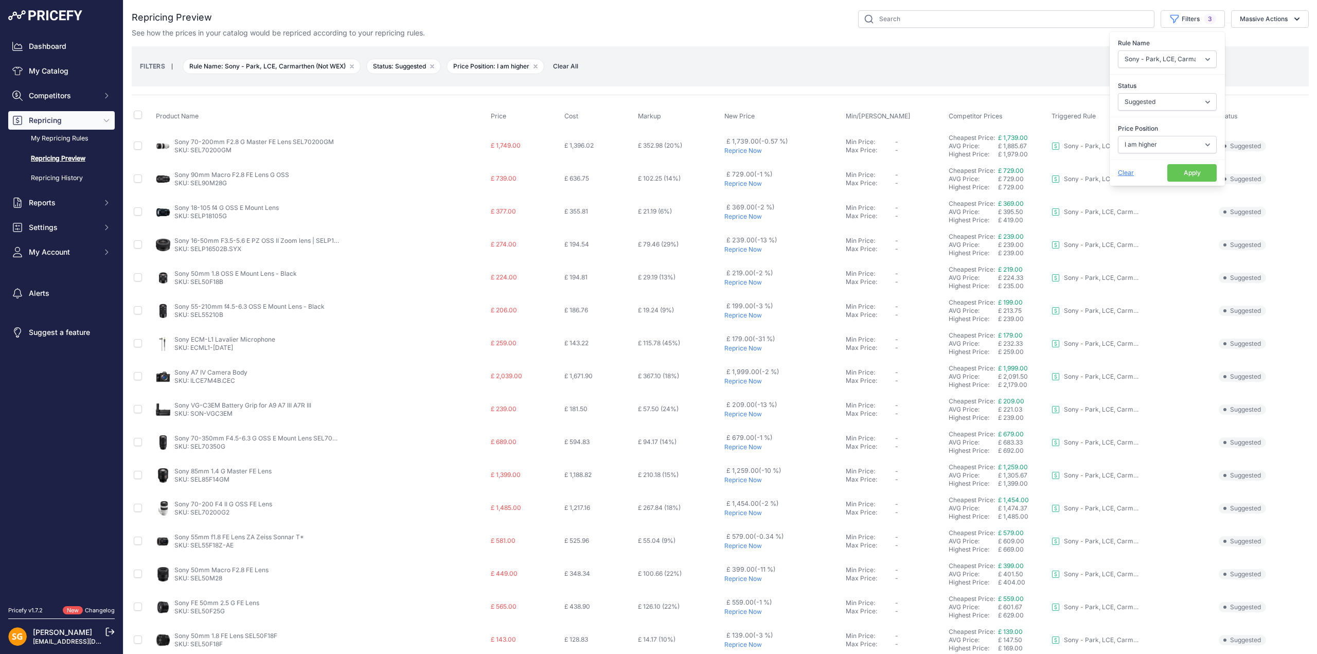
click at [808, 89] on div "Repricing Preview" at bounding box center [720, 415] width 1177 height 810
click at [139, 143] on input "checkbox" at bounding box center [138, 145] width 8 height 8
checkbox input "true"
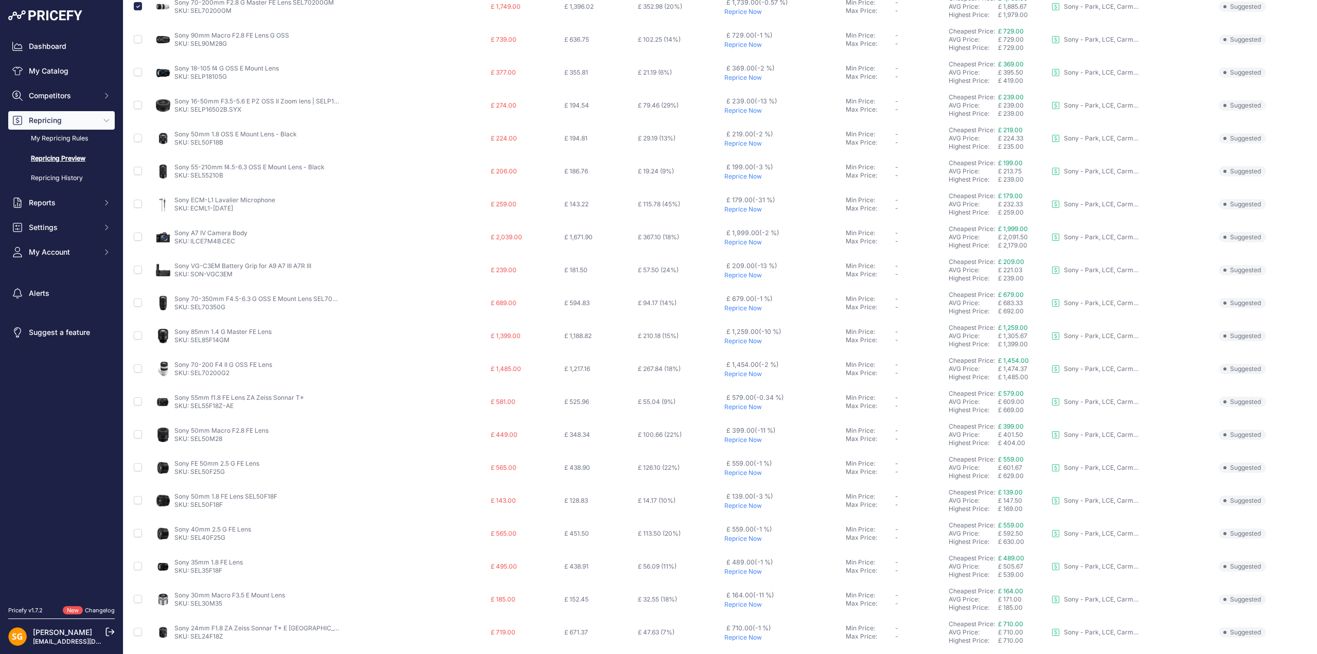
scroll to position [195, 0]
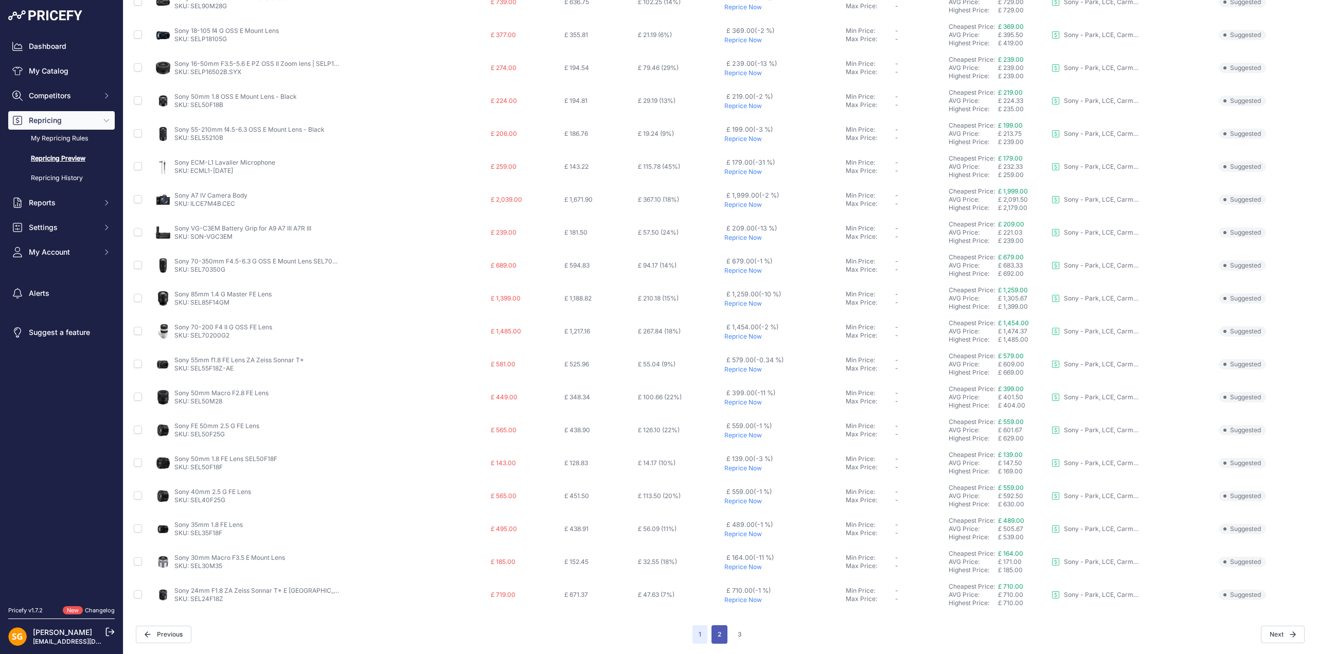
click at [712, 636] on button "2" at bounding box center [719, 634] width 16 height 19
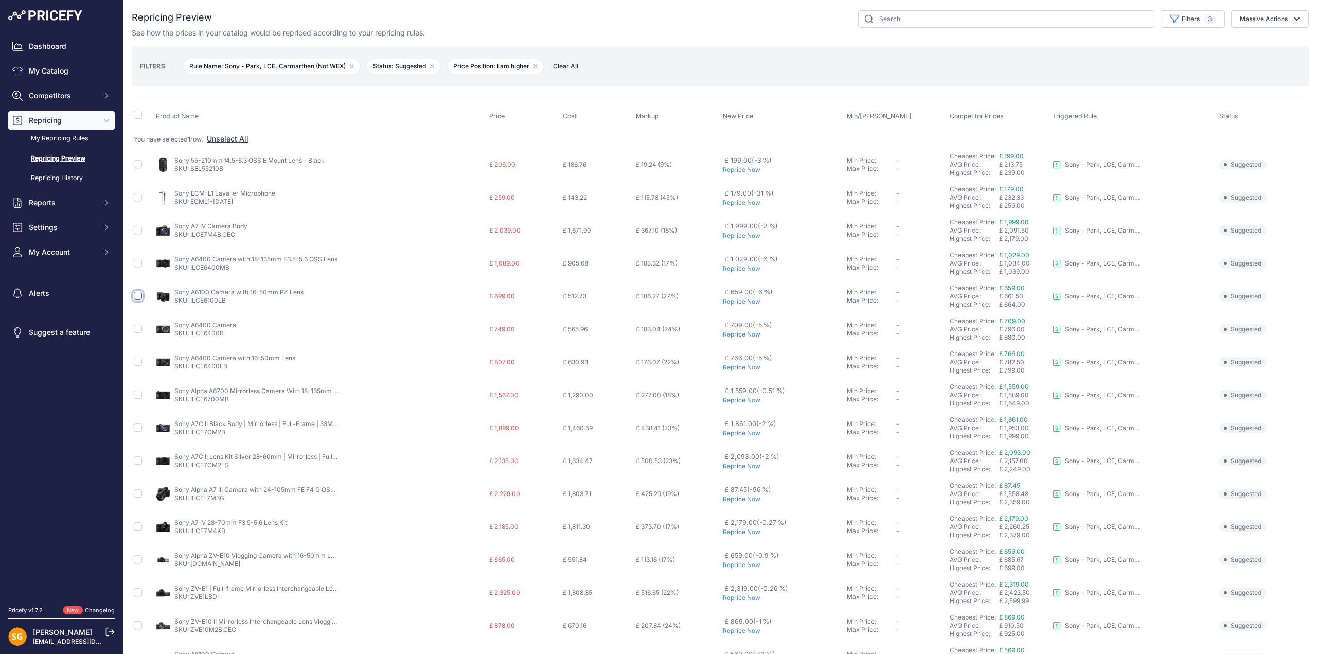
click at [137, 295] on input "checkbox" at bounding box center [138, 296] width 8 height 8
checkbox input "true"
click at [138, 328] on input "checkbox" at bounding box center [138, 329] width 8 height 8
checkbox input "true"
click at [137, 427] on input "checkbox" at bounding box center [138, 427] width 8 height 8
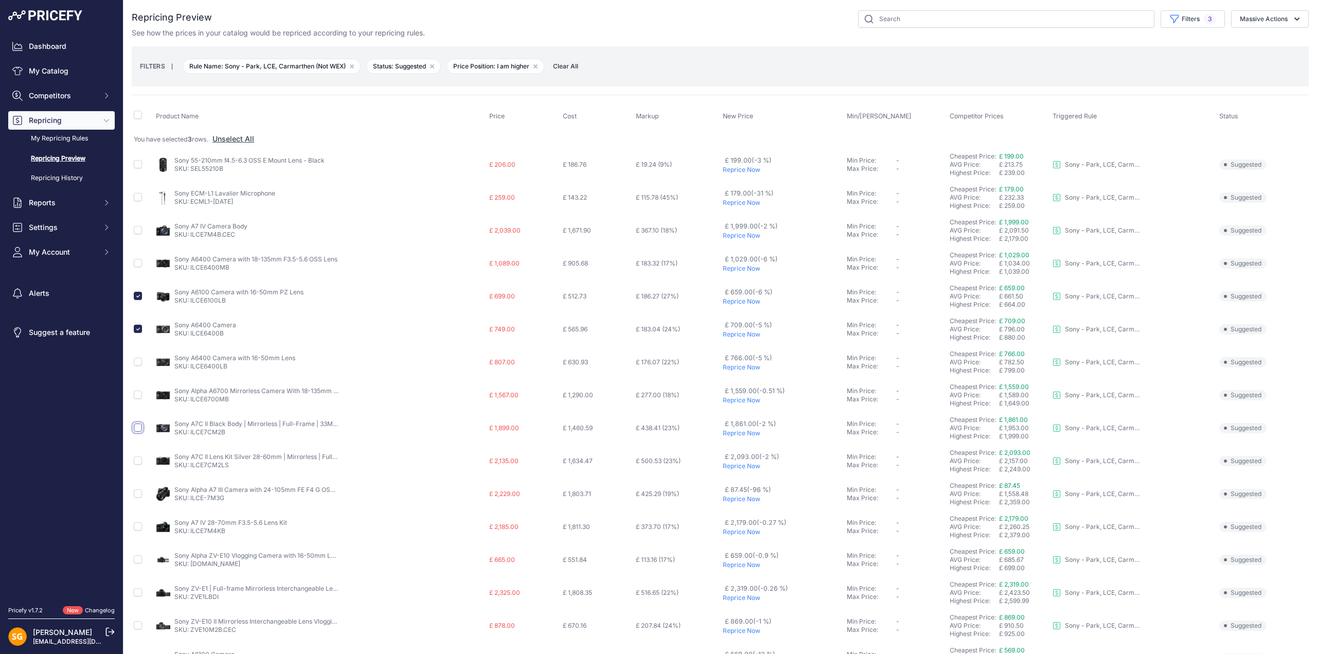
checkbox input "true"
click at [138, 461] on input "checkbox" at bounding box center [138, 460] width 8 height 8
checkbox input "true"
click at [138, 593] on input "checkbox" at bounding box center [138, 592] width 8 height 8
checkbox input "true"
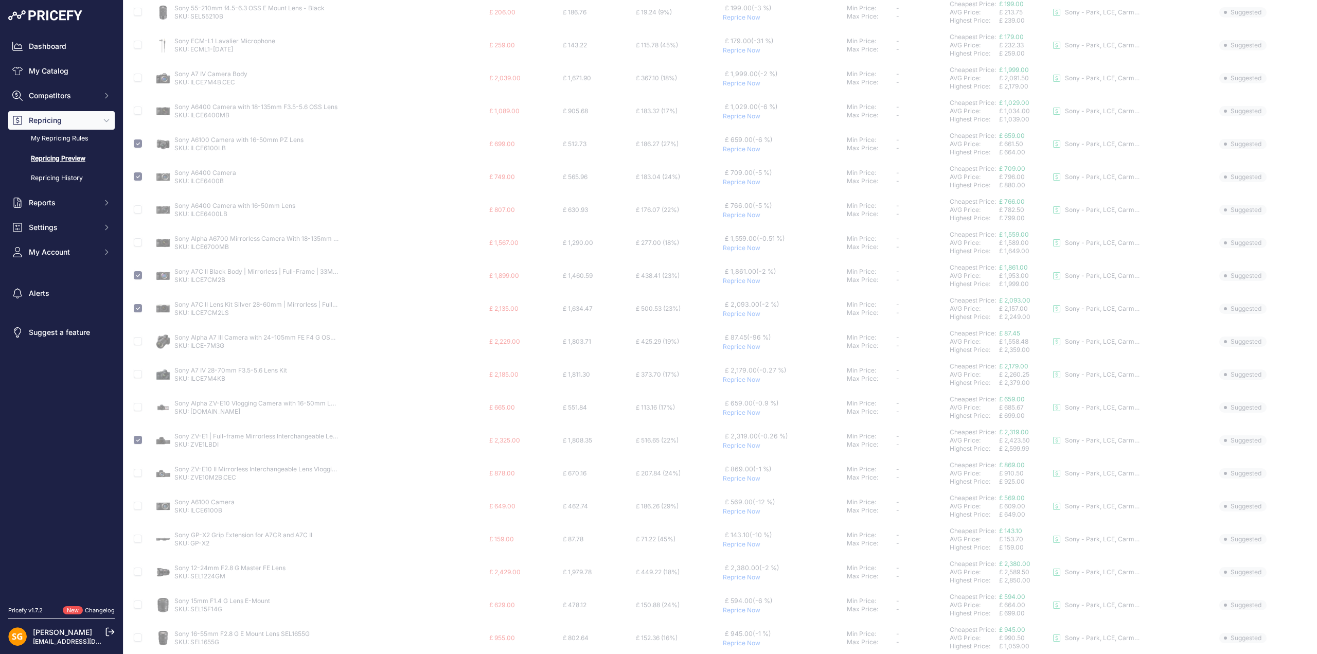
scroll to position [154, 0]
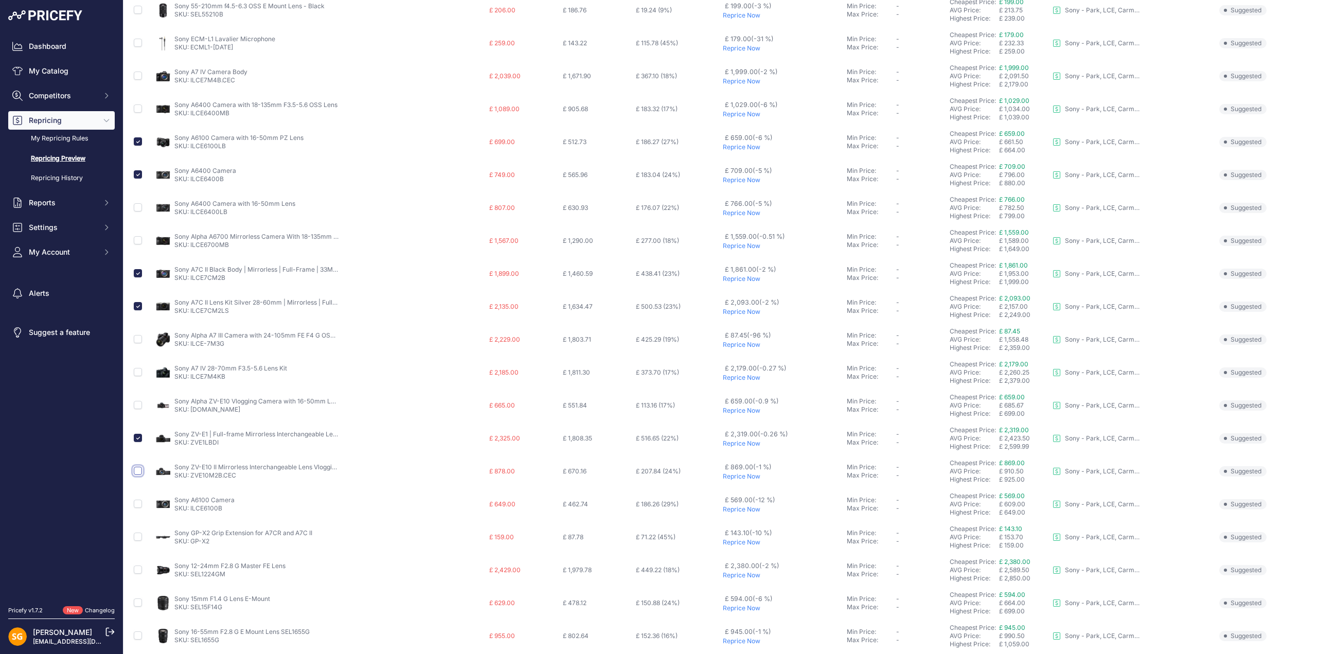
click at [138, 471] on input "checkbox" at bounding box center [138, 471] width 8 height 8
checkbox input "true"
click at [136, 536] on input "checkbox" at bounding box center [138, 536] width 8 height 8
checkbox input "true"
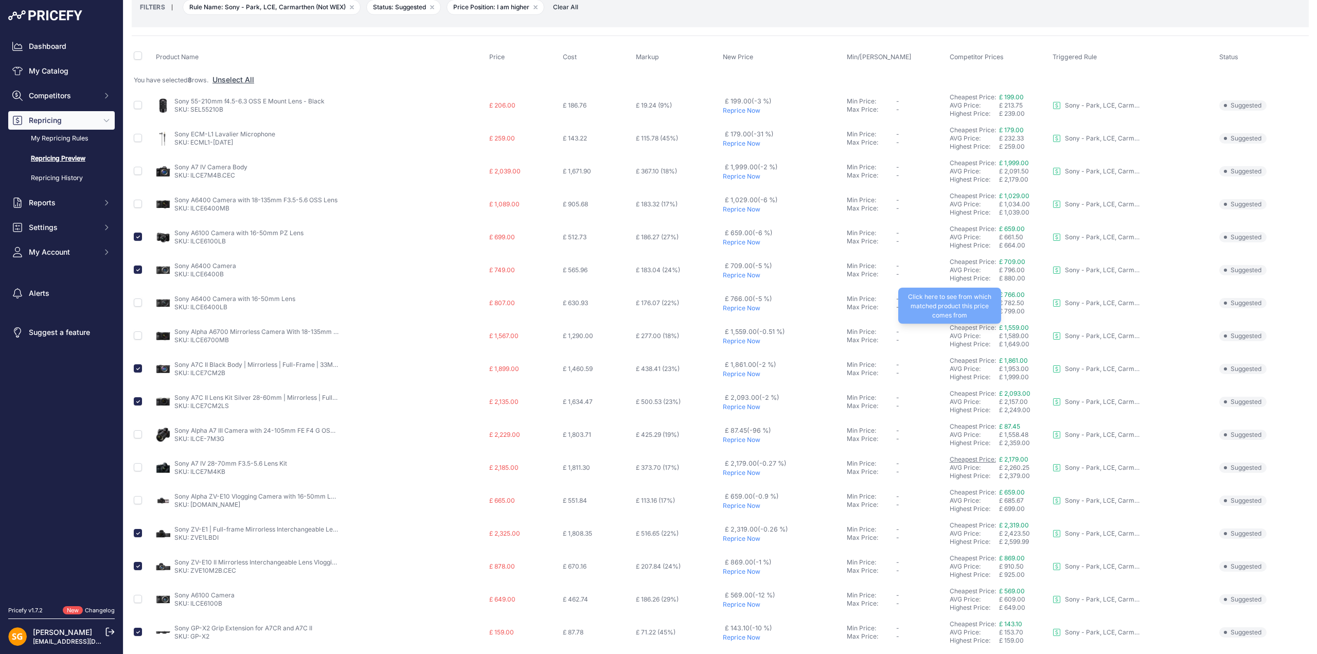
scroll to position [195, 0]
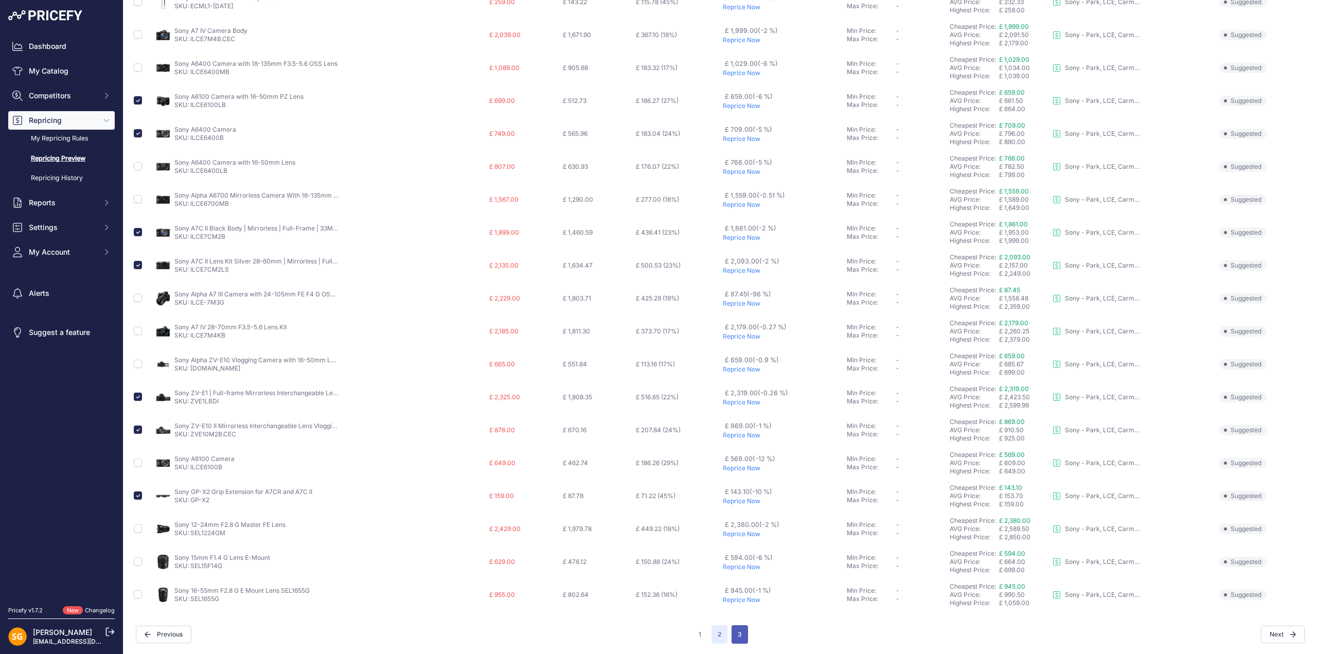
click at [737, 636] on button "3" at bounding box center [739, 634] width 16 height 19
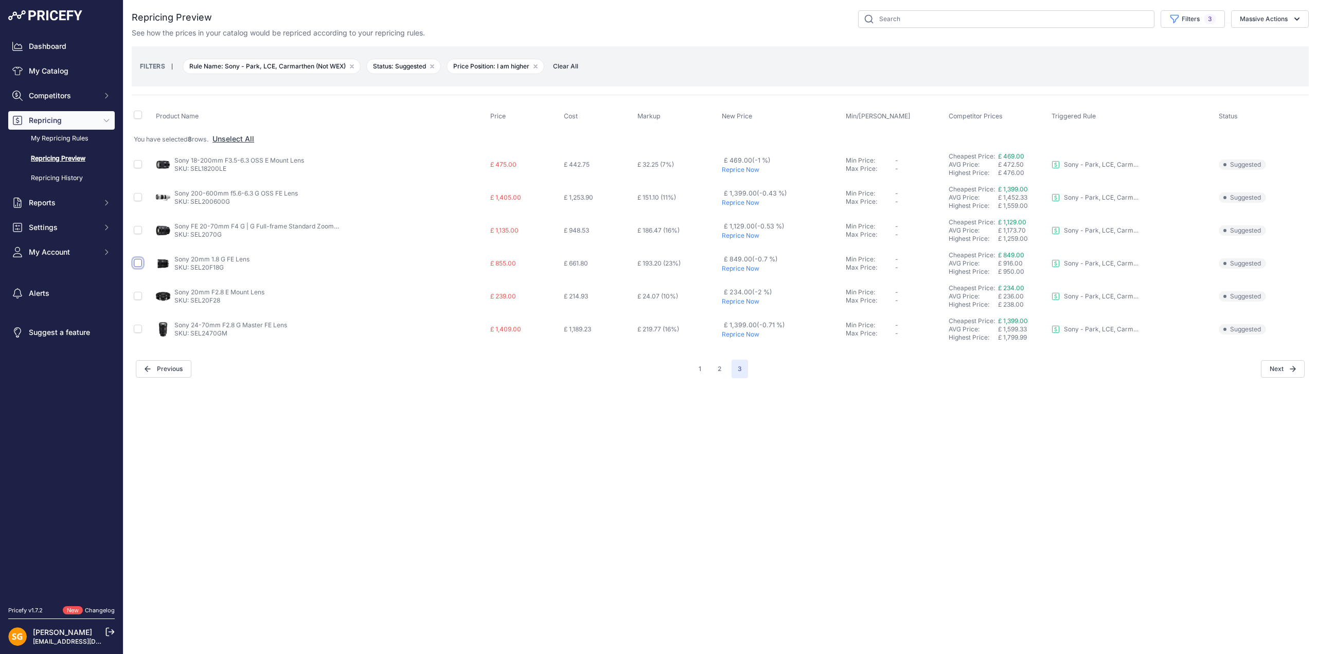
click at [137, 262] on input "checkbox" at bounding box center [138, 263] width 8 height 8
checkbox input "true"
click at [1263, 22] on button "Massive Actions" at bounding box center [1270, 18] width 78 height 17
click at [1262, 38] on button "Reprice Now" at bounding box center [1267, 43] width 82 height 19
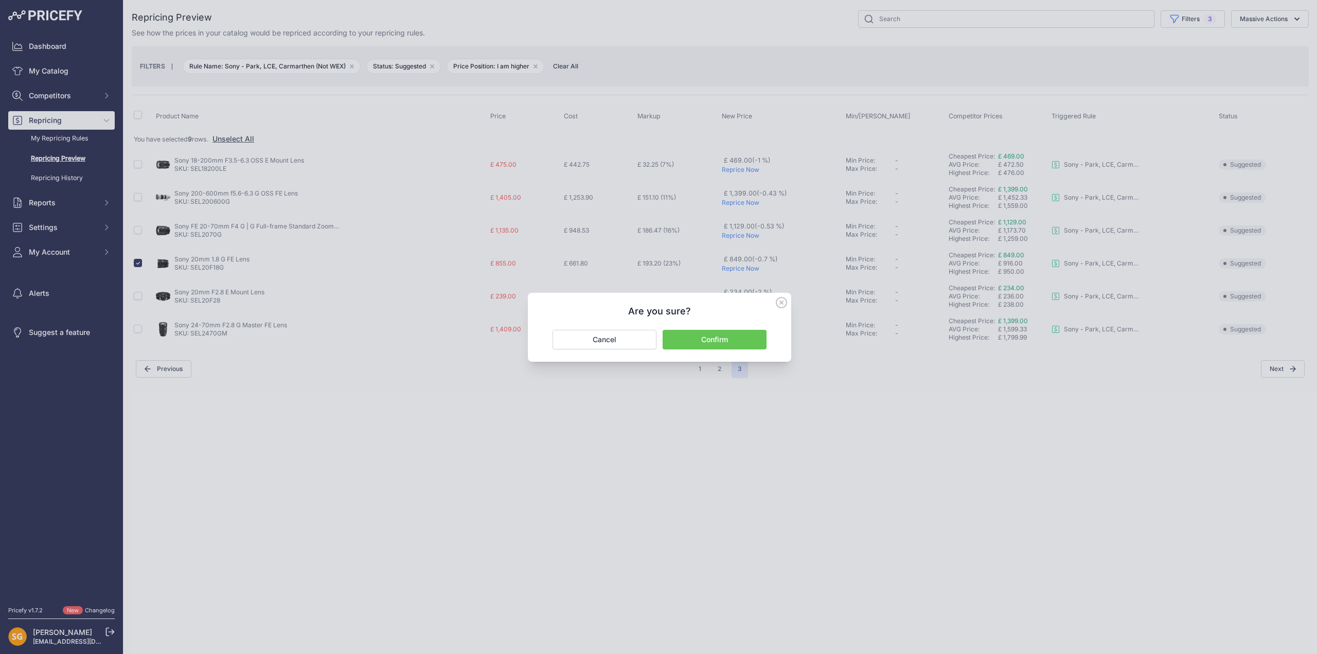
click at [722, 339] on button "Confirm" at bounding box center [714, 340] width 104 height 20
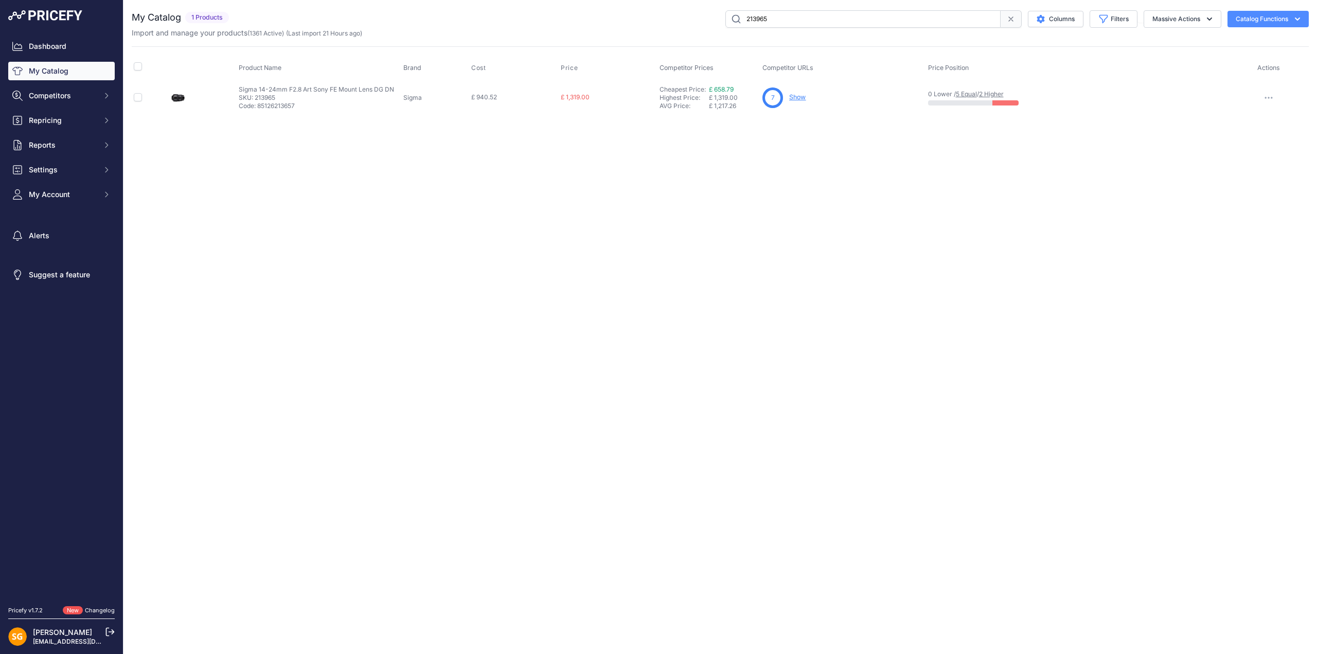
click at [798, 96] on link "Show" at bounding box center [797, 97] width 16 height 8
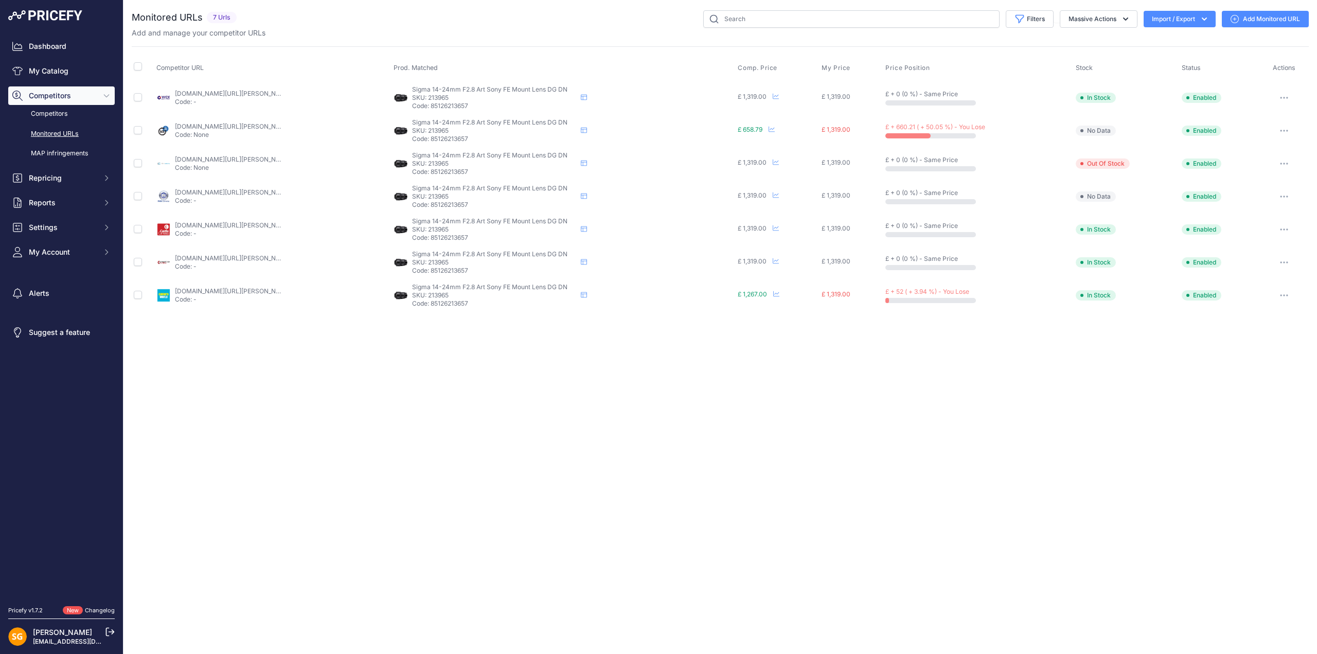
click at [1281, 126] on button "button" at bounding box center [1284, 130] width 21 height 14
click at [1255, 200] on button "Fetch Updated Price" at bounding box center [1254, 201] width 105 height 16
